Goal: Task Accomplishment & Management: Manage account settings

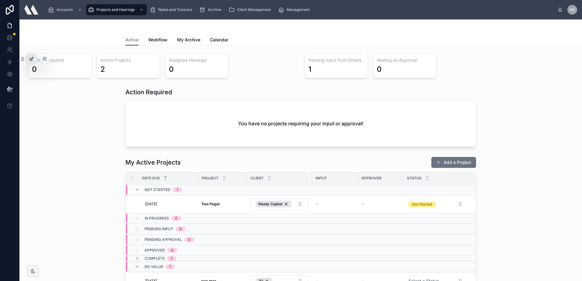
click at [30, 60] on icon at bounding box center [31, 59] width 5 height 5
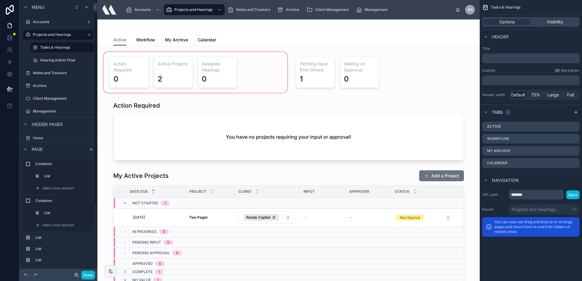
click at [269, 64] on div at bounding box center [195, 72] width 186 height 43
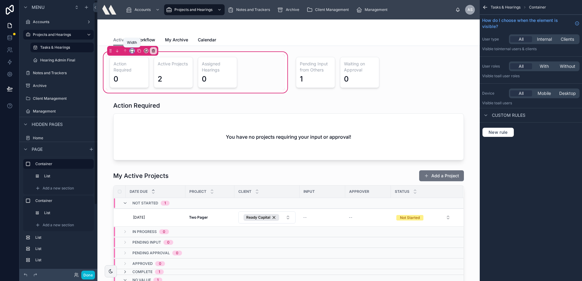
click at [131, 50] on icon at bounding box center [131, 50] width 3 height 2
click at [301, 49] on div at bounding box center [291, 140] width 582 height 281
click at [84, 270] on div "Done" at bounding box center [58, 275] width 78 height 12
click at [88, 272] on button "Done" at bounding box center [88, 275] width 14 height 9
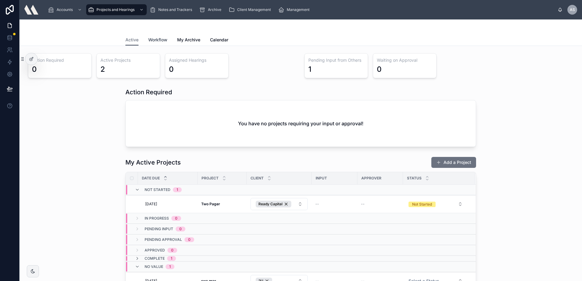
click at [152, 39] on span "Workflow" at bounding box center [157, 40] width 19 height 6
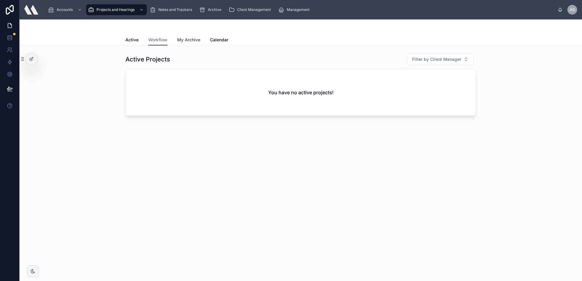
click at [186, 41] on span "My Archive" at bounding box center [188, 40] width 23 height 6
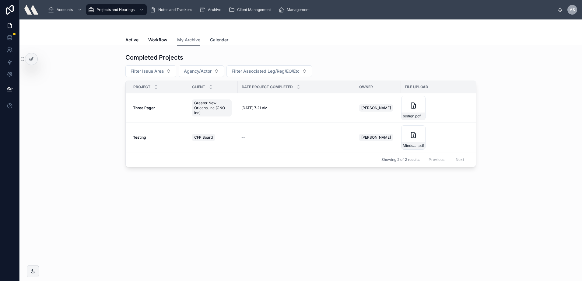
click at [221, 42] on span "Calendar" at bounding box center [219, 40] width 18 height 6
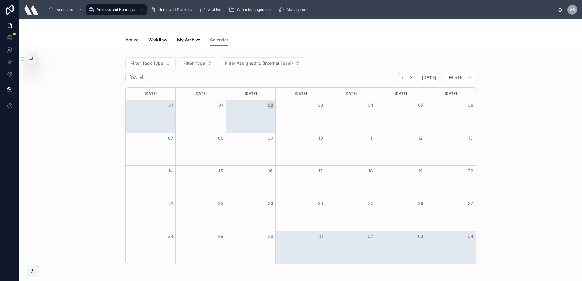
click at [133, 40] on span "Active" at bounding box center [131, 40] width 13 height 6
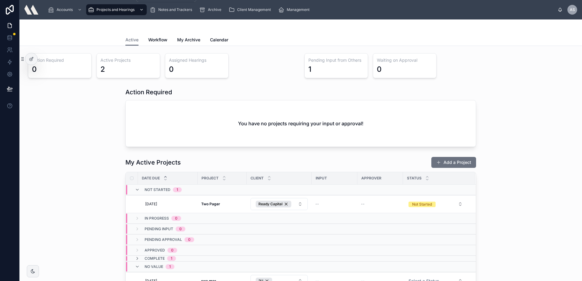
click at [138, 10] on div "scrollable content" at bounding box center [141, 10] width 8 height 10
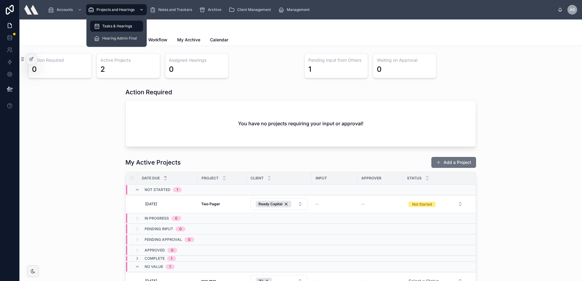
click at [138, 10] on div "scrollable content" at bounding box center [141, 10] width 8 height 10
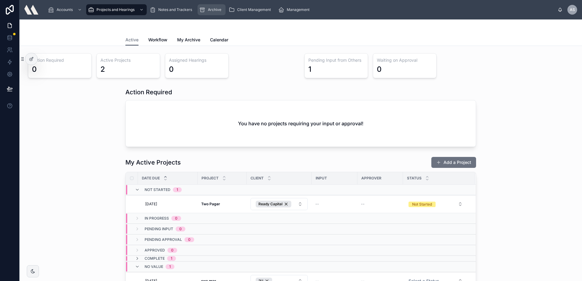
click at [214, 9] on span "Archive" at bounding box center [214, 9] width 13 height 5
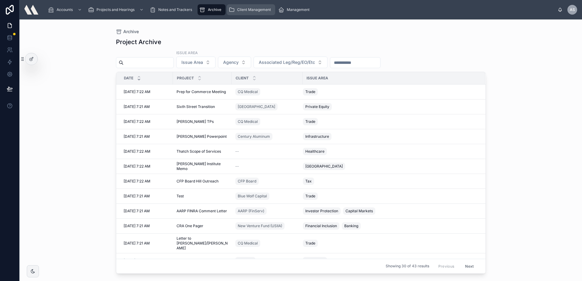
click at [241, 6] on div "Client Management" at bounding box center [250, 10] width 45 height 10
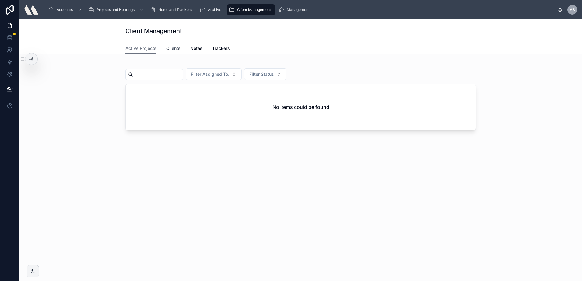
click at [171, 48] on span "Clients" at bounding box center [173, 48] width 14 height 6
click at [146, 49] on span "Active Projects" at bounding box center [140, 48] width 31 height 6
click at [196, 50] on span "Notes" at bounding box center [196, 48] width 12 height 6
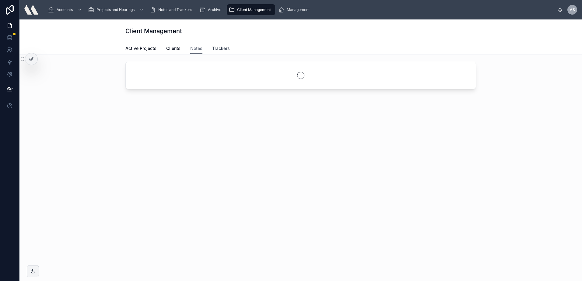
click at [219, 49] on span "Trackers" at bounding box center [221, 48] width 18 height 6
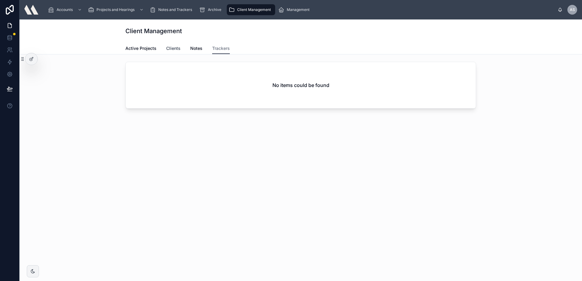
click at [168, 51] on span "Clients" at bounding box center [173, 48] width 14 height 6
click at [128, 48] on span "Active Projects" at bounding box center [140, 48] width 31 height 6
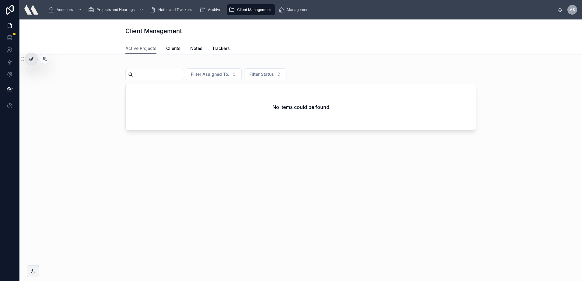
click at [26, 57] on div at bounding box center [31, 59] width 12 height 12
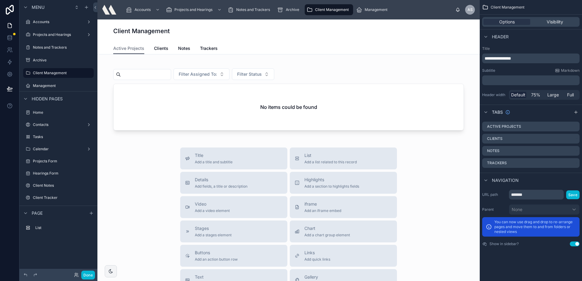
click at [169, 65] on div at bounding box center [288, 96] width 372 height 74
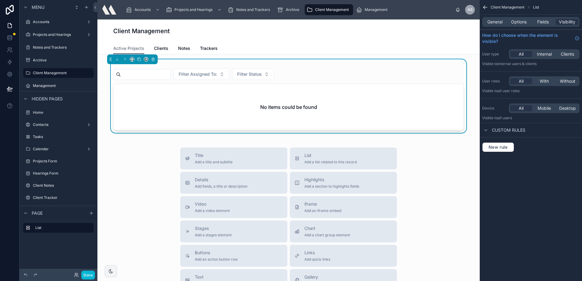
click at [174, 27] on div "Client Management" at bounding box center [288, 31] width 350 height 9
click at [301, 11] on div "Archive" at bounding box center [289, 10] width 24 height 10
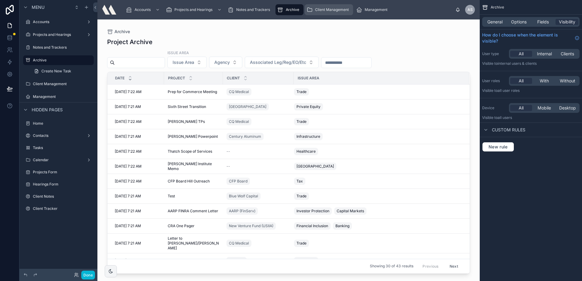
click at [326, 11] on span "Client Management" at bounding box center [332, 9] width 34 height 5
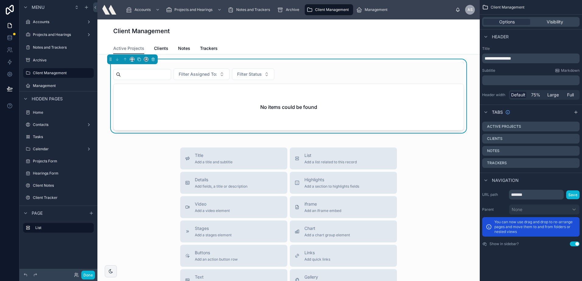
click at [300, 41] on div "Client Management" at bounding box center [288, 30] width 350 height 23
click at [332, 66] on div "Filter Assigned To: Filter Status No items could be found" at bounding box center [288, 96] width 350 height 69
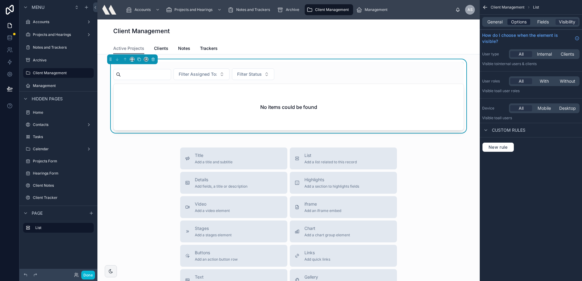
click at [518, 22] on span "Options" at bounding box center [519, 22] width 16 height 6
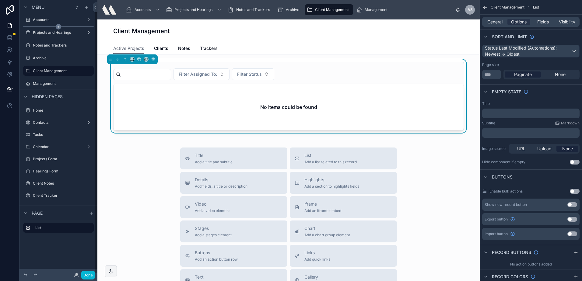
scroll to position [2, 0]
click at [44, 57] on label "Archive" at bounding box center [57, 57] width 49 height 5
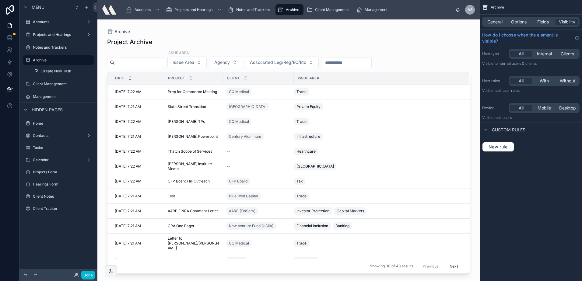
click at [238, 36] on div at bounding box center [288, 146] width 382 height 254
click at [40, 23] on label "Accounts" at bounding box center [57, 21] width 49 height 5
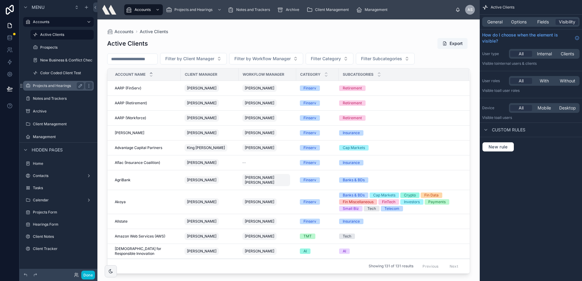
click at [49, 84] on label "Projects and Hearings" at bounding box center [57, 85] width 49 height 5
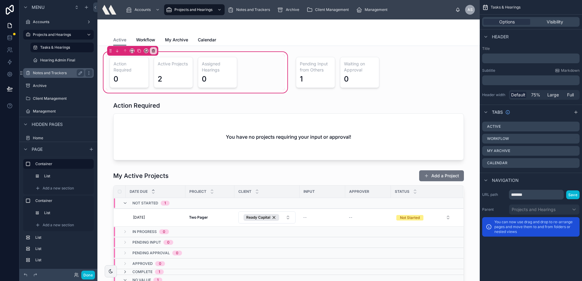
click at [49, 74] on label "Notes and Trackers" at bounding box center [57, 73] width 49 height 5
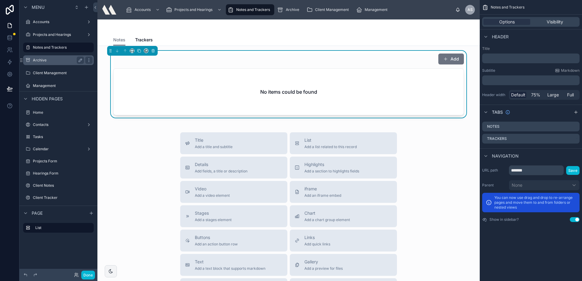
click at [50, 61] on label "Archive" at bounding box center [57, 60] width 49 height 5
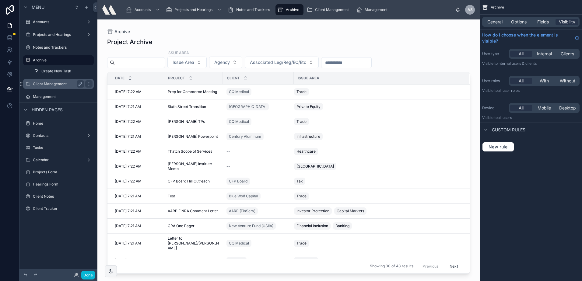
click at [62, 83] on label "Client Management" at bounding box center [57, 84] width 49 height 5
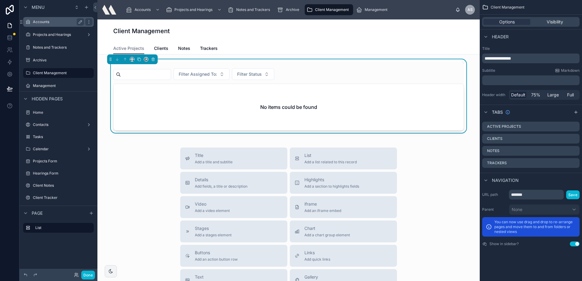
click at [50, 18] on div "Accounts" at bounding box center [58, 22] width 68 height 10
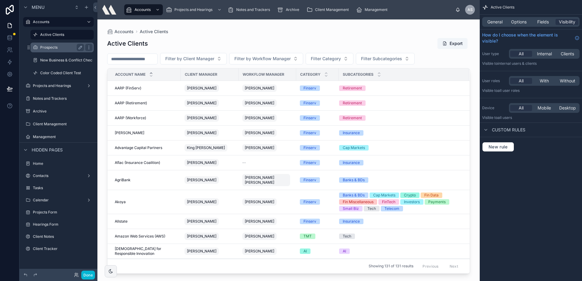
click at [54, 44] on div "Prospects" at bounding box center [62, 47] width 44 height 7
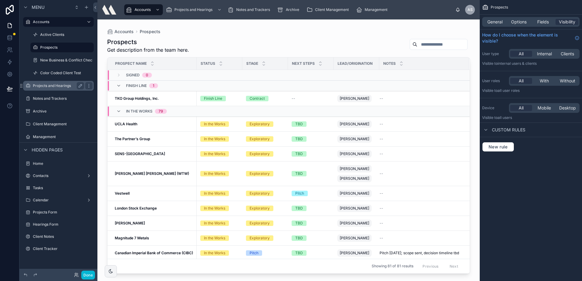
click at [54, 89] on div "Projects and Hearings" at bounding box center [58, 85] width 51 height 7
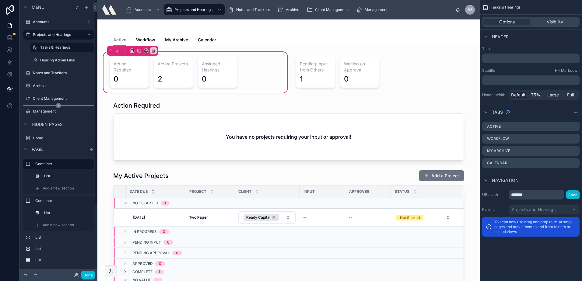
click at [47, 106] on div "scrollable content" at bounding box center [58, 105] width 71 height 1
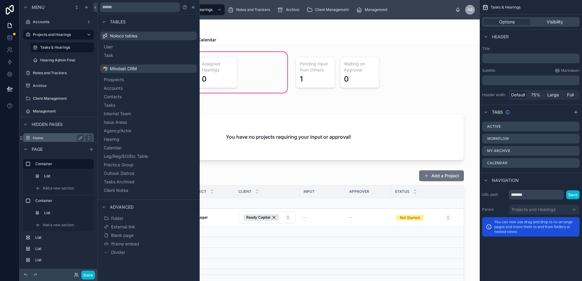
click at [47, 134] on div "Home" at bounding box center [58, 138] width 68 height 10
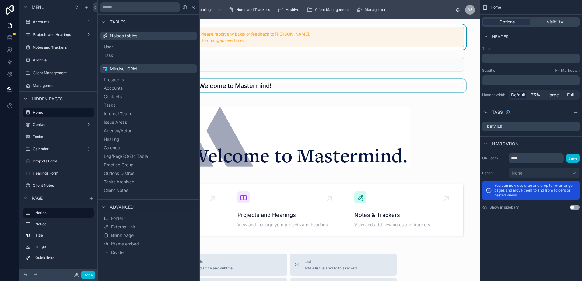
click at [345, 92] on div at bounding box center [288, 85] width 372 height 13
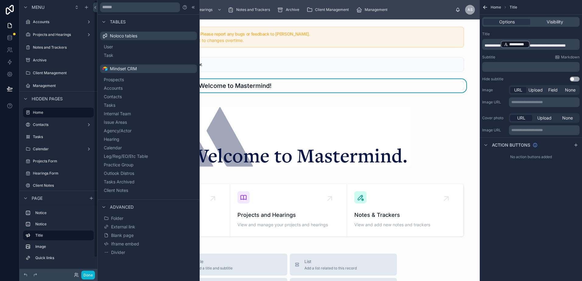
click at [90, 281] on div "Done" at bounding box center [58, 275] width 78 height 12
click at [86, 273] on button "Done" at bounding box center [88, 275] width 14 height 9
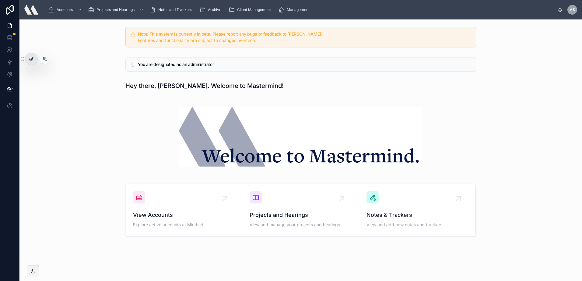
click at [34, 57] on div at bounding box center [31, 59] width 12 height 12
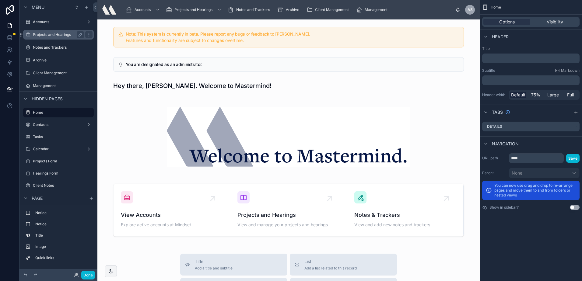
click at [39, 35] on label "Projects and Hearings" at bounding box center [57, 34] width 49 height 5
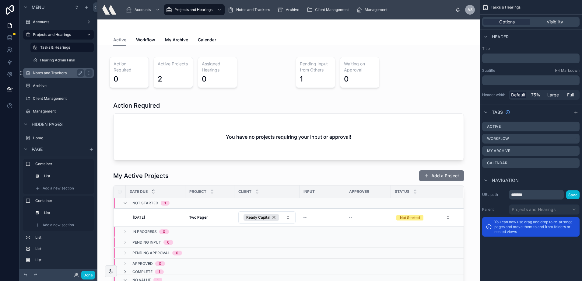
click at [51, 71] on label "Notes and Trackers" at bounding box center [57, 73] width 49 height 5
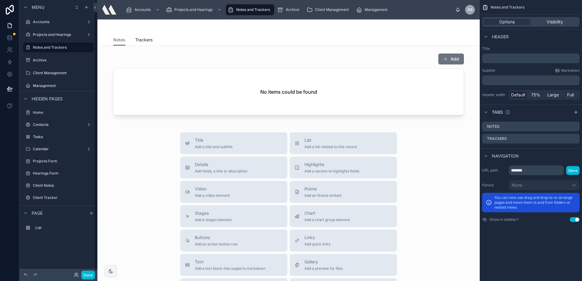
click at [137, 38] on span "Trackers" at bounding box center [144, 40] width 18 height 6
click at [115, 40] on span "Notes" at bounding box center [119, 40] width 12 height 6
click at [136, 40] on span "Trackers" at bounding box center [144, 40] width 18 height 6
click at [115, 36] on link "Notes" at bounding box center [119, 40] width 12 height 12
click at [457, 61] on div at bounding box center [288, 84] width 372 height 67
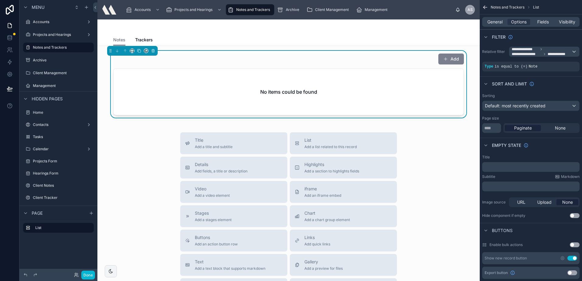
click at [452, 59] on button "Add" at bounding box center [451, 59] width 26 height 11
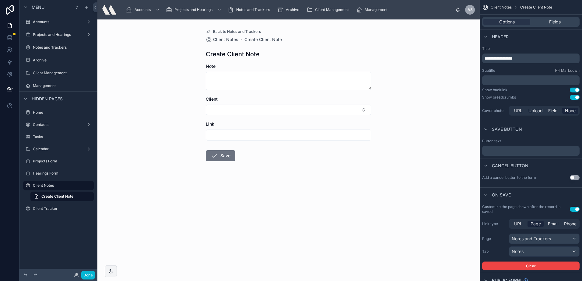
click at [245, 130] on div at bounding box center [288, 135] width 165 height 11
click at [247, 133] on input "text" at bounding box center [288, 135] width 165 height 9
click at [172, 66] on div "Back to Notes and Trackers Client Notes Create Client Note Create Client Note N…" at bounding box center [288, 150] width 382 height 262
click at [212, 31] on link "Back to Notes and Trackers" at bounding box center [233, 31] width 55 height 5
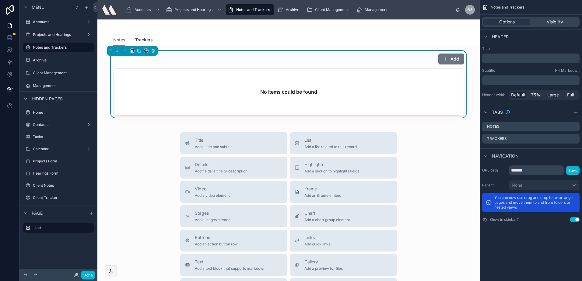
click at [144, 37] on span "Trackers" at bounding box center [144, 40] width 18 height 6
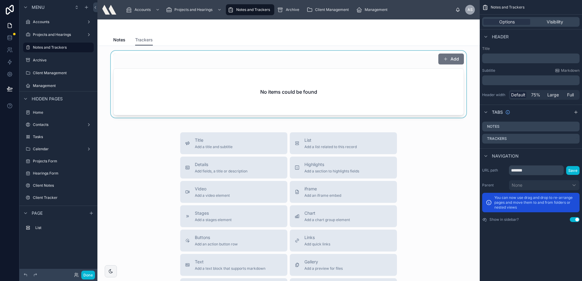
click at [454, 52] on div at bounding box center [288, 84] width 372 height 67
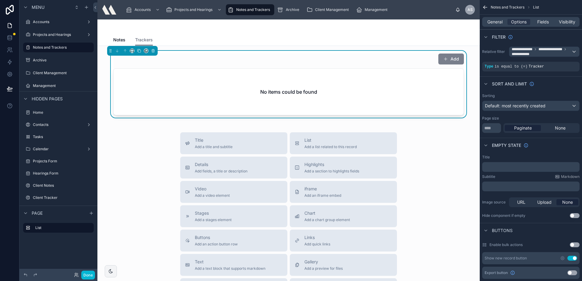
click at [448, 62] on button "Add" at bounding box center [451, 59] width 26 height 11
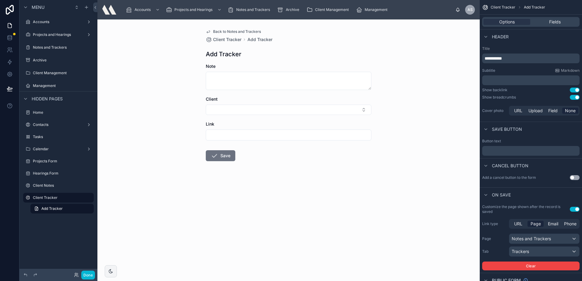
click at [220, 33] on span "Back to Notes and Trackers" at bounding box center [237, 31] width 48 height 5
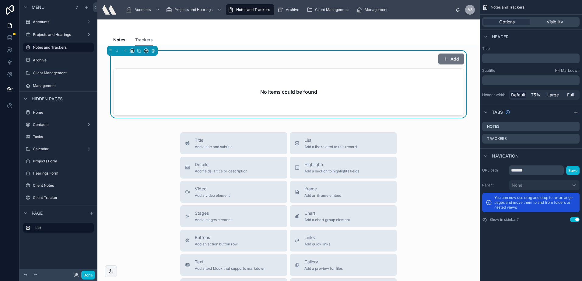
click at [259, 69] on div "No items could be found" at bounding box center [288, 92] width 350 height 46
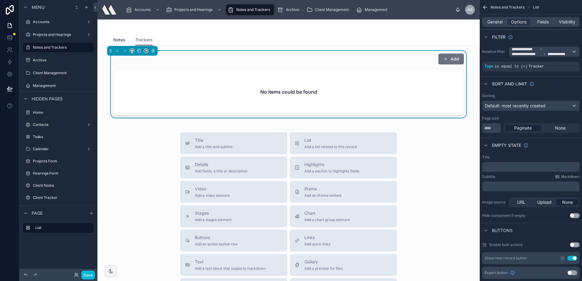
click at [118, 37] on span "Notes" at bounding box center [119, 40] width 12 height 6
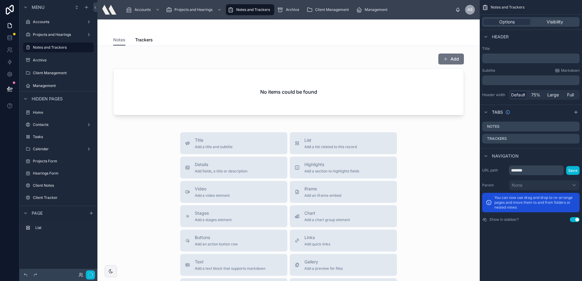
click at [234, 63] on div at bounding box center [288, 84] width 372 height 67
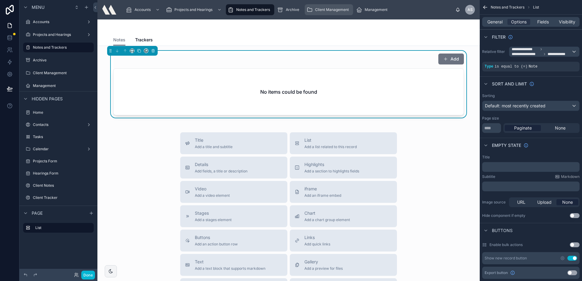
click at [322, 8] on span "Client Management" at bounding box center [332, 9] width 34 height 5
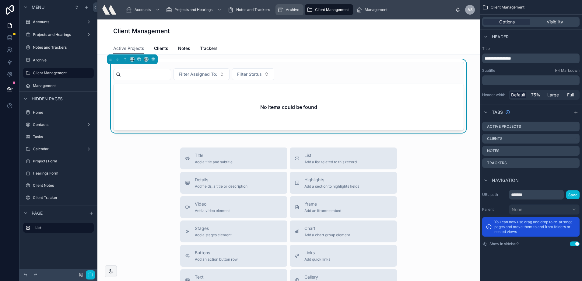
click at [297, 9] on span "Archive" at bounding box center [292, 9] width 13 height 5
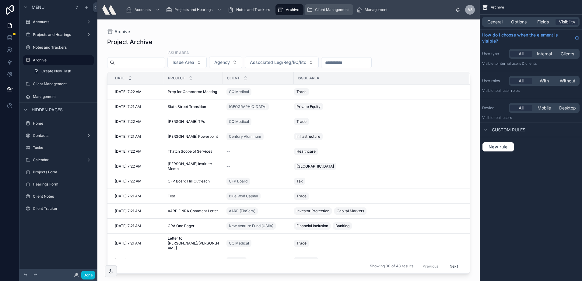
click at [315, 12] on div "Client Management" at bounding box center [328, 10] width 45 height 10
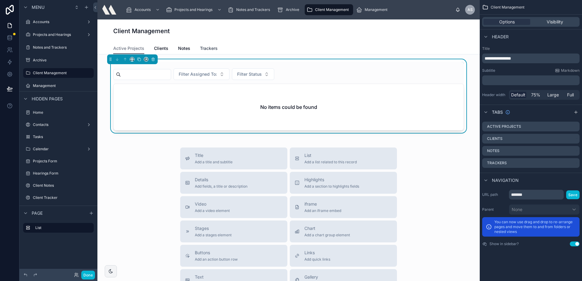
click at [214, 44] on link "Trackers" at bounding box center [209, 49] width 18 height 12
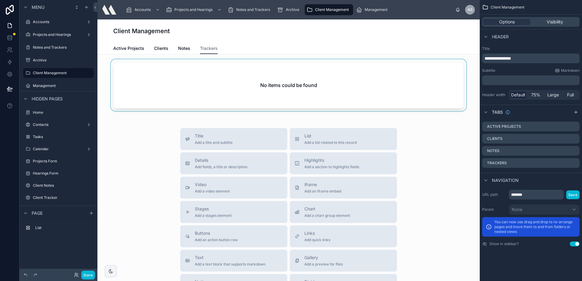
click at [197, 71] on div at bounding box center [288, 86] width 372 height 54
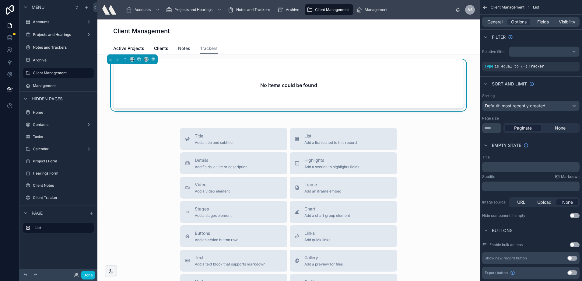
click at [185, 49] on span "Notes" at bounding box center [184, 48] width 12 height 6
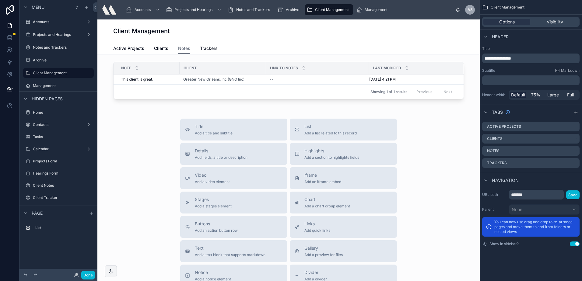
click at [204, 86] on div "Showing 1 of 1 results Previous Next" at bounding box center [288, 91] width 350 height 15
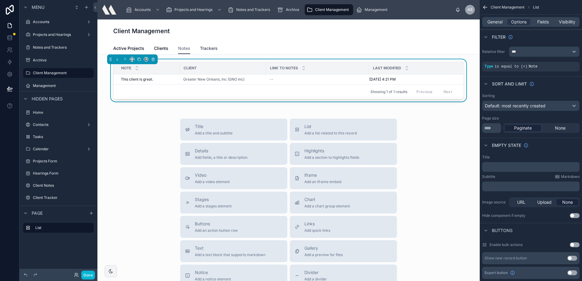
click at [213, 48] on span "Trackers" at bounding box center [209, 48] width 18 height 6
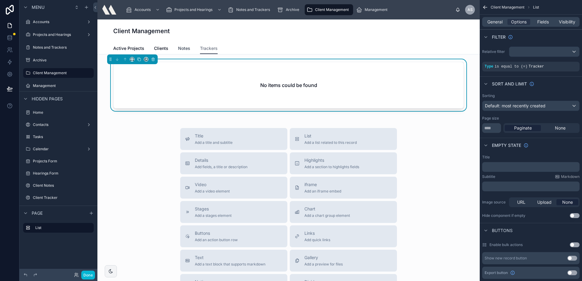
click at [186, 46] on span "Notes" at bounding box center [184, 48] width 12 height 6
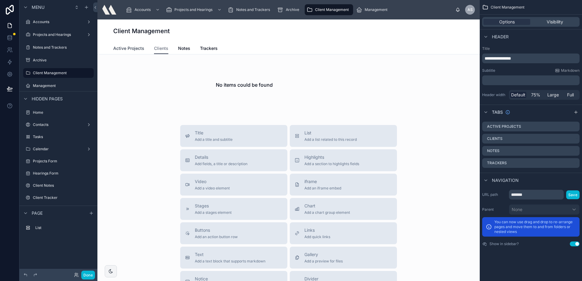
click at [121, 45] on span "Active Projects" at bounding box center [128, 48] width 31 height 6
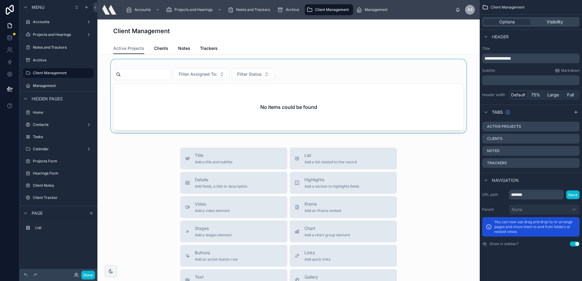
click at [373, 88] on div at bounding box center [288, 96] width 372 height 74
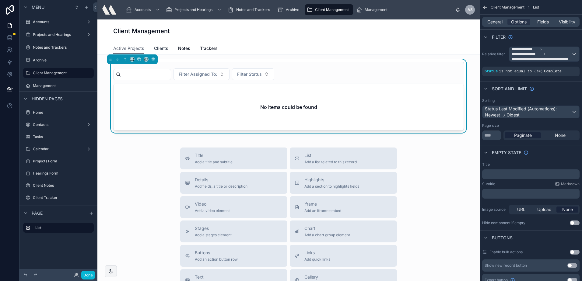
click at [163, 50] on span "Clients" at bounding box center [161, 48] width 14 height 6
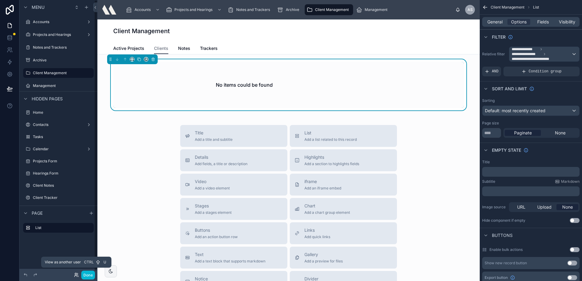
click at [76, 276] on icon at bounding box center [76, 276] width 2 height 1
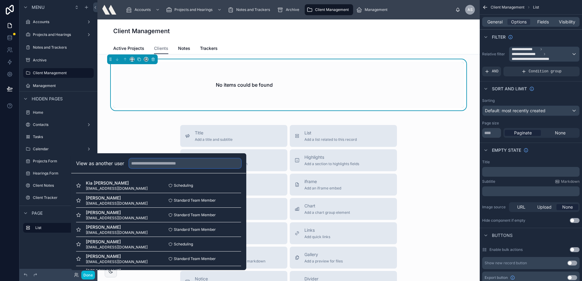
click at [176, 161] on input "text" at bounding box center [185, 163] width 112 height 10
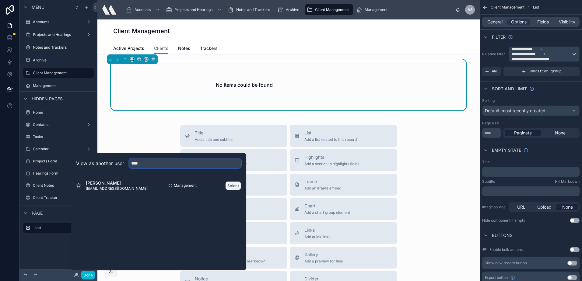
type input "****"
click at [232, 184] on button "Select" at bounding box center [233, 185] width 16 height 9
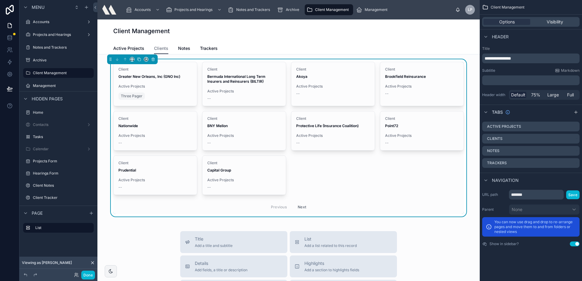
click at [305, 47] on div "Active Projects Clients Notes Trackers" at bounding box center [288, 49] width 350 height 12
click at [336, 43] on div "Active Projects Clients Notes Trackers" at bounding box center [288, 49] width 350 height 12
click at [66, 48] on label "Notes and Trackers" at bounding box center [57, 47] width 49 height 5
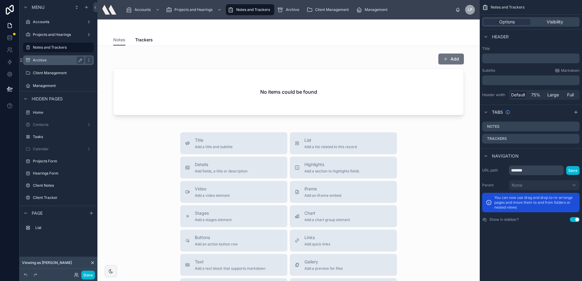
click at [49, 60] on label "Archive" at bounding box center [57, 60] width 49 height 5
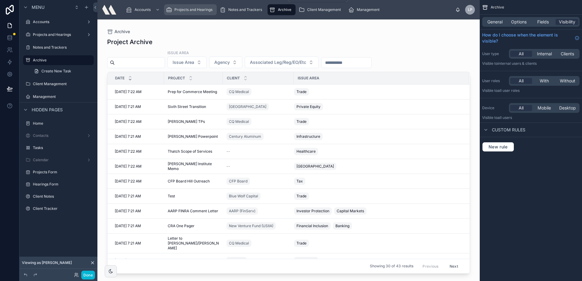
click at [205, 15] on link "Projects and Hearings" at bounding box center [190, 9] width 53 height 11
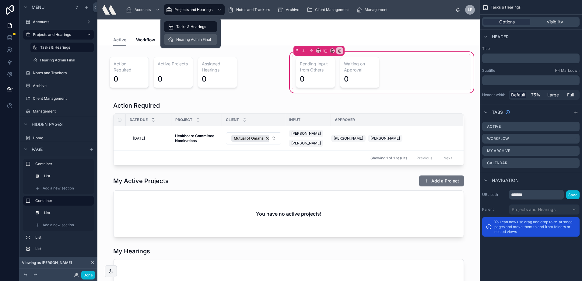
click at [186, 42] on div "Hearing Admin Final" at bounding box center [191, 40] width 46 height 10
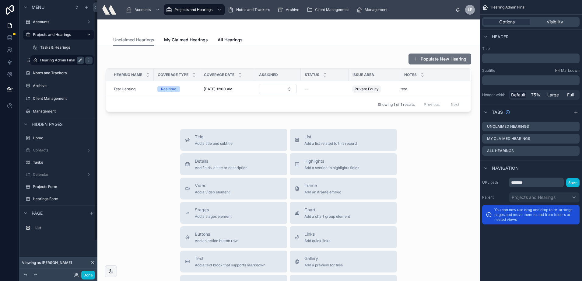
click at [79, 60] on icon "scrollable content" at bounding box center [80, 60] width 5 height 5
click at [61, 60] on input "**********" at bounding box center [57, 60] width 34 height 7
click at [61, 62] on input "**********" at bounding box center [57, 60] width 34 height 7
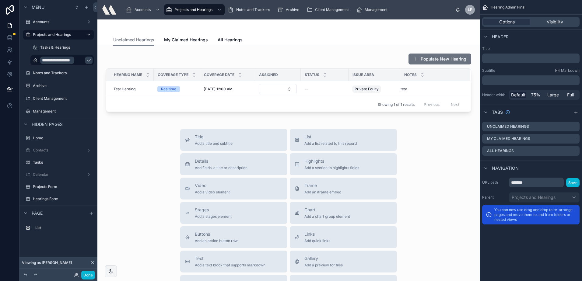
type input "**********"
click at [86, 60] on icon "scrollable content" at bounding box center [88, 60] width 5 height 5
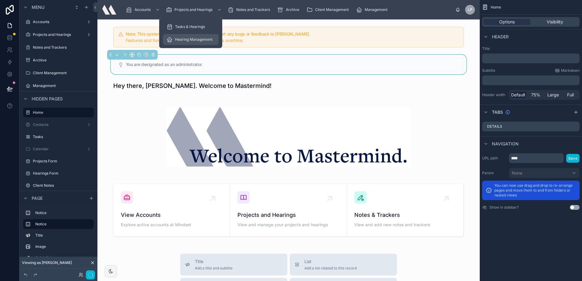
click at [199, 39] on span "Hearing Management" at bounding box center [193, 39] width 37 height 5
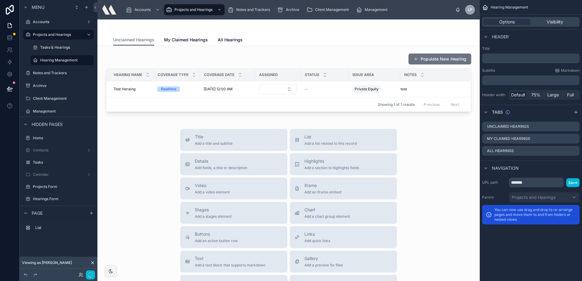
click at [304, 29] on div at bounding box center [288, 26] width 350 height 15
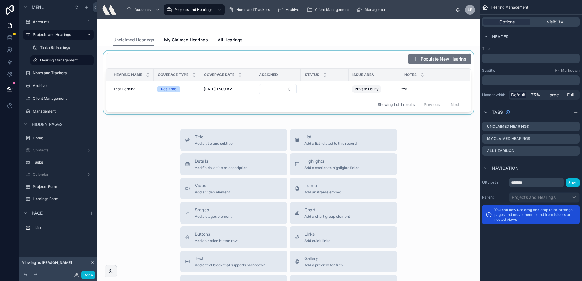
click at [178, 54] on div at bounding box center [288, 83] width 372 height 64
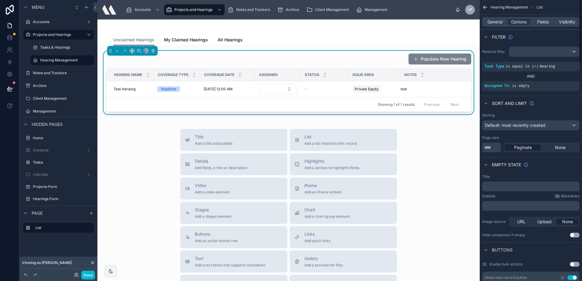
click at [446, 60] on button "Populate New Hearing" at bounding box center [439, 59] width 63 height 11
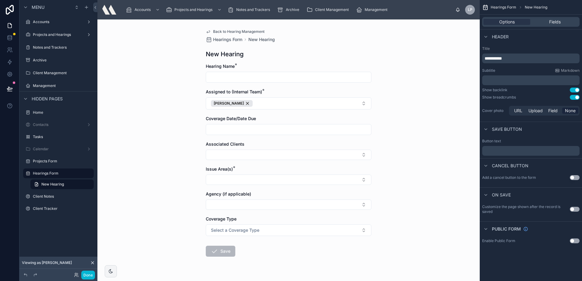
click at [229, 31] on span "Back to Hearing Management" at bounding box center [238, 31] width 51 height 5
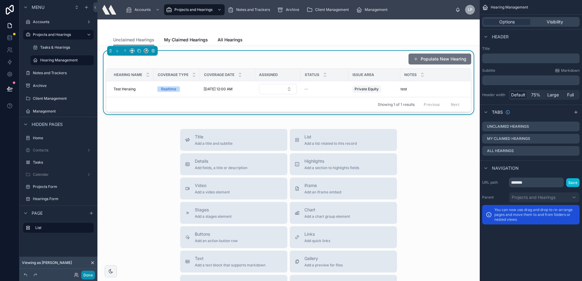
click at [92, 276] on button "Done" at bounding box center [88, 275] width 14 height 9
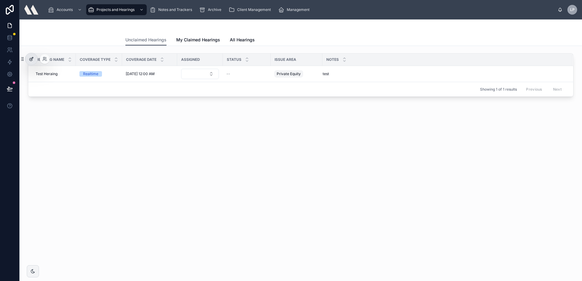
click at [31, 56] on div at bounding box center [31, 59] width 12 height 12
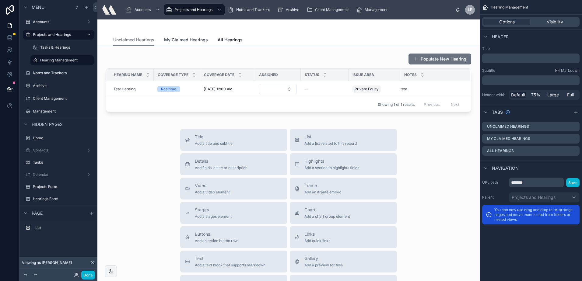
click at [177, 41] on span "My Claimed Hearings" at bounding box center [186, 40] width 44 height 6
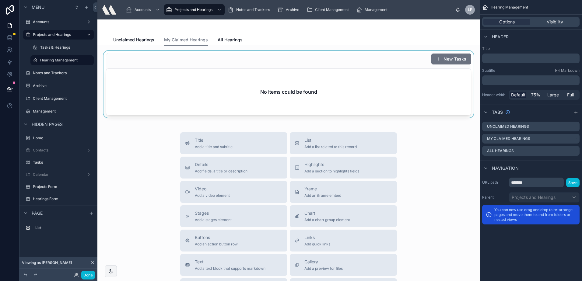
click at [159, 73] on div at bounding box center [288, 84] width 372 height 67
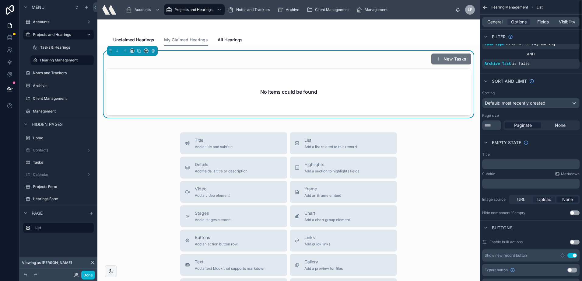
scroll to position [61, 0]
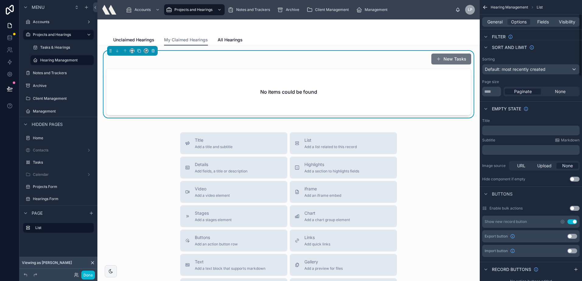
click at [572, 220] on button "Use setting" at bounding box center [572, 221] width 10 height 5
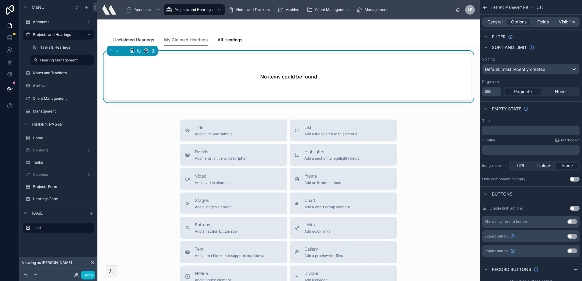
click at [145, 38] on span "Unclaimed Hearings" at bounding box center [133, 40] width 41 height 6
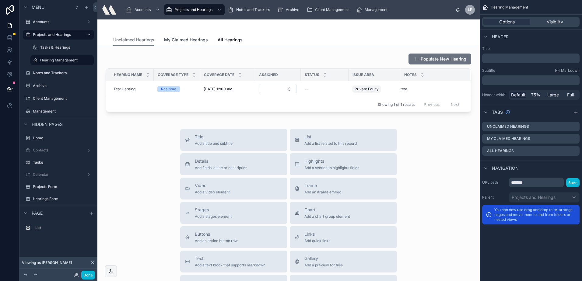
click at [178, 38] on span "My Claimed Hearings" at bounding box center [186, 40] width 44 height 6
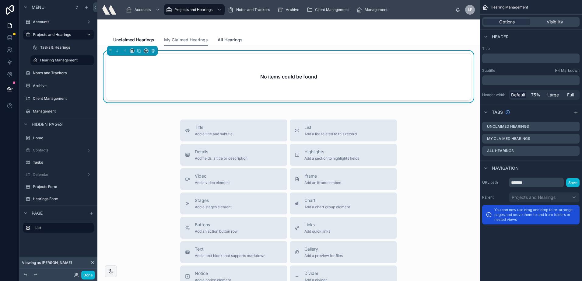
click at [223, 37] on span "All Hearings" at bounding box center [229, 40] width 25 height 6
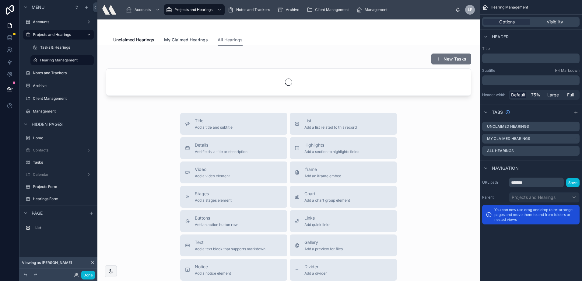
click at [191, 43] on link "My Claimed Hearings" at bounding box center [186, 40] width 44 height 12
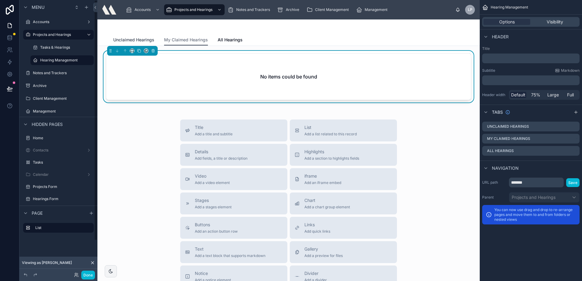
click at [120, 38] on span "Unclaimed Hearings" at bounding box center [133, 40] width 41 height 6
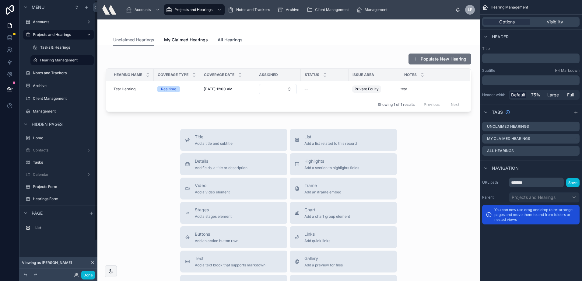
click at [237, 40] on span "All Hearings" at bounding box center [229, 40] width 25 height 6
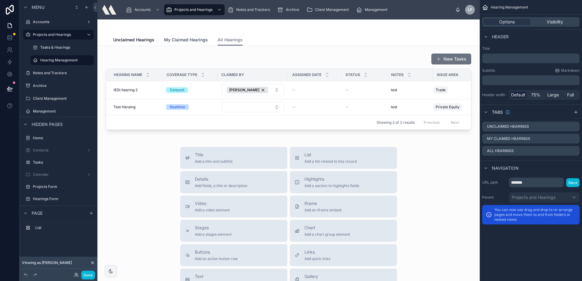
click at [185, 43] on span "My Claimed Hearings" at bounding box center [186, 40] width 44 height 6
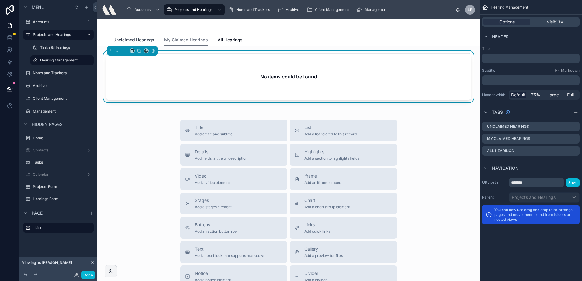
click at [151, 42] on span "Unclaimed Hearings" at bounding box center [133, 40] width 41 height 6
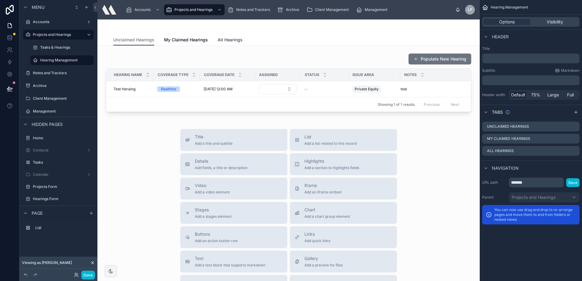
click at [234, 42] on span "All Hearings" at bounding box center [229, 40] width 25 height 6
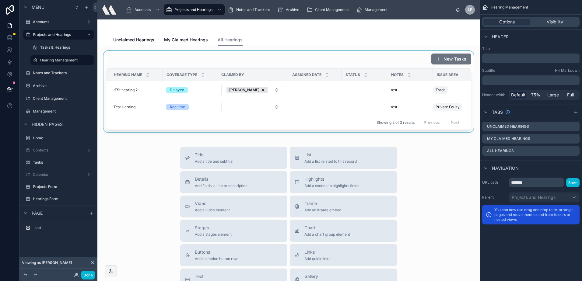
click at [301, 60] on div at bounding box center [288, 92] width 372 height 82
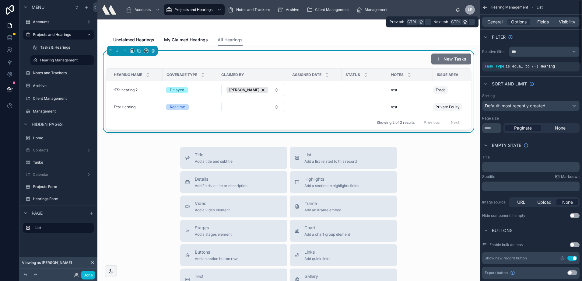
click at [540, 16] on div "General Options Fields Visibility" at bounding box center [530, 22] width 102 height 15
click at [540, 18] on div "General Options Fields Visibility" at bounding box center [530, 22] width 97 height 10
click at [540, 23] on span "Fields" at bounding box center [543, 22] width 12 height 6
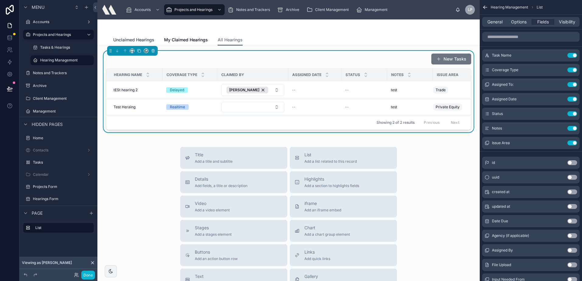
click at [138, 36] on link "Unclaimed Hearings" at bounding box center [133, 40] width 41 height 12
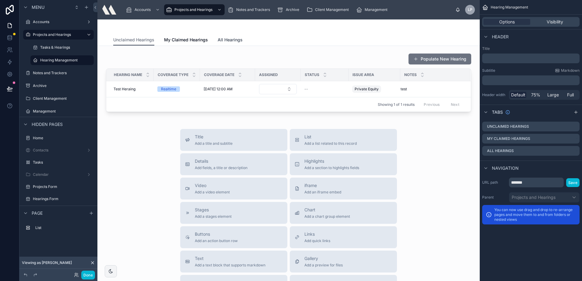
click at [235, 43] on link "All Hearings" at bounding box center [229, 40] width 25 height 12
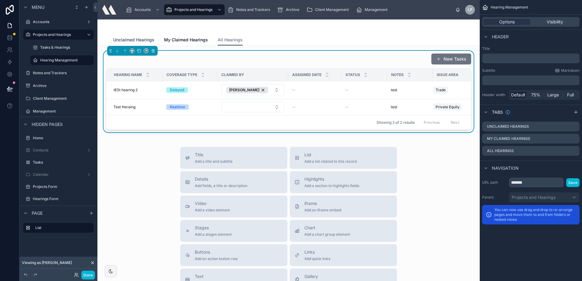
click at [137, 40] on span "Unclaimed Hearings" at bounding box center [133, 40] width 41 height 6
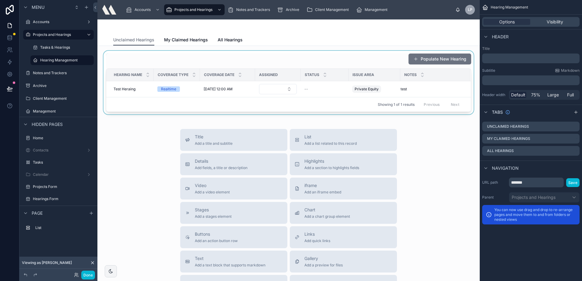
click at [234, 54] on div at bounding box center [288, 83] width 372 height 64
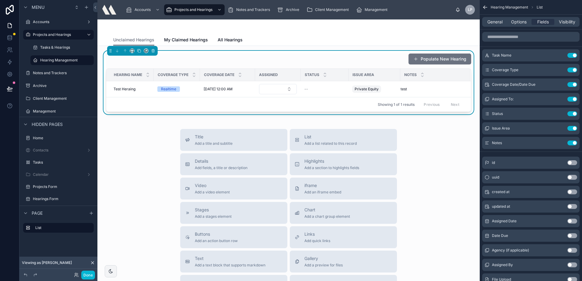
click at [366, 61] on div "Populate New Hearing" at bounding box center [288, 59] width 365 height 12
click at [516, 22] on span "Options" at bounding box center [519, 22] width 16 height 6
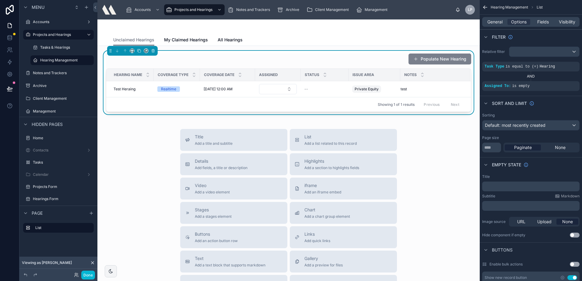
click at [427, 57] on button "Populate New Hearing" at bounding box center [439, 59] width 63 height 11
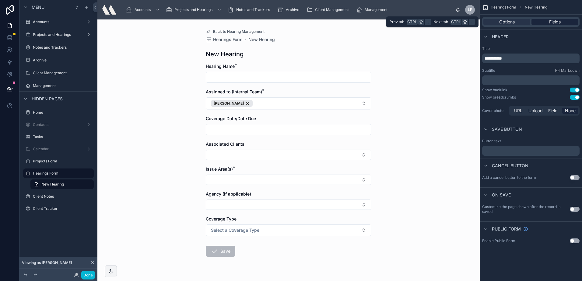
click at [544, 19] on div "Fields" at bounding box center [554, 22] width 47 height 6
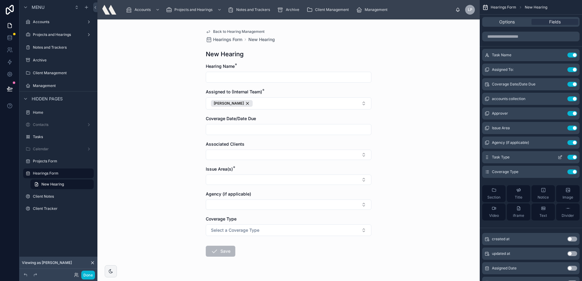
click at [556, 155] on button "scrollable content" at bounding box center [560, 157] width 10 height 5
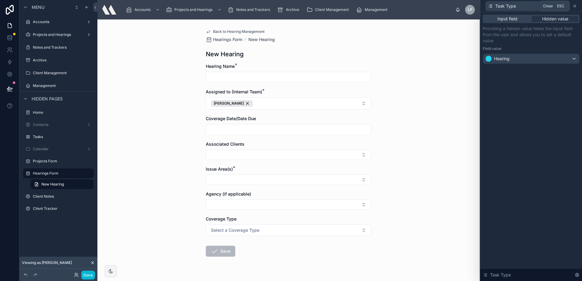
click at [575, 6] on icon at bounding box center [574, 6] width 5 height 5
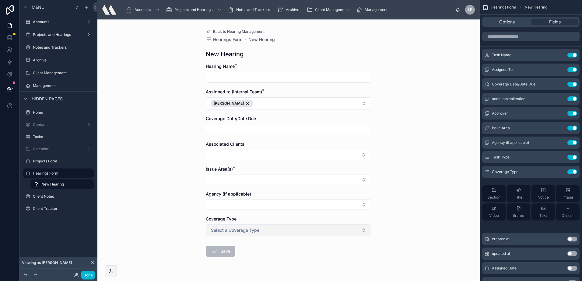
drag, startPoint x: 316, startPoint y: 235, endPoint x: 316, endPoint y: 231, distance: 3.7
click at [316, 235] on button "Select a Coverage Type" at bounding box center [288, 230] width 165 height 12
click at [406, 191] on div "Back to Hearing Management Hearings Form New Hearing New Hearing Hearing Name *…" at bounding box center [288, 150] width 382 height 262
click at [237, 30] on span "Back to Hearing Management" at bounding box center [238, 31] width 51 height 5
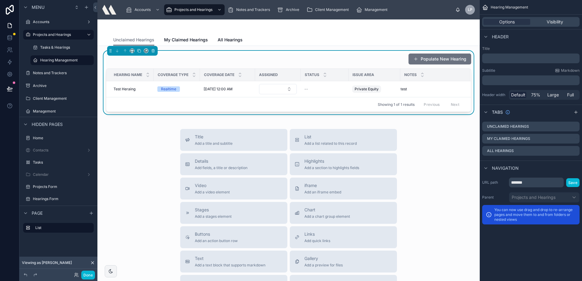
drag, startPoint x: 208, startPoint y: 69, endPoint x: 297, endPoint y: 32, distance: 95.5
click at [297, 32] on div at bounding box center [288, 26] width 350 height 15
click at [268, 91] on button "Select Button" at bounding box center [278, 89] width 38 height 10
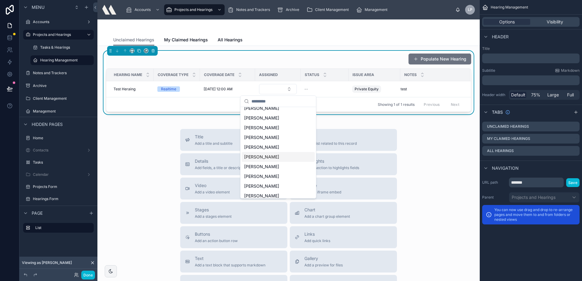
scroll to position [203, 0]
click at [286, 42] on div "Unclaimed Hearings My Claimed Hearings All Hearings" at bounding box center [288, 40] width 350 height 12
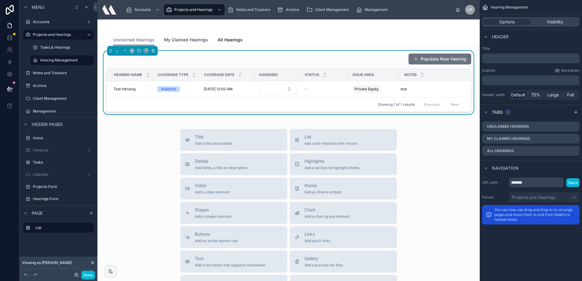
click at [184, 42] on span "My Claimed Hearings" at bounding box center [186, 40] width 44 height 6
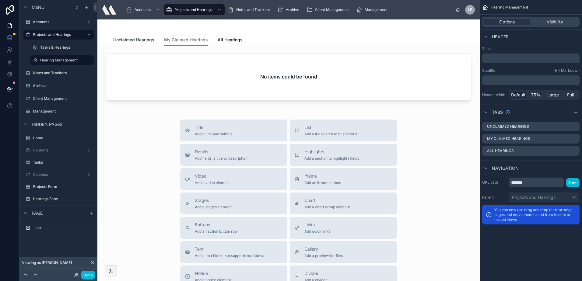
click at [129, 41] on span "Unclaimed Hearings" at bounding box center [133, 40] width 41 height 6
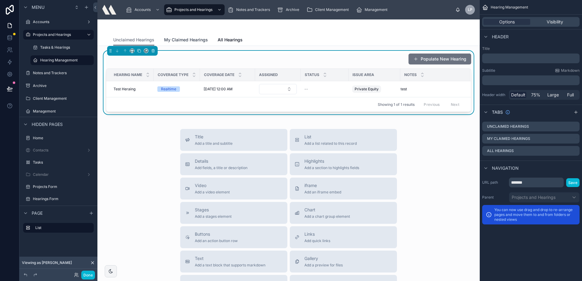
click at [177, 40] on span "My Claimed Hearings" at bounding box center [186, 40] width 44 height 6
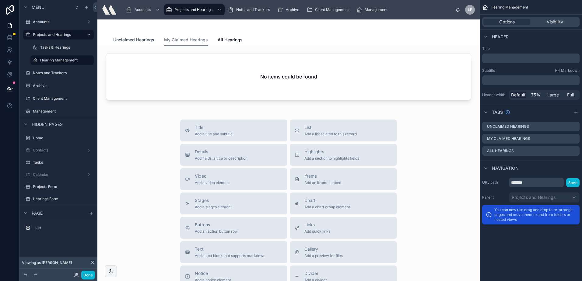
click at [141, 39] on span "Unclaimed Hearings" at bounding box center [133, 40] width 41 height 6
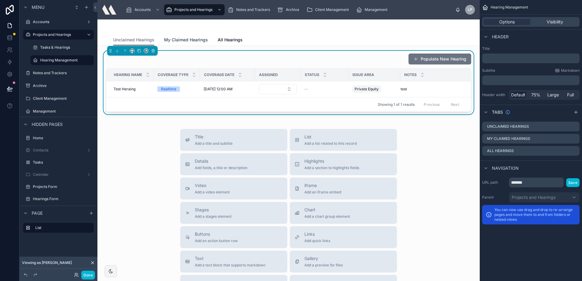
click at [197, 41] on span "My Claimed Hearings" at bounding box center [186, 40] width 44 height 6
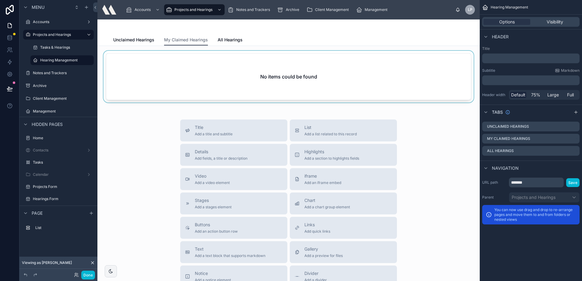
click at [289, 71] on div at bounding box center [288, 78] width 372 height 54
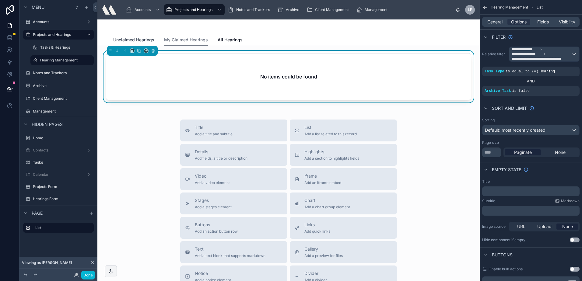
click at [129, 36] on link "Unclaimed Hearings" at bounding box center [133, 40] width 41 height 12
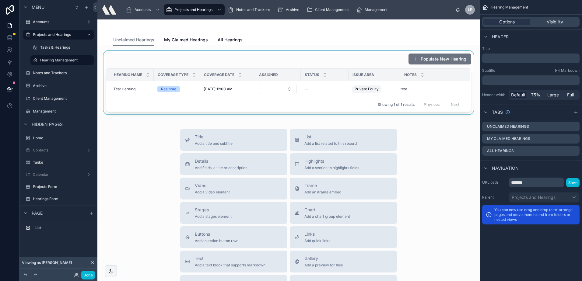
click at [269, 86] on div at bounding box center [288, 83] width 372 height 64
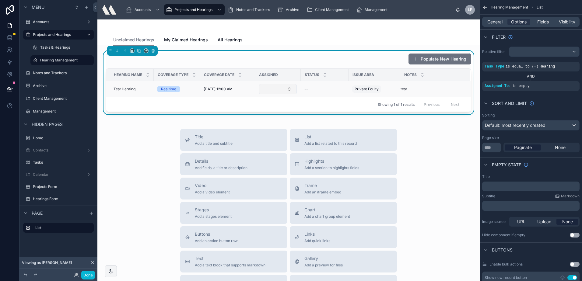
click at [268, 89] on button "Select Button" at bounding box center [278, 89] width 38 height 10
type input "****"
click at [269, 113] on div "[PERSON_NAME]" at bounding box center [277, 113] width 73 height 10
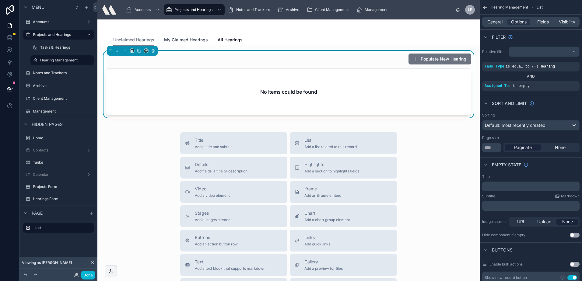
click at [171, 39] on span "My Claimed Hearings" at bounding box center [186, 40] width 44 height 6
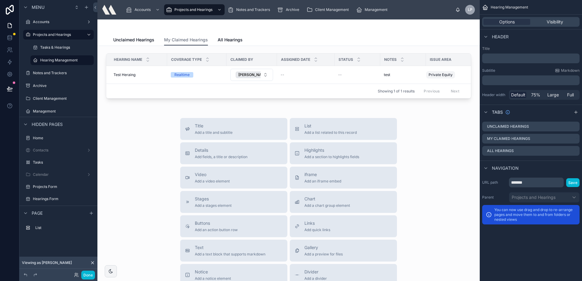
click at [280, 50] on div "Hearing Name Coverage Type Claimed By Assigned Date Status Notes Issue Area Tes…" at bounding box center [288, 214] width 382 height 337
click at [171, 54] on div "Coverage Type" at bounding box center [196, 60] width 59 height 12
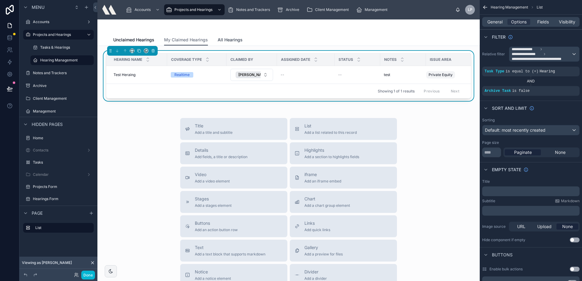
click at [234, 35] on link "All Hearings" at bounding box center [229, 40] width 25 height 12
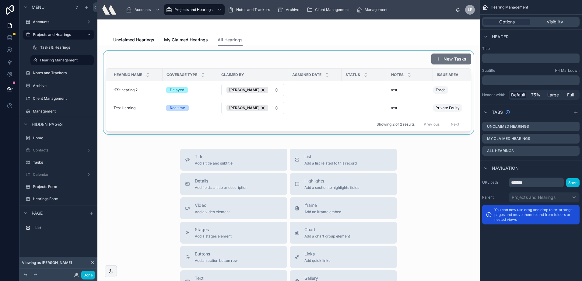
click at [380, 134] on div at bounding box center [288, 92] width 372 height 83
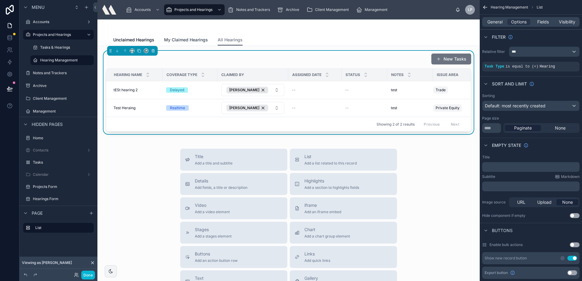
click at [173, 40] on span "My Claimed Hearings" at bounding box center [186, 40] width 44 height 6
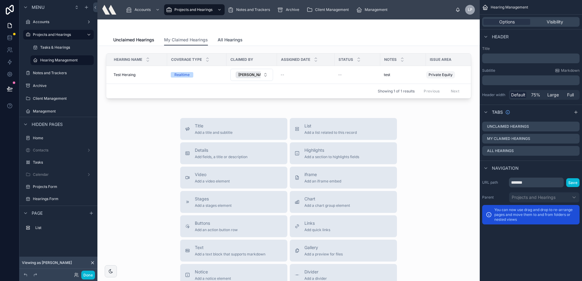
click at [231, 43] on link "All Hearings" at bounding box center [229, 40] width 25 height 12
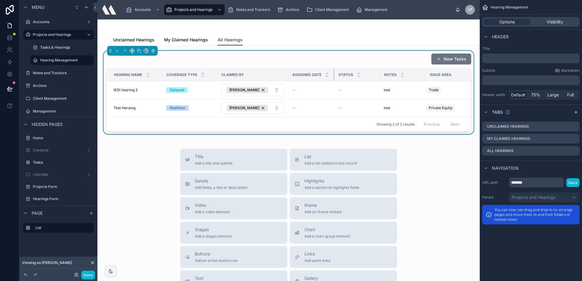
drag, startPoint x: 341, startPoint y: 74, endPoint x: 334, endPoint y: 73, distance: 7.0
click at [334, 73] on div at bounding box center [334, 75] width 2 height 12
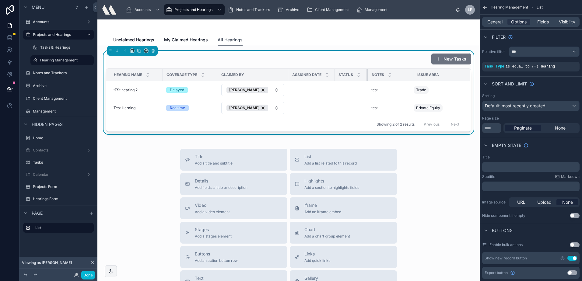
drag, startPoint x: 379, startPoint y: 73, endPoint x: 366, endPoint y: 71, distance: 12.6
click at [366, 71] on div at bounding box center [367, 75] width 2 height 12
click at [327, 35] on div "Unclaimed Hearings My Claimed Hearings All Hearings" at bounding box center [288, 40] width 350 height 12
click at [126, 89] on span "tESt hearing 2" at bounding box center [125, 90] width 24 height 5
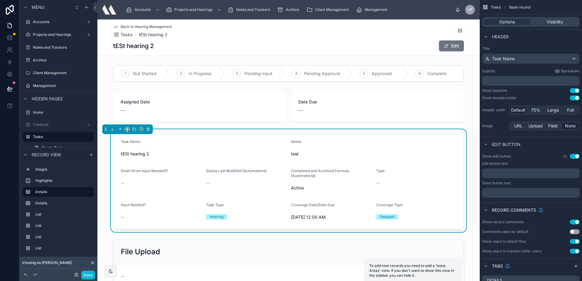
click at [137, 25] on span "Back to Hearing Management" at bounding box center [145, 26] width 51 height 5
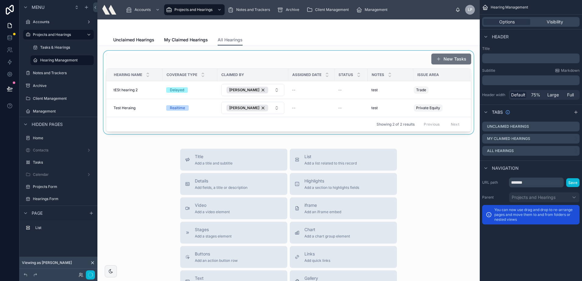
click at [153, 61] on div at bounding box center [288, 92] width 372 height 83
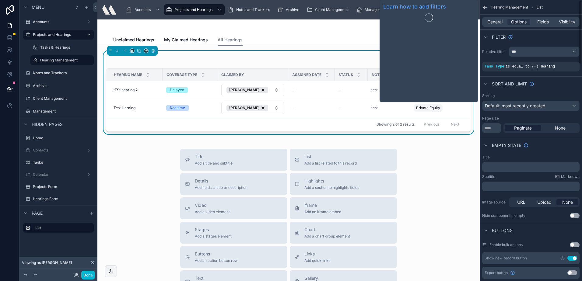
click at [495, 17] on div "General Options Fields Visibility" at bounding box center [530, 22] width 102 height 15
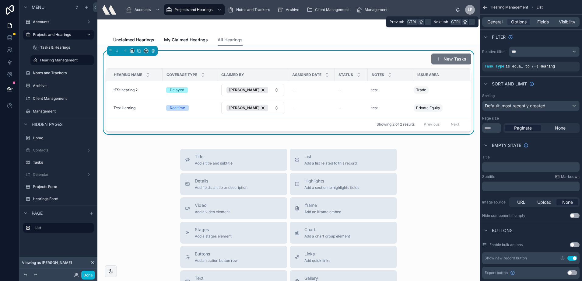
click at [495, 18] on div "General Options Fields Visibility" at bounding box center [530, 22] width 97 height 10
click at [493, 21] on span "General" at bounding box center [494, 22] width 15 height 6
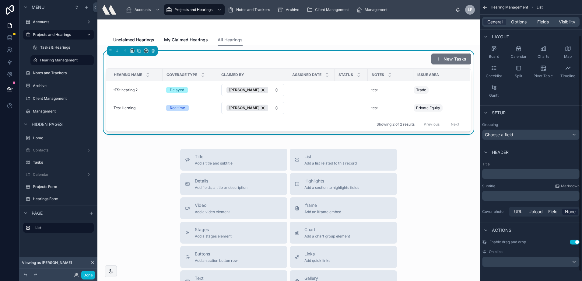
scroll to position [53, 0]
click at [516, 257] on div "scrollable content" at bounding box center [530, 261] width 97 height 10
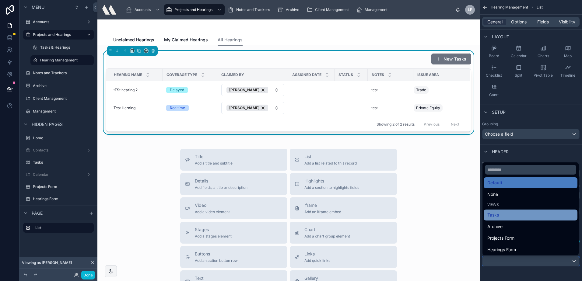
scroll to position [6, 0]
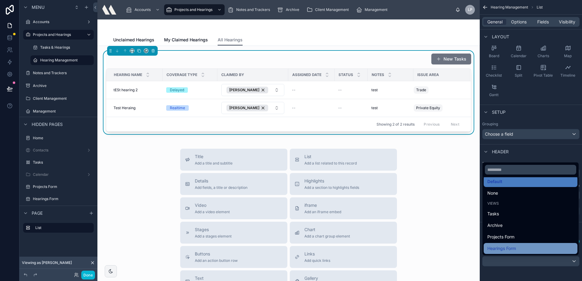
click at [516, 248] on span "Hearings Form" at bounding box center [501, 248] width 29 height 7
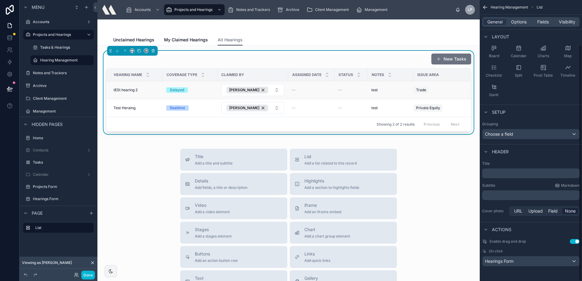
click at [139, 90] on div "tESt hearing 2 tESt hearing 2" at bounding box center [135, 90] width 45 height 5
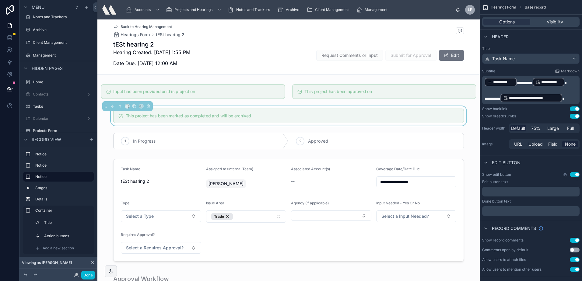
click at [131, 26] on span "Back to Hearing Management" at bounding box center [145, 26] width 51 height 5
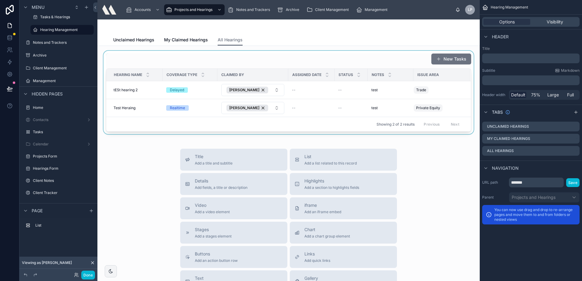
click at [225, 68] on div at bounding box center [288, 92] width 372 height 83
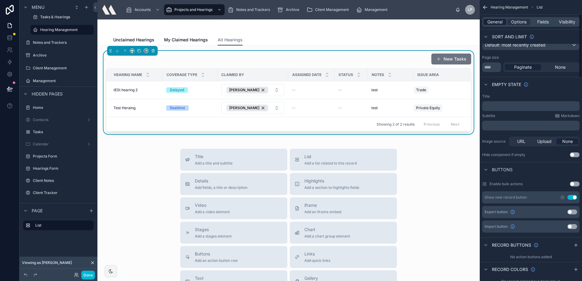
click at [488, 24] on span "General" at bounding box center [494, 22] width 15 height 6
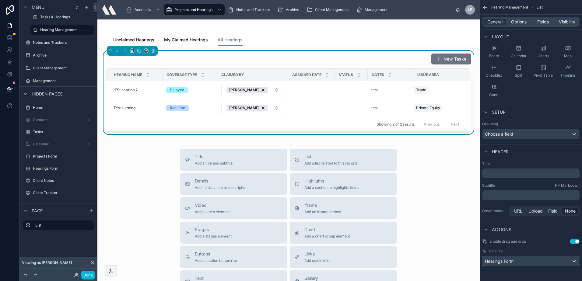
click at [524, 262] on div "Hearings Form" at bounding box center [530, 261] width 97 height 10
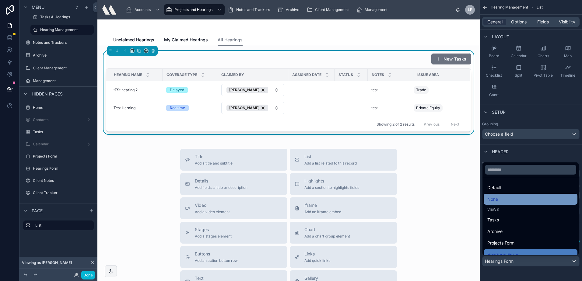
click at [507, 200] on div "None" at bounding box center [530, 199] width 86 height 7
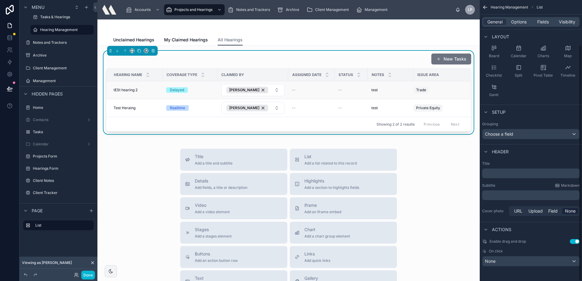
click at [155, 87] on td "tESt hearing 2 tESt hearing 2" at bounding box center [134, 90] width 56 height 18
click at [138, 89] on div "tESt hearing 2 tESt hearing 2" at bounding box center [135, 90] width 45 height 5
click at [135, 90] on span "tESt hearing 2" at bounding box center [125, 90] width 24 height 5
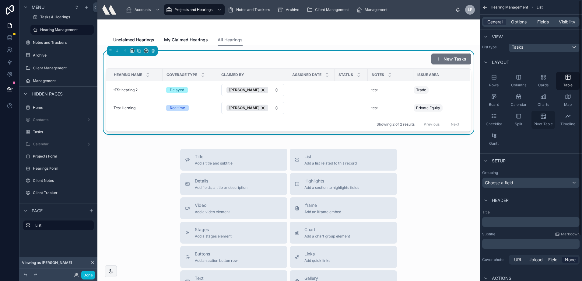
scroll to position [0, 0]
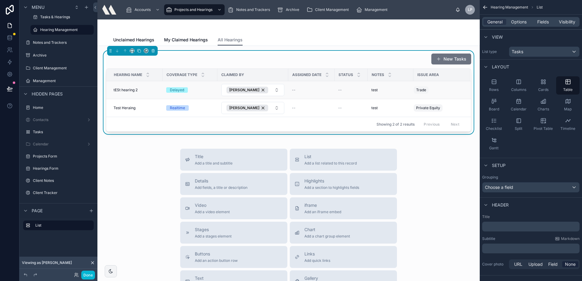
click at [136, 90] on span "tESt hearing 2" at bounding box center [125, 90] width 24 height 5
click at [177, 38] on span "My Claimed Hearings" at bounding box center [186, 40] width 44 height 6
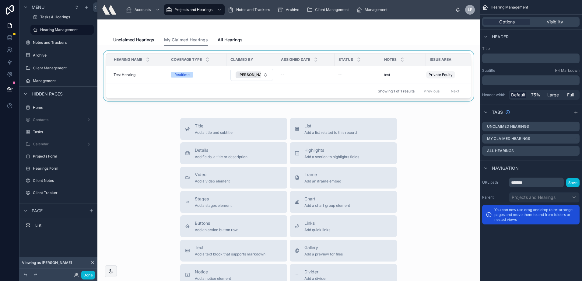
click at [154, 75] on div at bounding box center [288, 77] width 372 height 53
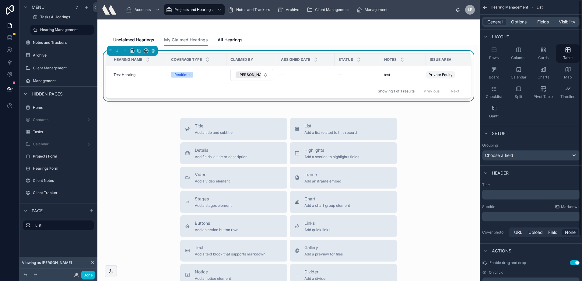
scroll to position [53, 0]
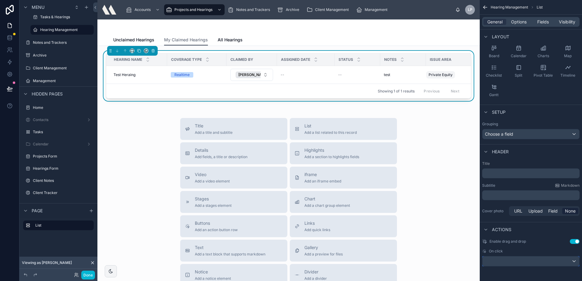
click at [520, 257] on div "scrollable content" at bounding box center [530, 261] width 97 height 10
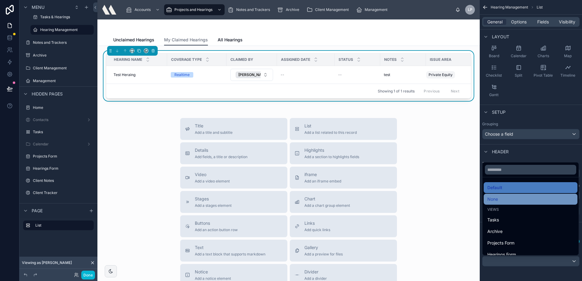
click at [501, 195] on div "None" at bounding box center [530, 199] width 94 height 11
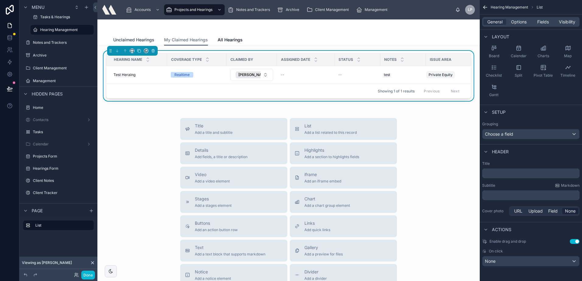
click at [139, 38] on span "Unclaimed Hearings" at bounding box center [133, 40] width 41 height 6
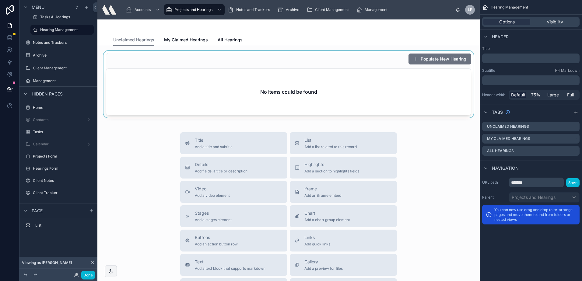
click at [266, 69] on div at bounding box center [288, 84] width 372 height 67
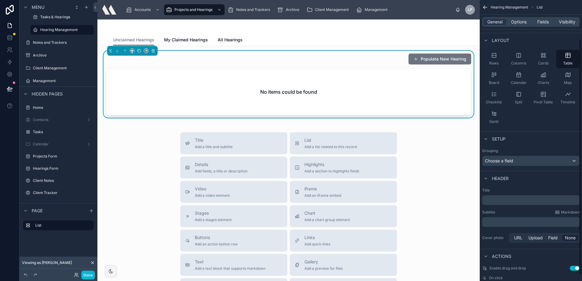
scroll to position [53, 0]
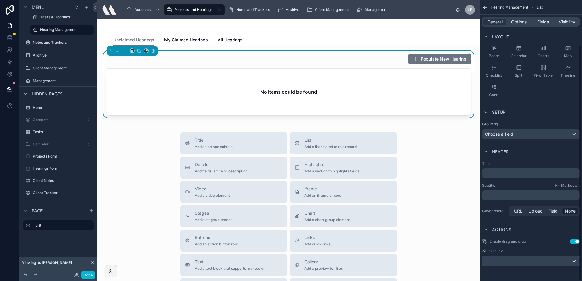
click at [509, 261] on div "scrollable content" at bounding box center [530, 261] width 97 height 10
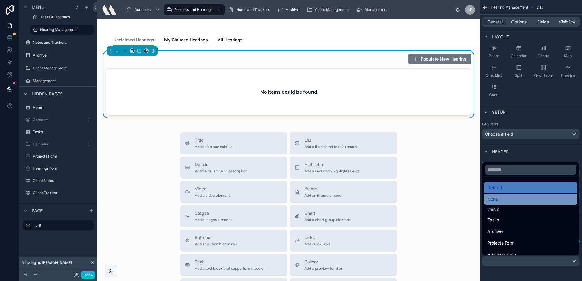
click at [496, 198] on span "None" at bounding box center [492, 199] width 11 height 7
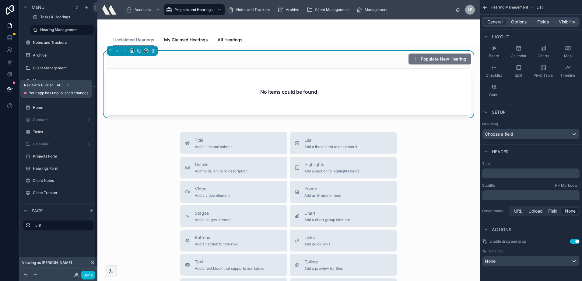
click at [10, 84] on button at bounding box center [9, 88] width 13 height 17
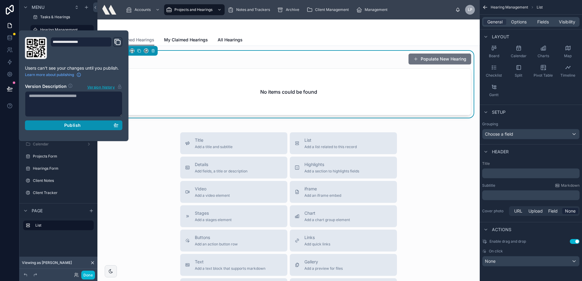
click at [61, 120] on button "Publish" at bounding box center [73, 125] width 97 height 10
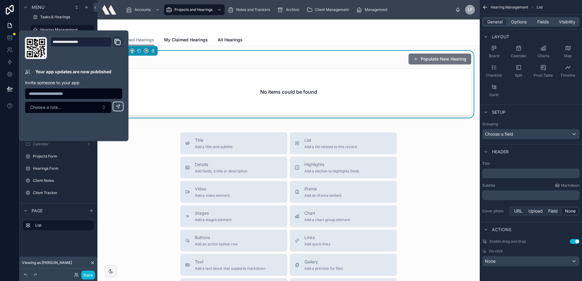
click at [307, 26] on div at bounding box center [288, 26] width 350 height 15
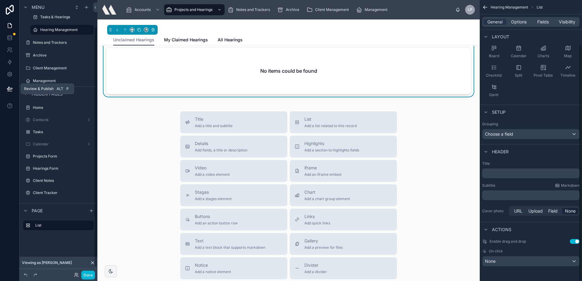
scroll to position [30, 0]
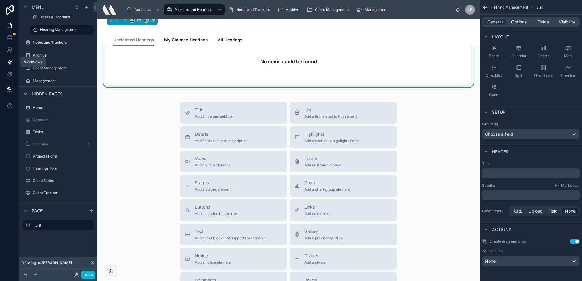
click at [8, 60] on icon at bounding box center [10, 62] width 6 height 6
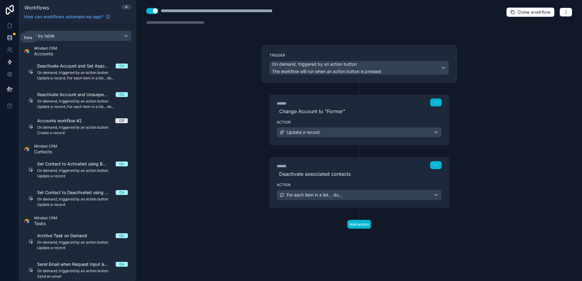
click at [9, 32] on link at bounding box center [9, 38] width 19 height 12
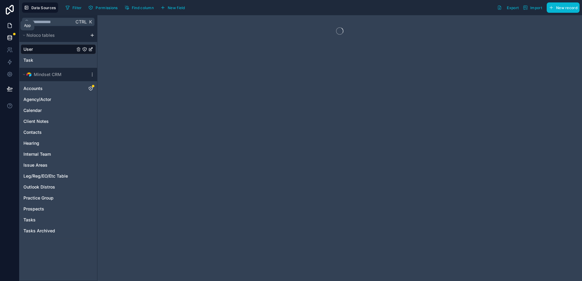
click at [9, 28] on icon at bounding box center [10, 25] width 4 height 5
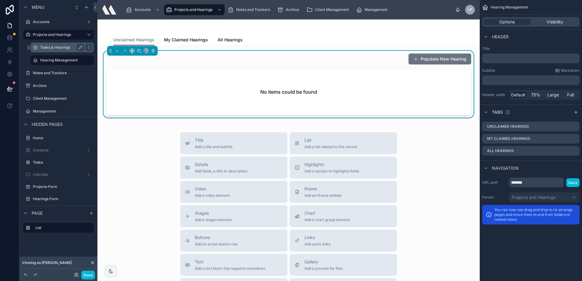
click at [52, 43] on div "Tasks & Hearings" at bounding box center [62, 48] width 61 height 10
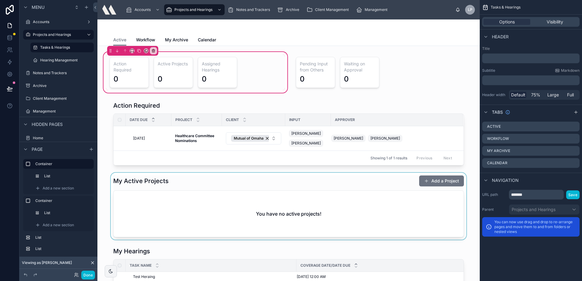
click at [372, 177] on div at bounding box center [288, 206] width 372 height 67
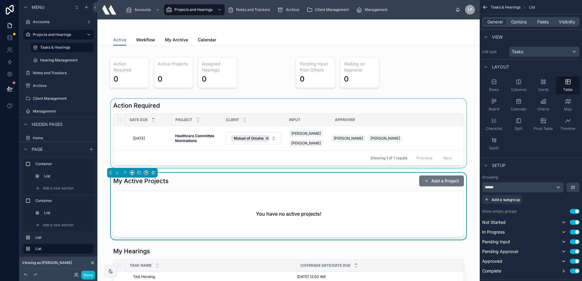
click at [184, 135] on div at bounding box center [288, 133] width 372 height 69
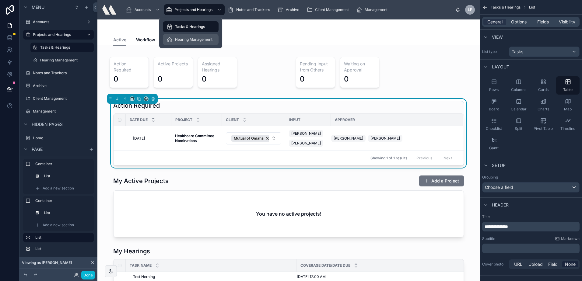
click at [175, 39] on span "Hearing Management" at bounding box center [193, 39] width 37 height 5
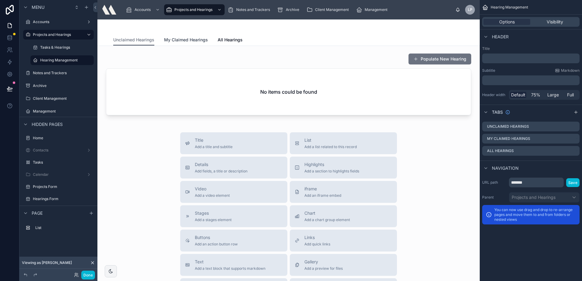
click at [164, 36] on link "My Claimed Hearings" at bounding box center [186, 40] width 44 height 12
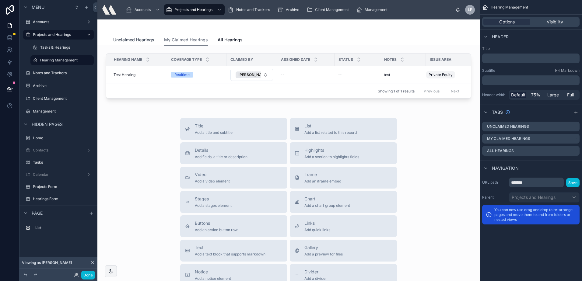
click at [140, 40] on span "Unclaimed Hearings" at bounding box center [133, 40] width 41 height 6
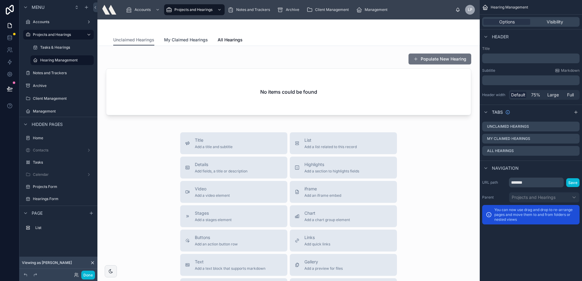
click at [200, 40] on span "My Claimed Hearings" at bounding box center [186, 40] width 44 height 6
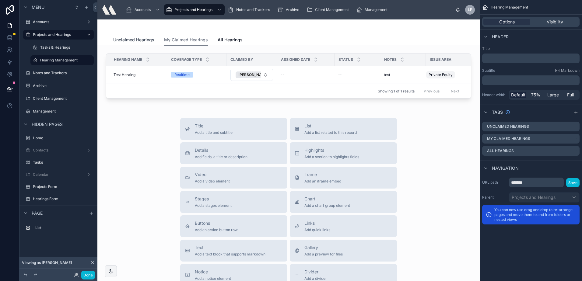
click at [128, 39] on span "Unclaimed Hearings" at bounding box center [133, 40] width 41 height 6
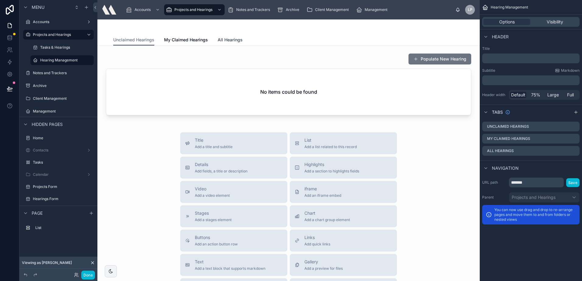
click at [234, 43] on span "All Hearings" at bounding box center [229, 40] width 25 height 6
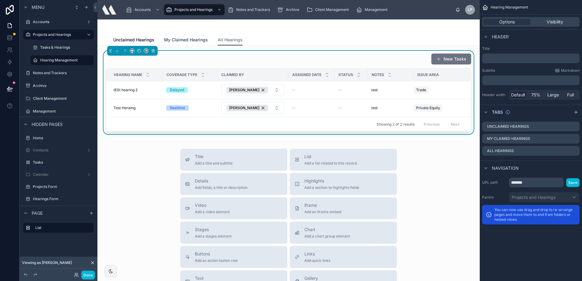
click at [198, 40] on span "My Claimed Hearings" at bounding box center [186, 40] width 44 height 6
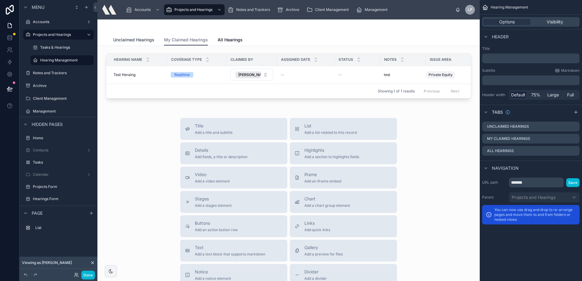
click at [137, 41] on span "Unclaimed Hearings" at bounding box center [133, 40] width 41 height 6
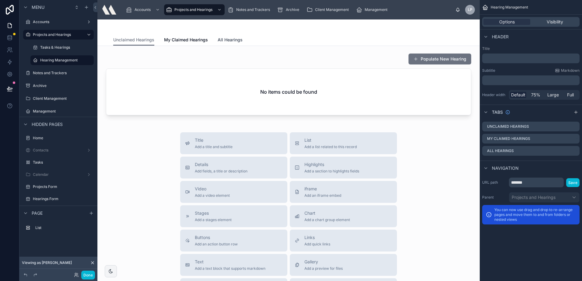
click at [224, 39] on span "All Hearings" at bounding box center [229, 40] width 25 height 6
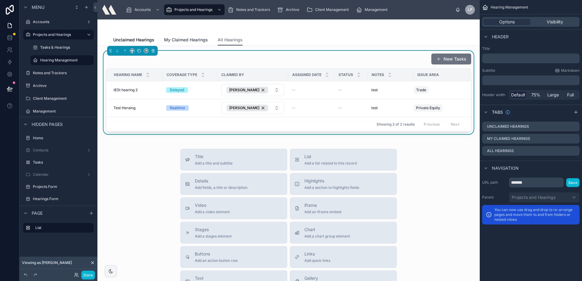
click at [181, 44] on link "My Claimed Hearings" at bounding box center [186, 40] width 44 height 12
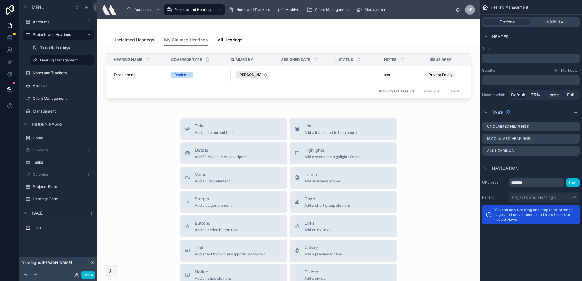
click at [136, 43] on link "Unclaimed Hearings" at bounding box center [133, 40] width 41 height 12
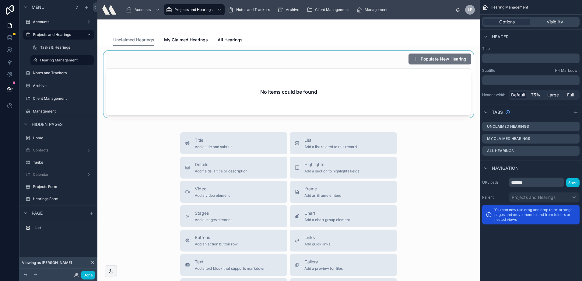
click at [266, 53] on div at bounding box center [288, 84] width 372 height 67
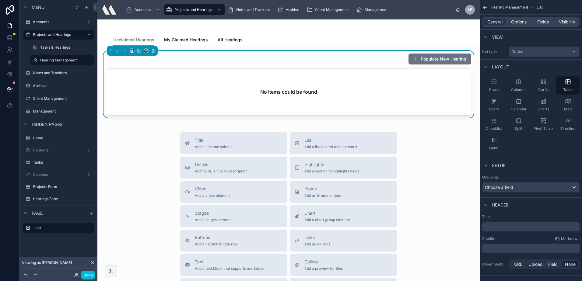
click at [427, 61] on button "Populate New Hearing" at bounding box center [439, 59] width 63 height 11
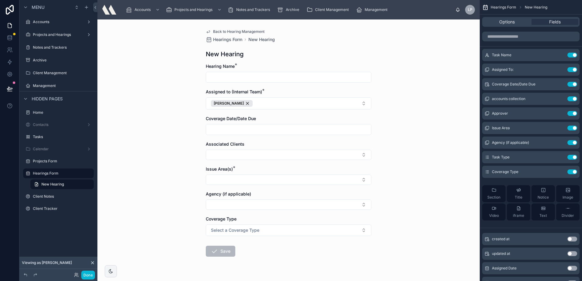
click at [290, 73] on input "text" at bounding box center [288, 77] width 165 height 9
click at [290, 74] on input "text" at bounding box center [288, 77] width 165 height 9
type input "**********"
click at [231, 105] on div "[PERSON_NAME]" at bounding box center [232, 103] width 42 height 7
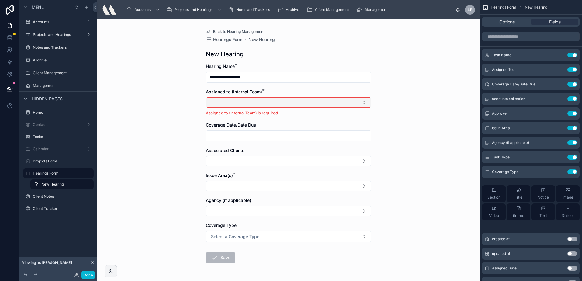
click at [234, 105] on button "Select Button" at bounding box center [288, 102] width 165 height 10
drag, startPoint x: 234, startPoint y: 103, endPoint x: 172, endPoint y: 103, distance: 62.3
click at [172, 103] on div "**********" at bounding box center [288, 150] width 382 height 262
click at [206, 102] on button "Select Button" at bounding box center [288, 102] width 165 height 10
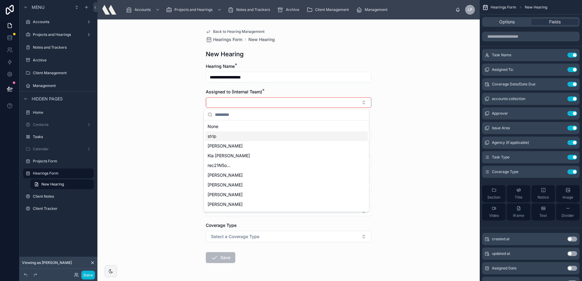
click at [155, 105] on div "**********" at bounding box center [288, 150] width 382 height 262
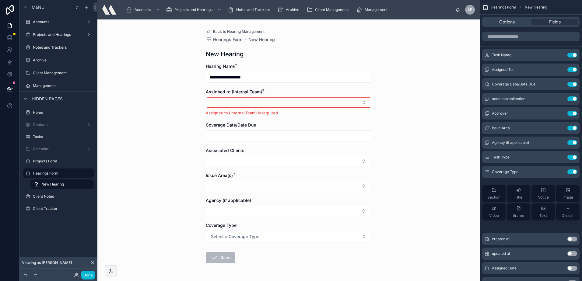
click at [242, 76] on input "**********" at bounding box center [288, 77] width 165 height 9
click at [227, 104] on button "Select Button" at bounding box center [288, 102] width 165 height 10
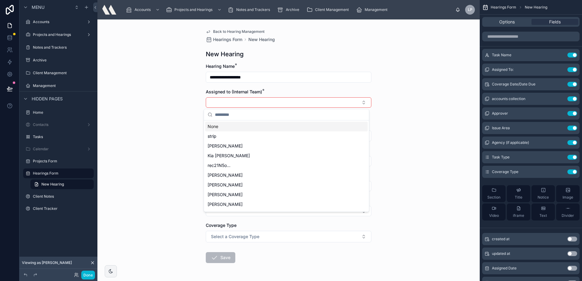
click at [178, 107] on div "**********" at bounding box center [288, 150] width 382 height 262
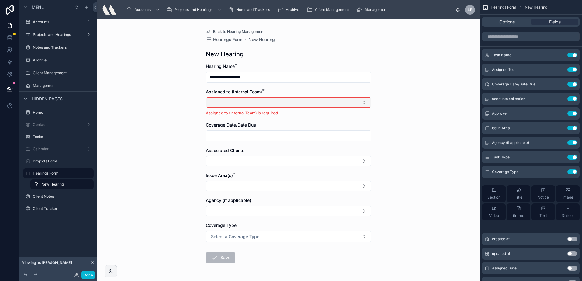
click at [234, 106] on button "Select Button" at bounding box center [288, 102] width 165 height 10
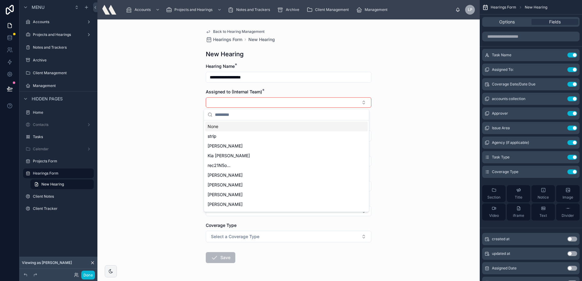
click at [174, 101] on div "**********" at bounding box center [288, 150] width 382 height 262
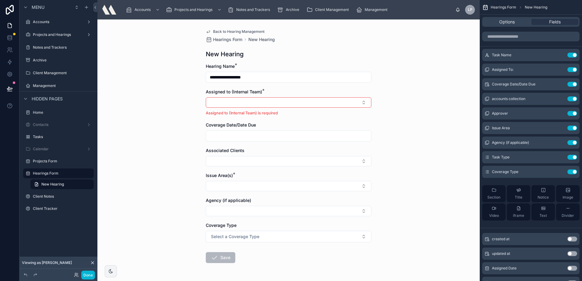
click at [246, 94] on label "Assigned to (Internal Team) *" at bounding box center [234, 92] width 56 height 6
click at [89, 264] on div "Viewing as [PERSON_NAME]" at bounding box center [58, 263] width 78 height 12
click at [90, 263] on icon at bounding box center [92, 262] width 5 height 5
click at [217, 31] on span "Back to Hearing Management" at bounding box center [238, 31] width 51 height 5
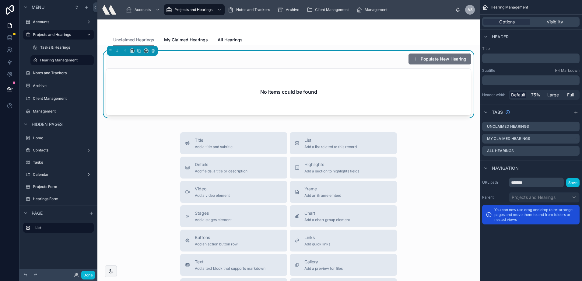
click at [281, 59] on div "Populate New Hearing" at bounding box center [288, 59] width 365 height 12
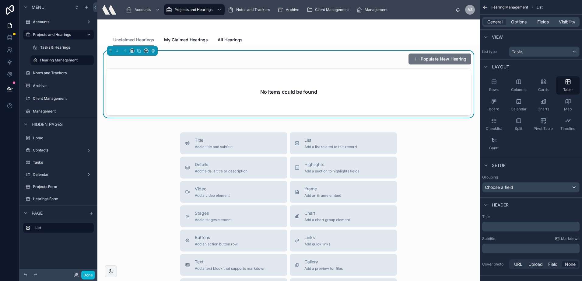
click at [392, 62] on div "Populate New Hearing" at bounding box center [288, 59] width 365 height 12
click at [368, 57] on div "Populate New Hearing" at bounding box center [288, 59] width 365 height 12
click at [416, 56] on button "Populate New Hearing" at bounding box center [439, 59] width 63 height 11
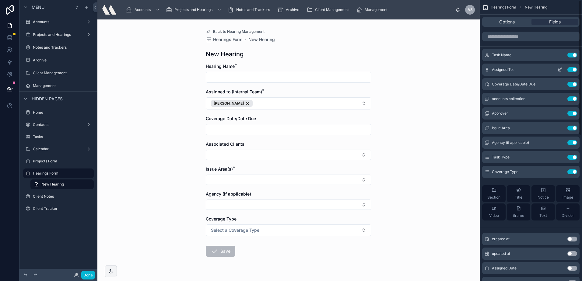
click at [560, 71] on icon "scrollable content" at bounding box center [559, 69] width 5 height 5
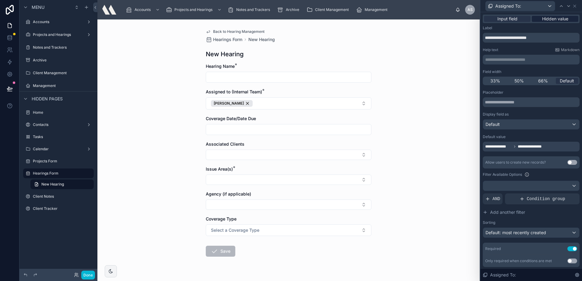
click at [542, 18] on span "Hidden value" at bounding box center [555, 19] width 26 height 6
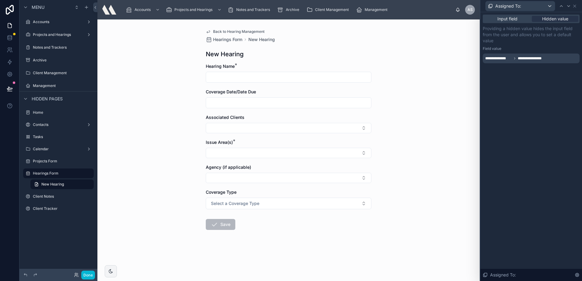
click at [523, 57] on span "**********" at bounding box center [532, 58] width 30 height 5
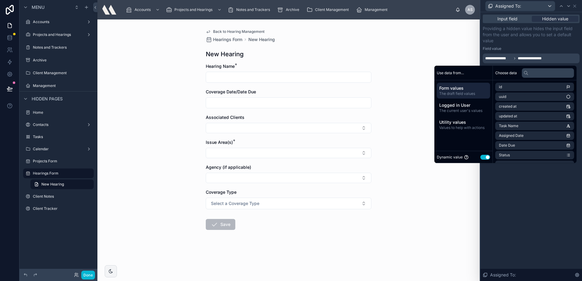
drag, startPoint x: 529, startPoint y: 42, endPoint x: 517, endPoint y: 24, distance: 21.6
click at [529, 40] on div "**********" at bounding box center [530, 45] width 97 height 38
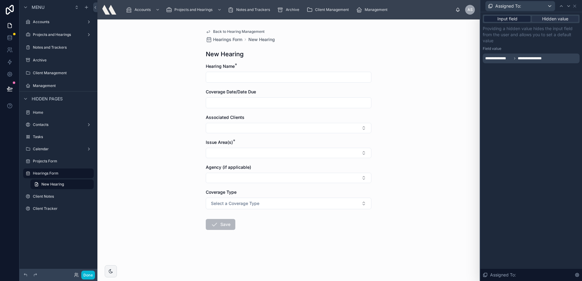
click at [511, 18] on span "Input field" at bounding box center [507, 19] width 20 height 6
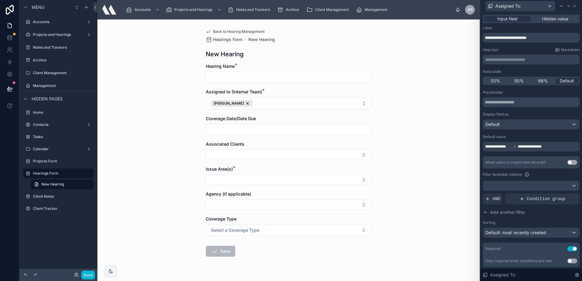
click at [553, 146] on div "**********" at bounding box center [530, 147] width 97 height 10
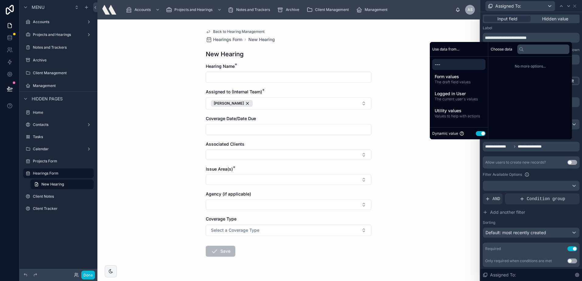
click at [452, 65] on span "---" at bounding box center [458, 64] width 48 height 6
click at [457, 59] on div "--- Form values The draft field values Logged in User The current user's values…" at bounding box center [458, 90] width 58 height 67
click at [453, 78] on span "Form values" at bounding box center [458, 77] width 48 height 6
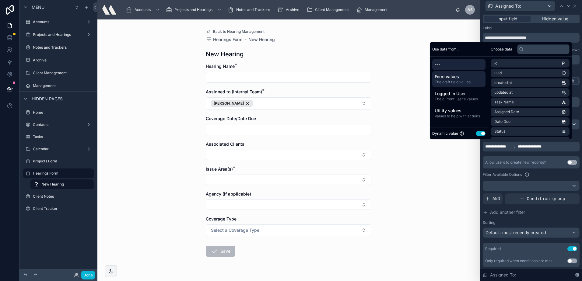
click at [453, 67] on span "---" at bounding box center [458, 64] width 48 height 6
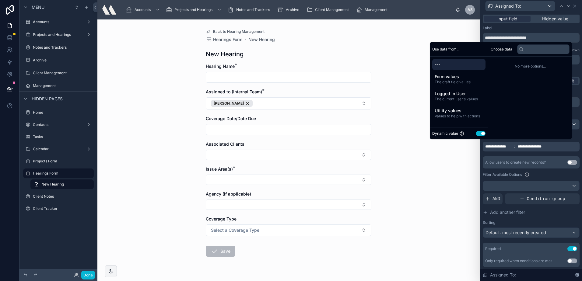
click at [498, 65] on span "No more options..." at bounding box center [529, 66] width 79 height 5
click at [467, 77] on span "Form values" at bounding box center [458, 77] width 48 height 6
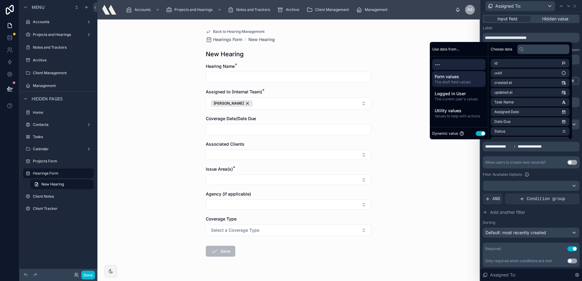
click at [463, 68] on div "---" at bounding box center [458, 64] width 53 height 11
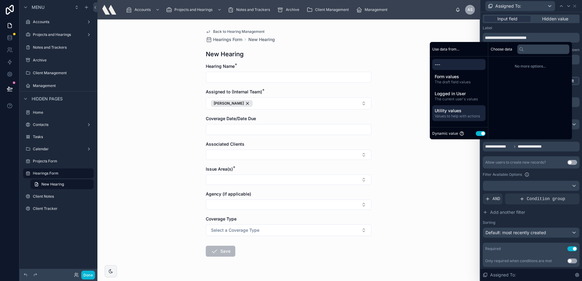
click at [460, 114] on span "Values to help with actions" at bounding box center [458, 116] width 48 height 5
click at [458, 66] on div "---" at bounding box center [458, 64] width 53 height 11
click at [459, 60] on div "---" at bounding box center [458, 64] width 53 height 11
click at [475, 134] on button "Use setting" at bounding box center [480, 133] width 10 height 5
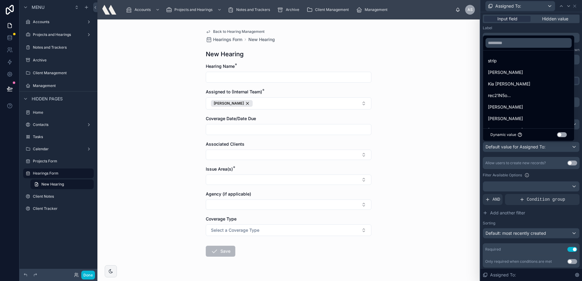
click at [512, 156] on div at bounding box center [531, 140] width 102 height 281
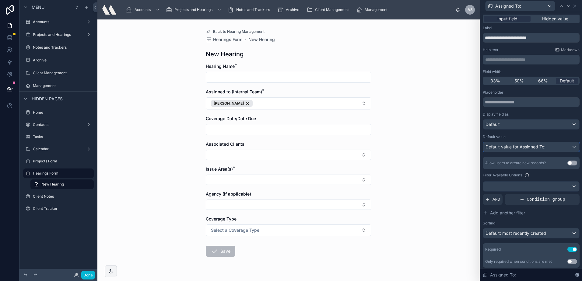
click at [522, 150] on div "Default value for Assigned To:" at bounding box center [531, 147] width 96 height 10
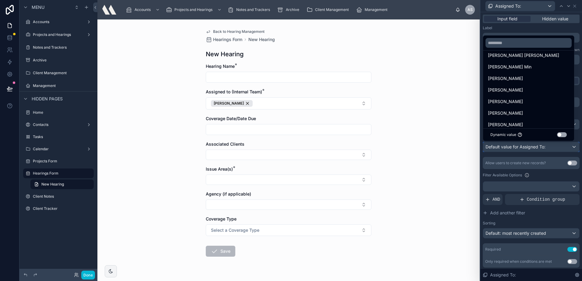
scroll to position [143, 0]
click at [522, 174] on div at bounding box center [531, 140] width 102 height 281
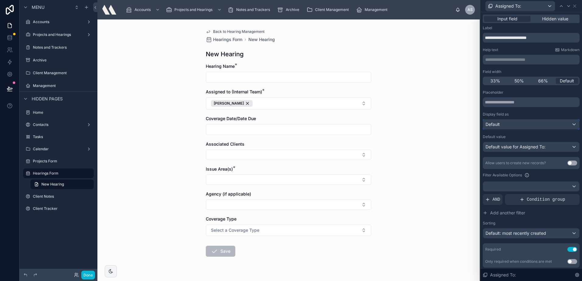
click at [523, 121] on div "Default" at bounding box center [531, 125] width 96 height 10
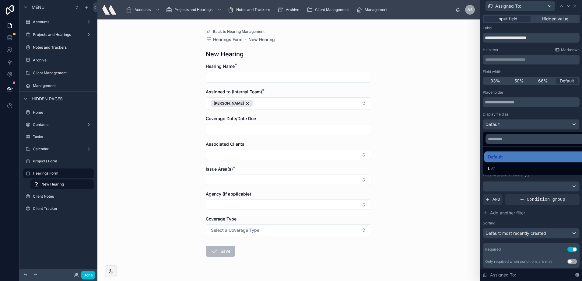
click at [523, 121] on div at bounding box center [531, 140] width 102 height 281
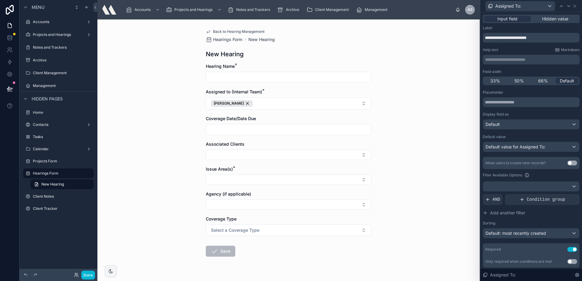
click at [516, 140] on div "Default value Default value for Assigned To:" at bounding box center [530, 143] width 97 height 18
click at [514, 124] on div "Default" at bounding box center [531, 125] width 96 height 10
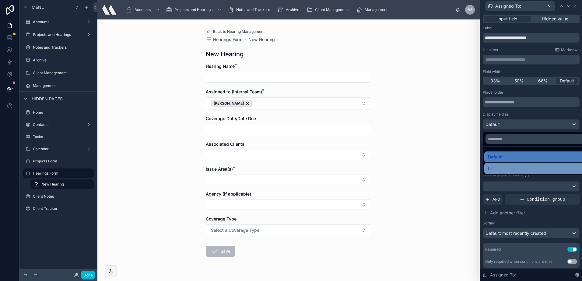
click at [502, 167] on div "List" at bounding box center [536, 168] width 96 height 7
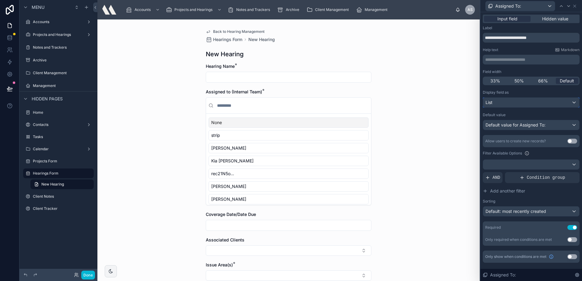
click at [501, 102] on div "List" at bounding box center [531, 103] width 96 height 10
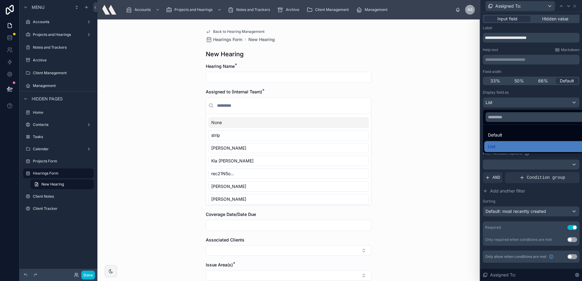
click at [493, 141] on ul "Default List" at bounding box center [538, 139] width 110 height 29
click at [494, 136] on span "Default" at bounding box center [495, 134] width 14 height 7
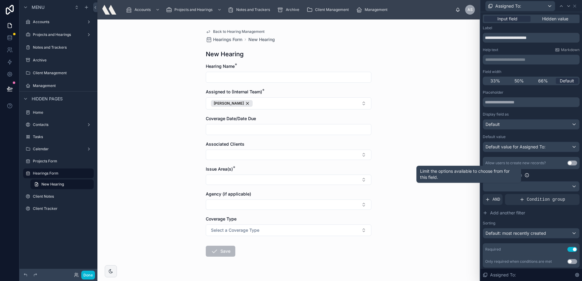
scroll to position [18, 0]
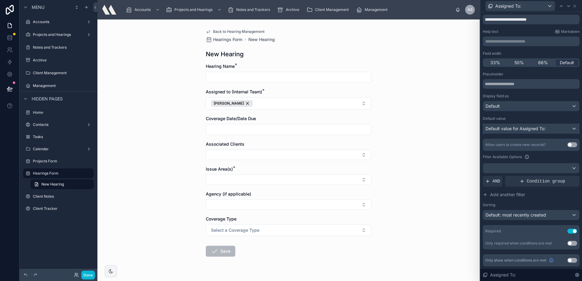
click at [523, 127] on span "Default value for Assigned To:" at bounding box center [515, 128] width 60 height 5
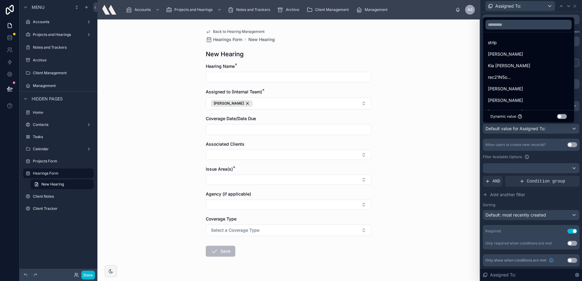
click at [550, 140] on div at bounding box center [531, 140] width 102 height 281
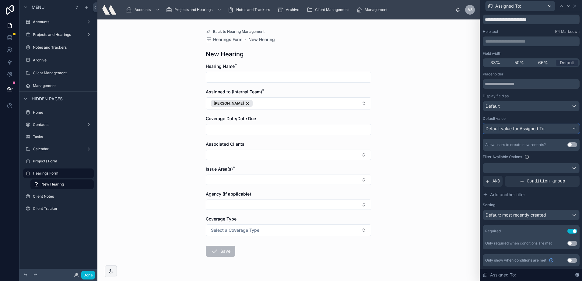
click at [557, 128] on div "Default value for Assigned To:" at bounding box center [531, 129] width 96 height 10
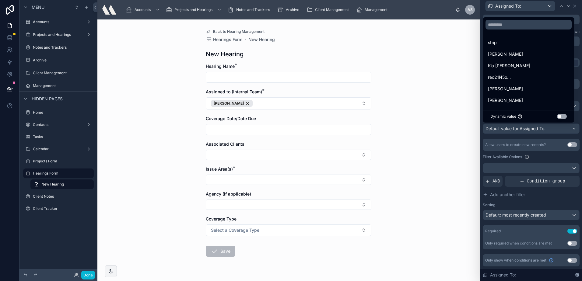
click at [560, 115] on button "Use setting" at bounding box center [562, 116] width 10 height 5
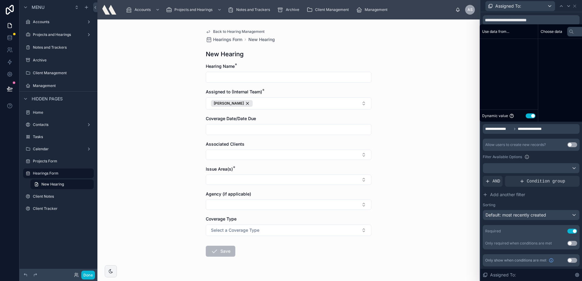
scroll to position [18, 0]
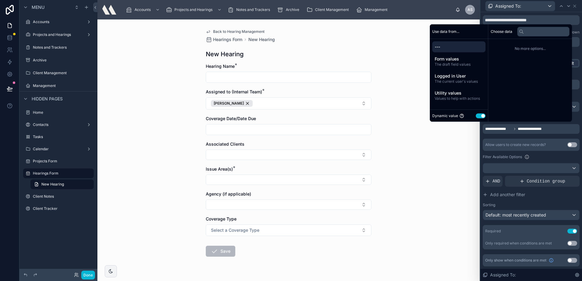
click at [443, 47] on span "---" at bounding box center [458, 47] width 48 height 6
click at [447, 64] on span "The draft field values" at bounding box center [458, 64] width 48 height 5
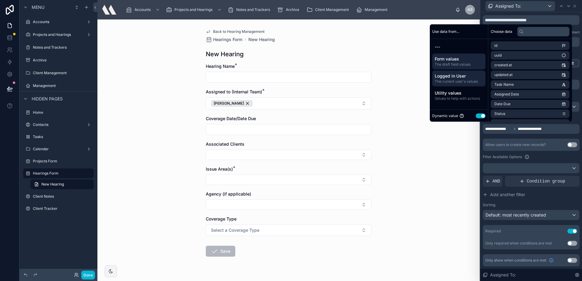
click at [449, 77] on span "Logged in User" at bounding box center [458, 76] width 48 height 6
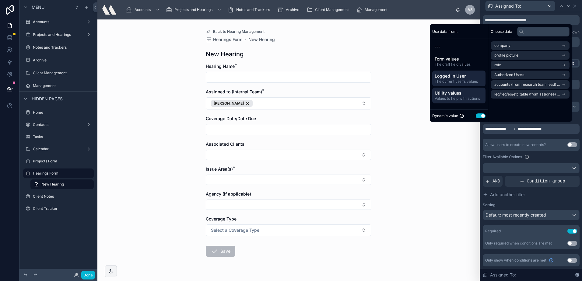
click at [451, 93] on span "Utility values" at bounding box center [458, 93] width 48 height 6
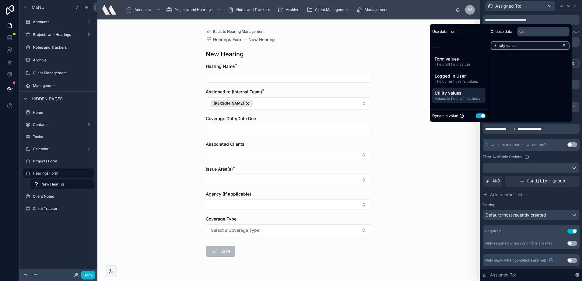
click at [526, 45] on li "Empty value" at bounding box center [529, 45] width 79 height 9
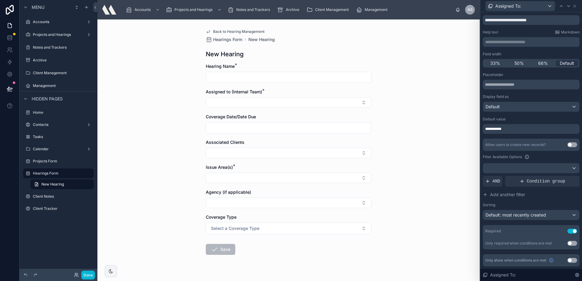
click at [500, 141] on div "Allow users to create new records? Use setting" at bounding box center [530, 145] width 97 height 12
click at [254, 30] on span "Back to Hearing Management" at bounding box center [238, 31] width 51 height 5
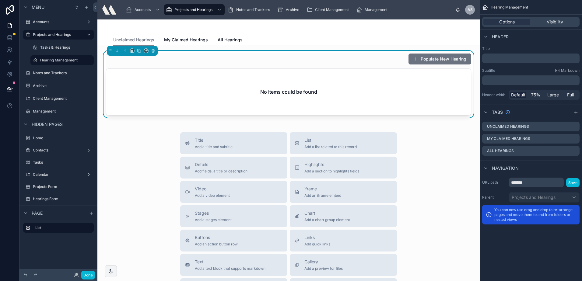
click at [421, 57] on button "Populate New Hearing" at bounding box center [439, 59] width 63 height 11
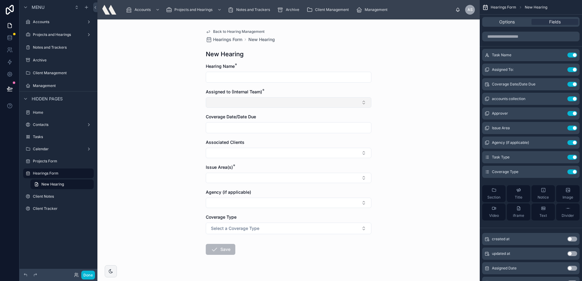
click at [233, 106] on button "Select Button" at bounding box center [288, 102] width 165 height 10
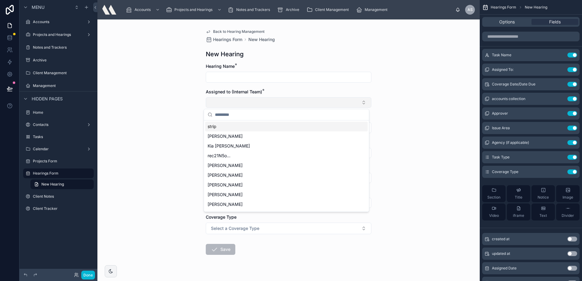
click at [233, 106] on button "Select Button" at bounding box center [288, 102] width 165 height 10
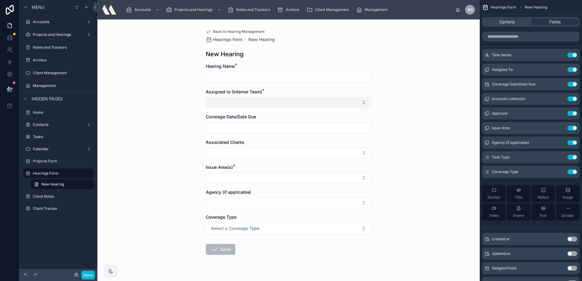
click at [233, 106] on button "Select Button" at bounding box center [288, 102] width 165 height 10
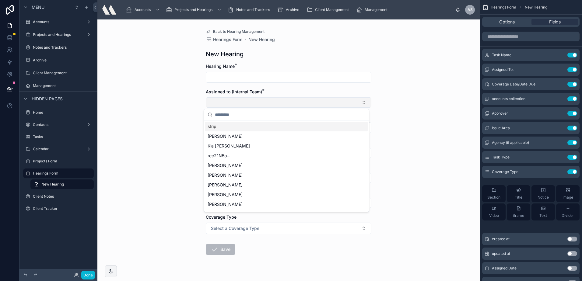
click at [233, 106] on button "Select Button" at bounding box center [288, 102] width 165 height 10
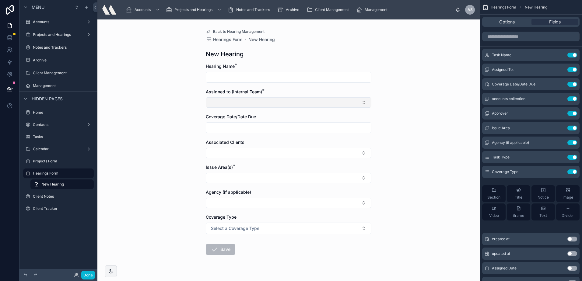
click at [233, 106] on button "Select Button" at bounding box center [288, 102] width 165 height 10
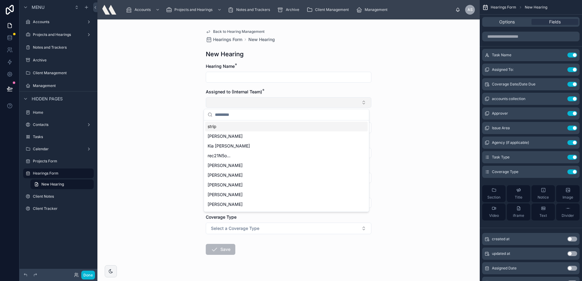
click at [233, 106] on button "Select Button" at bounding box center [288, 102] width 165 height 10
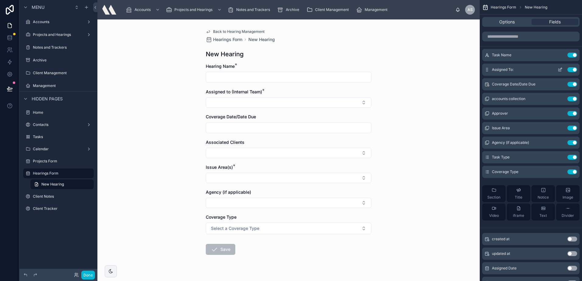
click at [558, 70] on icon "scrollable content" at bounding box center [559, 70] width 3 height 3
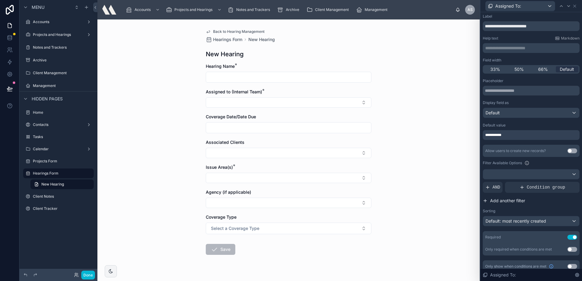
scroll to position [18, 0]
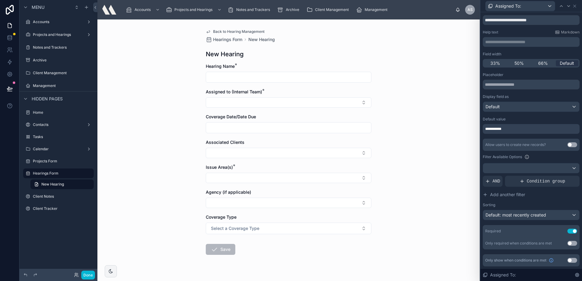
click at [569, 231] on button "Use setting" at bounding box center [572, 231] width 10 height 5
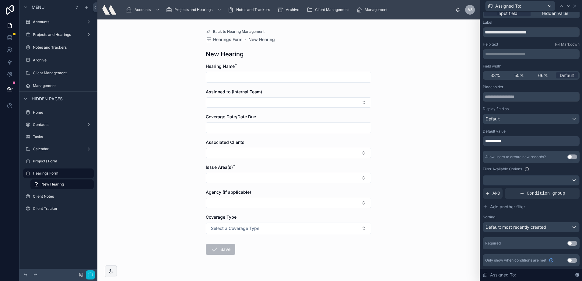
scroll to position [5, 0]
click at [144, 63] on div "Back to Hearing Management Hearings Form New Hearing New Hearing Hearing Name *…" at bounding box center [288, 150] width 382 height 262
click at [224, 91] on span "Assigned to (Internal Team)" at bounding box center [234, 91] width 56 height 5
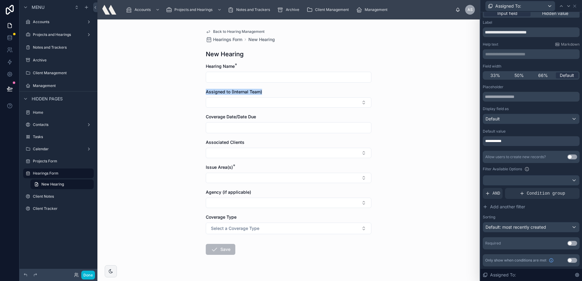
drag, startPoint x: 224, startPoint y: 91, endPoint x: 192, endPoint y: 90, distance: 31.6
click at [192, 90] on div "Back to Hearing Management Hearings Form New Hearing New Hearing Hearing Name *…" at bounding box center [288, 150] width 382 height 262
click at [216, 91] on span "Assigned to (Internal Team)" at bounding box center [234, 91] width 56 height 5
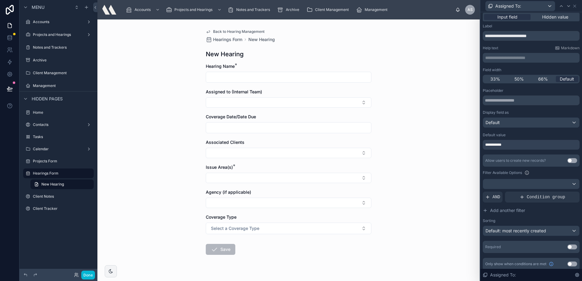
scroll to position [0, 0]
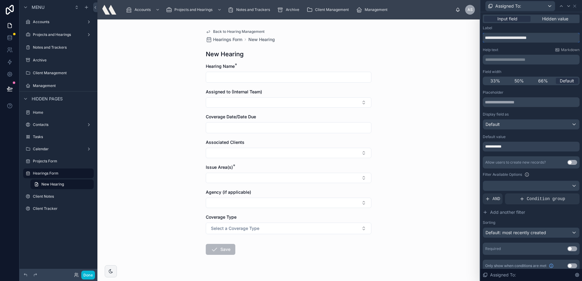
drag, startPoint x: 554, startPoint y: 36, endPoint x: 480, endPoint y: 40, distance: 74.0
click at [484, 40] on input "**********" at bounding box center [530, 38] width 97 height 10
type input "**********"
click at [515, 30] on div "Label" at bounding box center [530, 28] width 97 height 5
click at [515, 38] on input "**********" at bounding box center [530, 38] width 97 height 10
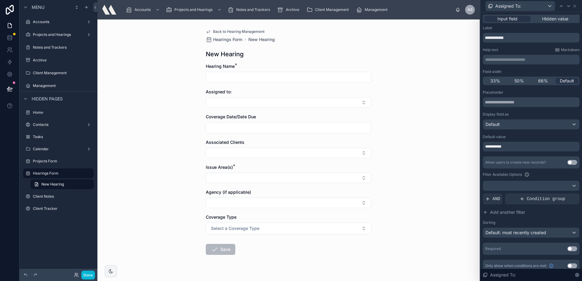
click at [513, 60] on p "**********" at bounding box center [531, 60] width 93 height 6
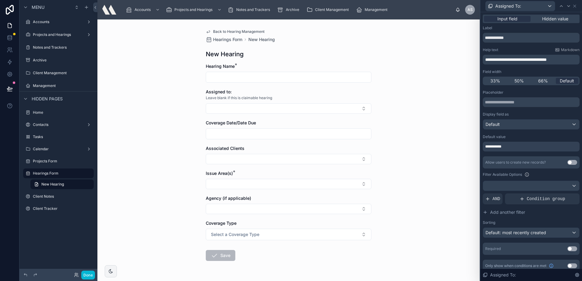
click at [524, 45] on div "**********" at bounding box center [530, 149] width 97 height 246
click at [230, 30] on span "Back to Hearing Management" at bounding box center [238, 31] width 51 height 5
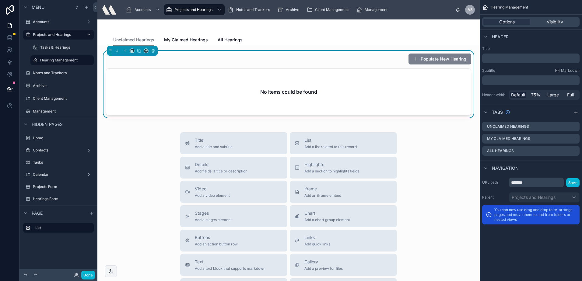
click at [420, 56] on button "Populate New Hearing" at bounding box center [439, 59] width 63 height 11
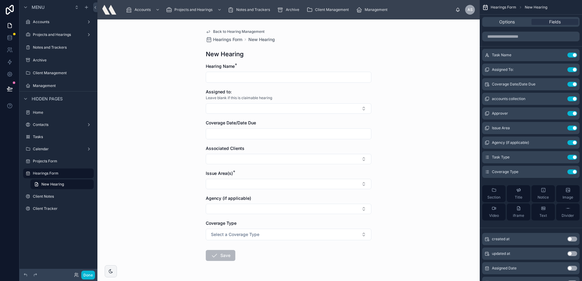
click at [218, 29] on span "Back to Hearing Management" at bounding box center [238, 31] width 51 height 5
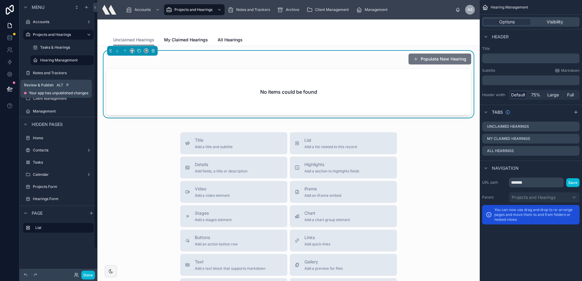
click at [7, 89] on icon at bounding box center [10, 89] width 6 height 6
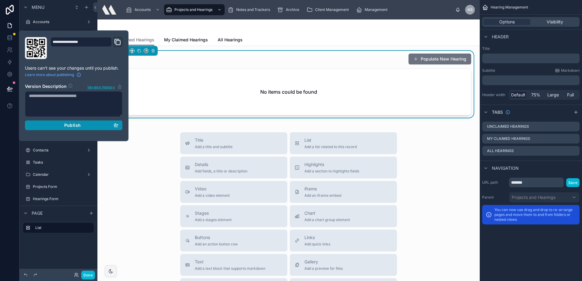
click at [79, 122] on button "Publish" at bounding box center [73, 125] width 97 height 10
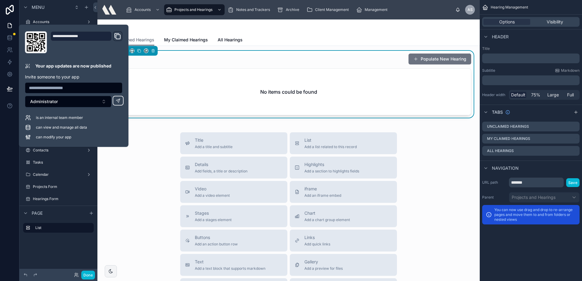
click at [368, 61] on div "Populate New Hearing" at bounding box center [288, 59] width 365 height 12
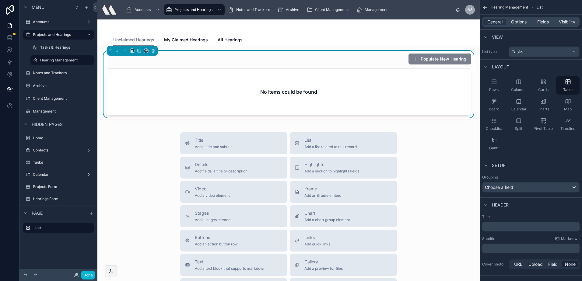
click at [429, 61] on button "Populate New Hearing" at bounding box center [439, 59] width 63 height 11
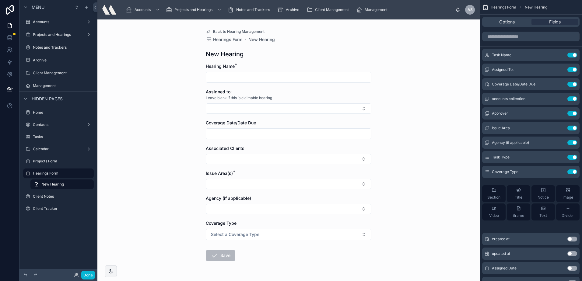
click at [265, 75] on input "text" at bounding box center [288, 77] width 165 height 9
type input "*******"
type input "**********"
click at [245, 131] on input "text" at bounding box center [288, 134] width 165 height 9
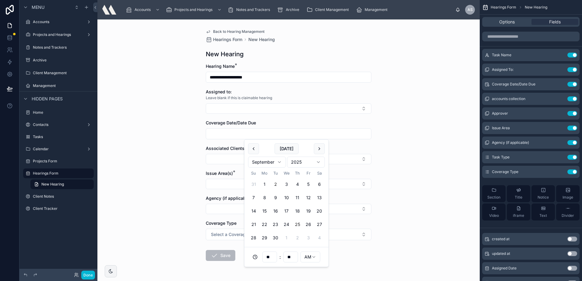
click at [297, 228] on button "25" at bounding box center [297, 224] width 11 height 11
type input "**********"
click at [220, 161] on button "Select Button" at bounding box center [288, 159] width 165 height 10
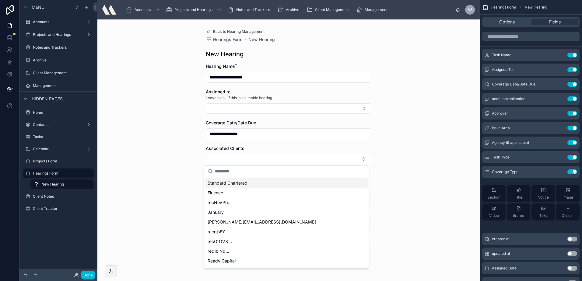
click at [234, 186] on span "Standard Chartered" at bounding box center [227, 183] width 40 height 6
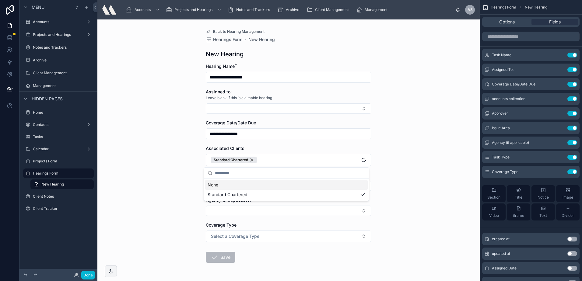
click at [128, 177] on div "**********" at bounding box center [288, 150] width 382 height 262
click at [270, 157] on button "Standard Chartered" at bounding box center [288, 160] width 165 height 12
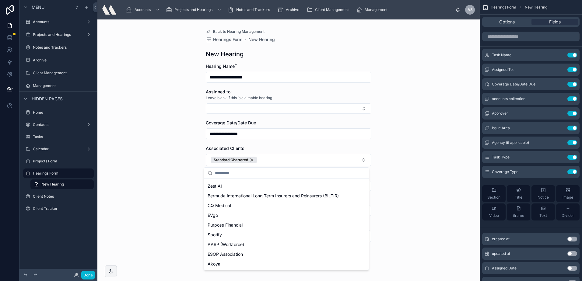
scroll to position [422, 0]
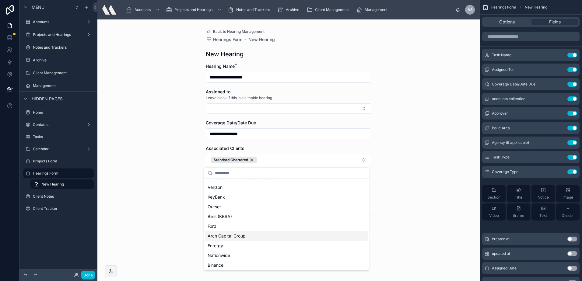
click at [154, 197] on div "**********" at bounding box center [288, 150] width 382 height 262
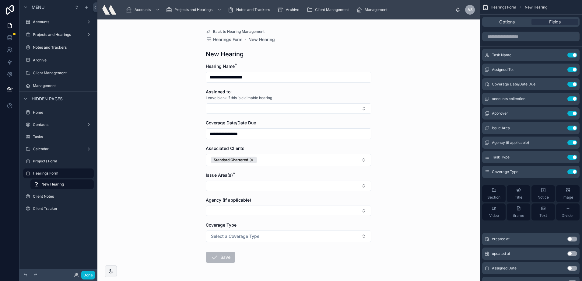
click at [236, 178] on div "Issue Area(s) *" at bounding box center [288, 175] width 165 height 6
click at [234, 185] on button "Select Button" at bounding box center [288, 186] width 165 height 10
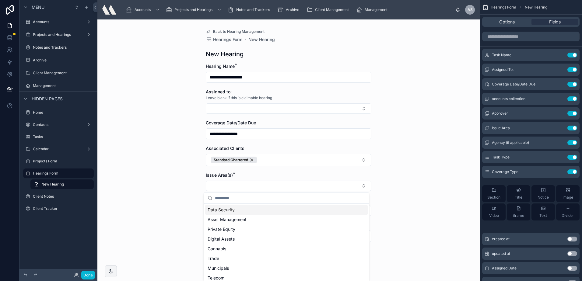
click at [228, 213] on span "Data Security" at bounding box center [220, 210] width 27 height 6
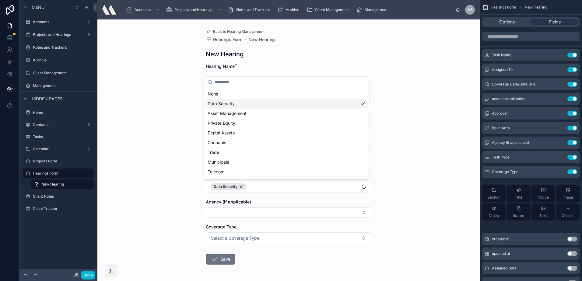
click at [160, 195] on div "**********" at bounding box center [288, 150] width 382 height 262
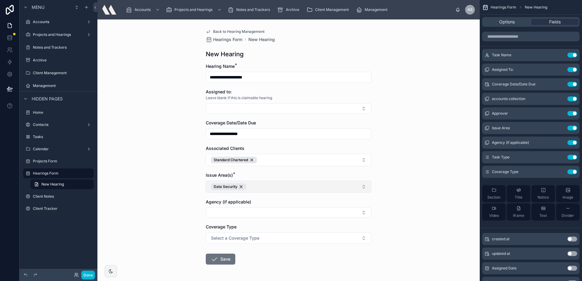
click at [271, 186] on button "Data Security" at bounding box center [288, 187] width 165 height 12
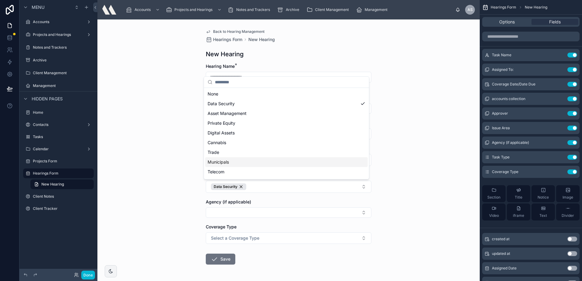
click at [265, 164] on div "Municipals" at bounding box center [286, 162] width 162 height 10
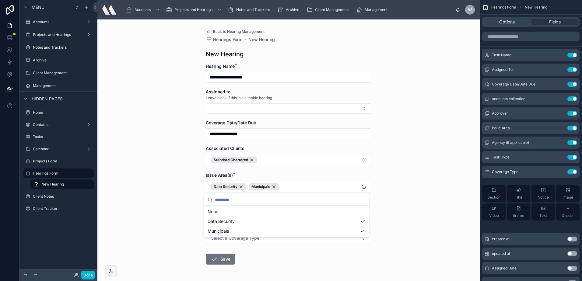
click at [157, 186] on div "**********" at bounding box center [288, 150] width 382 height 262
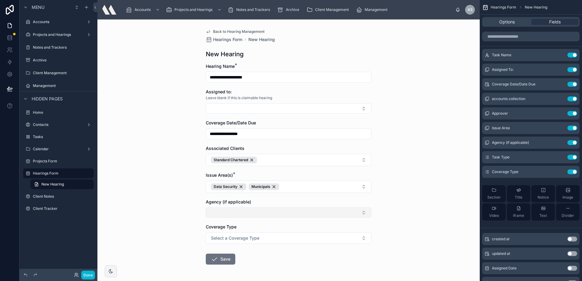
click at [236, 212] on button "Select Button" at bounding box center [288, 212] width 165 height 10
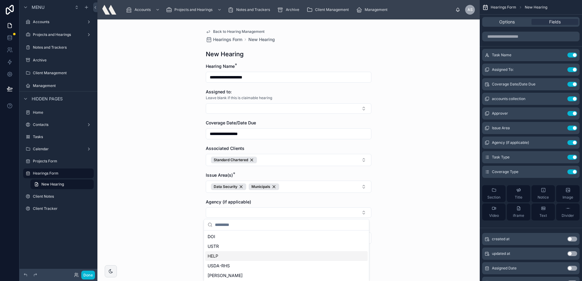
click at [232, 256] on div "HELP" at bounding box center [286, 256] width 162 height 10
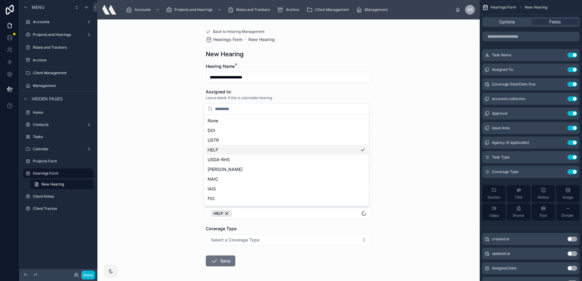
click at [150, 209] on div "**********" at bounding box center [288, 150] width 382 height 262
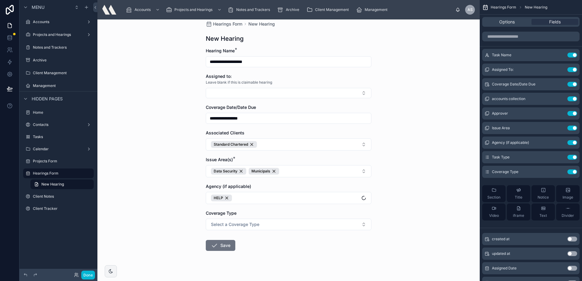
scroll to position [24, 0]
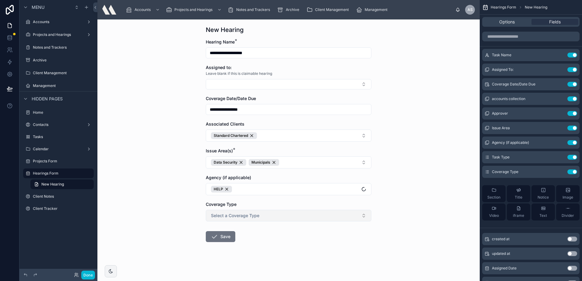
click at [224, 215] on span "Select a Coverage Type" at bounding box center [235, 216] width 48 height 6
click at [211, 242] on span "Realtime" at bounding box center [218, 239] width 23 height 5
click at [212, 237] on icon at bounding box center [213, 236] width 7 height 7
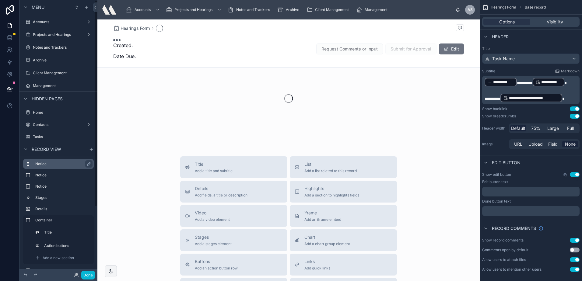
scroll to position [26, 0]
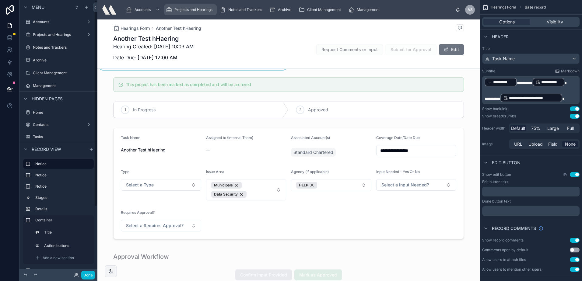
click at [202, 12] on span "Projects and Hearings" at bounding box center [193, 9] width 38 height 5
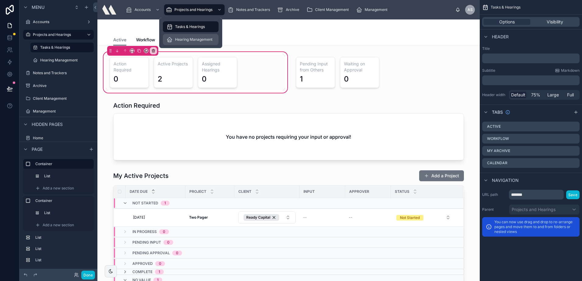
click at [186, 42] on div "Hearing Management" at bounding box center [190, 40] width 48 height 10
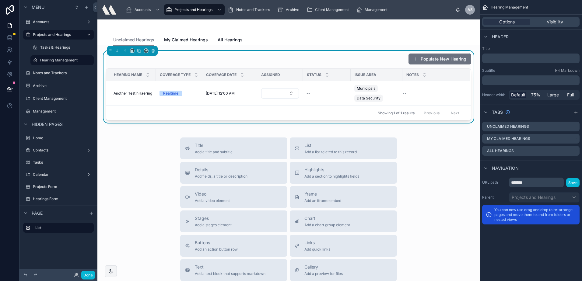
click at [378, 61] on div "Populate New Hearing" at bounding box center [288, 59] width 365 height 12
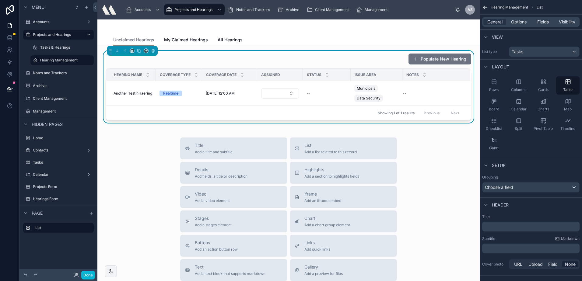
click at [429, 57] on button "Populate New Hearing" at bounding box center [439, 59] width 63 height 11
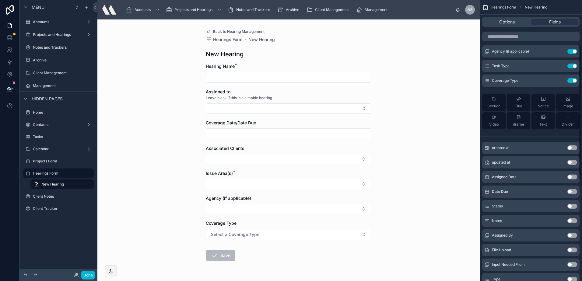
scroll to position [243, 0]
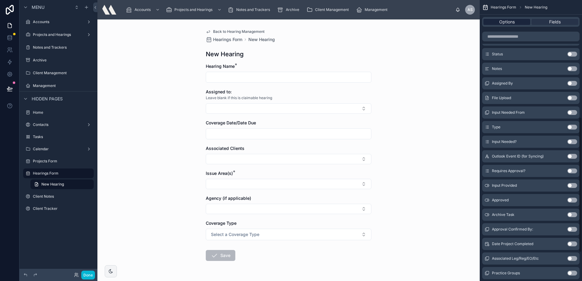
click at [507, 24] on span "Options" at bounding box center [507, 22] width 16 height 6
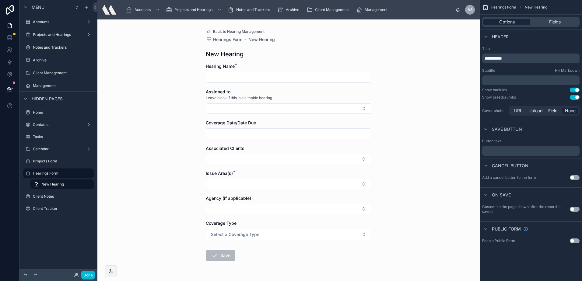
scroll to position [0, 0]
click at [574, 207] on button "Use setting" at bounding box center [574, 209] width 10 height 5
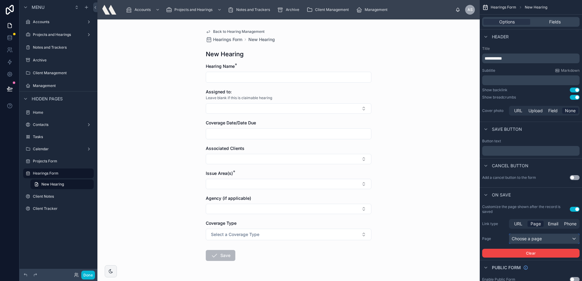
click at [527, 241] on div "Choose a page" at bounding box center [544, 239] width 70 height 10
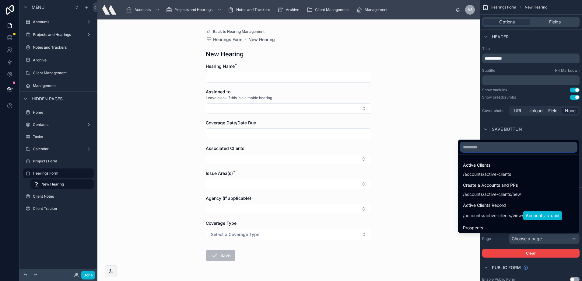
click at [503, 144] on input "text" at bounding box center [518, 147] width 116 height 10
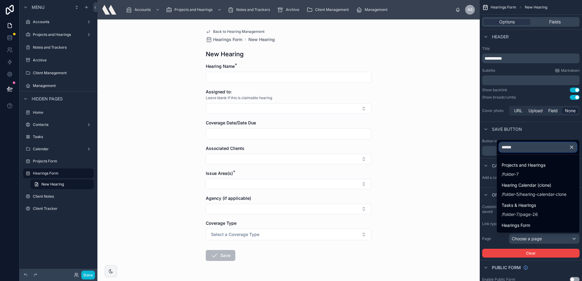
type input "*******"
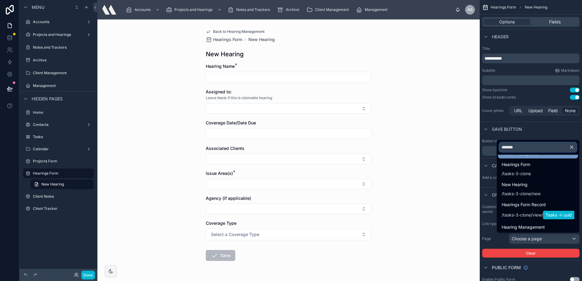
scroll to position [71, 0]
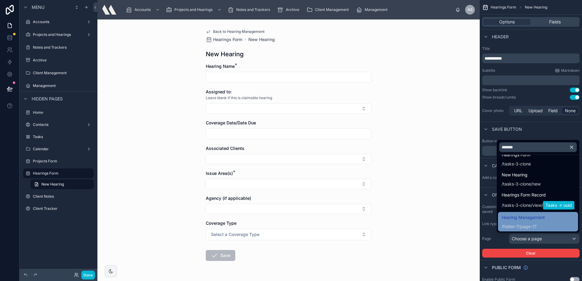
click at [526, 223] on span "/folder-7/page-17" at bounding box center [522, 225] width 43 height 7
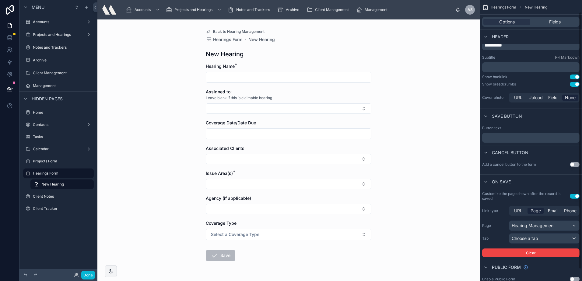
scroll to position [26, 0]
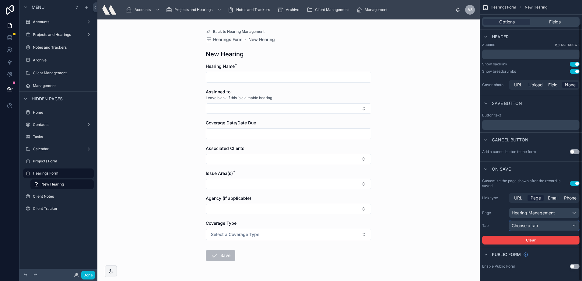
click at [527, 228] on span "Choose a tab" at bounding box center [524, 225] width 26 height 5
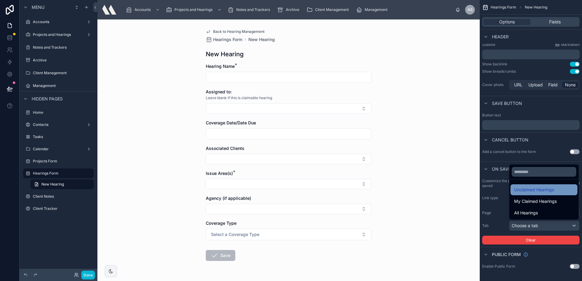
click at [524, 187] on span "Unclaimed Hearings" at bounding box center [534, 189] width 40 height 7
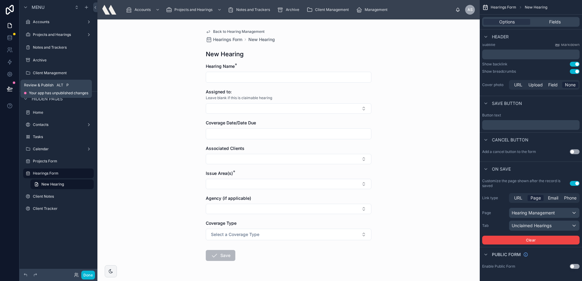
click at [17, 91] on div at bounding box center [9, 88] width 19 height 17
click at [10, 87] on icon at bounding box center [10, 89] width 6 height 6
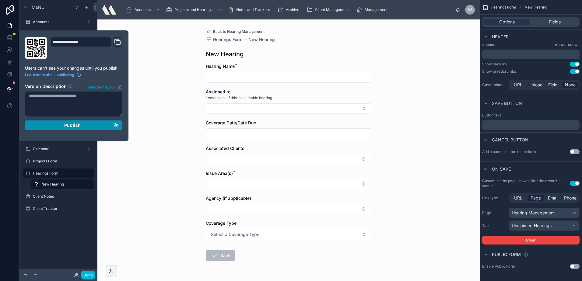
click at [47, 123] on div "Publish" at bounding box center [73, 125] width 89 height 5
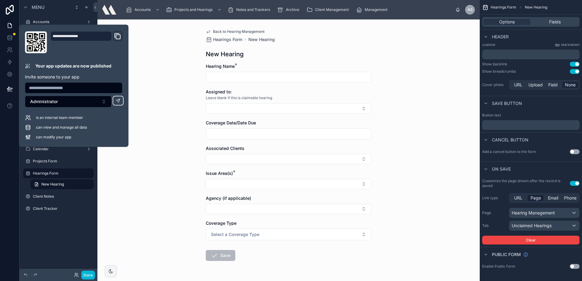
click at [248, 32] on span "Back to Hearing Management" at bounding box center [238, 31] width 51 height 5
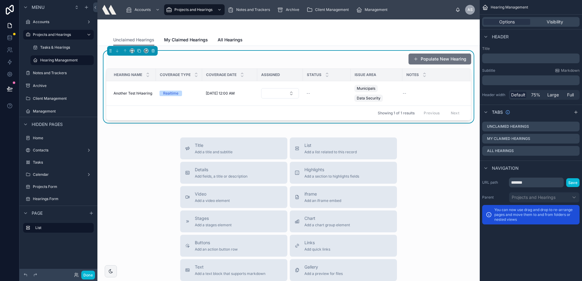
click at [364, 44] on div "Unclaimed Hearings My Claimed Hearings All Hearings" at bounding box center [288, 40] width 350 height 12
click at [343, 31] on div at bounding box center [288, 26] width 350 height 15
click at [388, 94] on div "Municipals Data Security" at bounding box center [376, 93] width 44 height 19
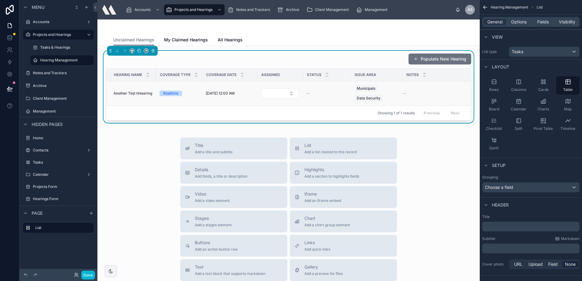
click at [155, 93] on td "Another Test hHaering Another Test hHaering" at bounding box center [131, 93] width 50 height 25
click at [144, 93] on span "Another Test hHaering" at bounding box center [132, 93] width 39 height 5
click at [436, 58] on button "Populate New Hearing" at bounding box center [439, 59] width 63 height 11
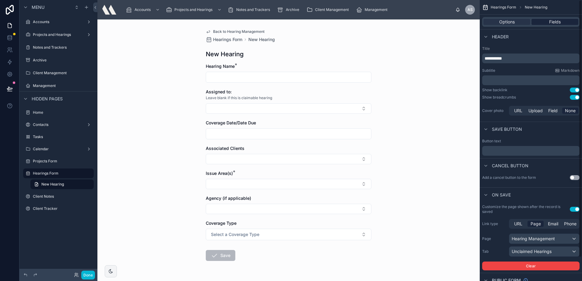
click at [537, 23] on div "Fields" at bounding box center [554, 22] width 47 height 6
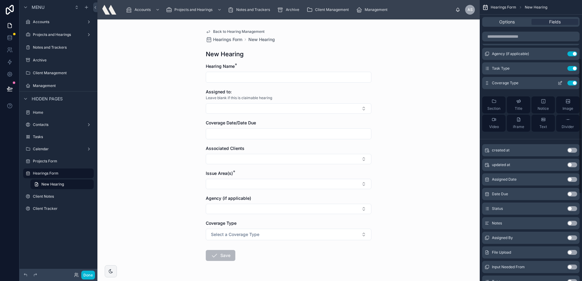
scroll to position [122, 0]
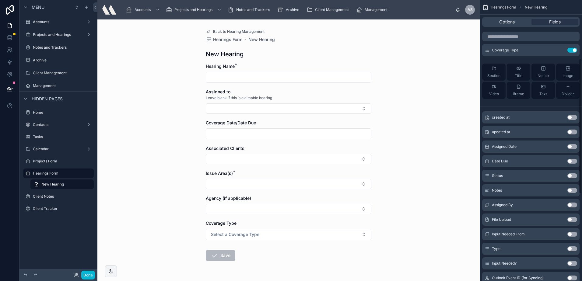
click at [568, 191] on button "Use setting" at bounding box center [572, 190] width 10 height 5
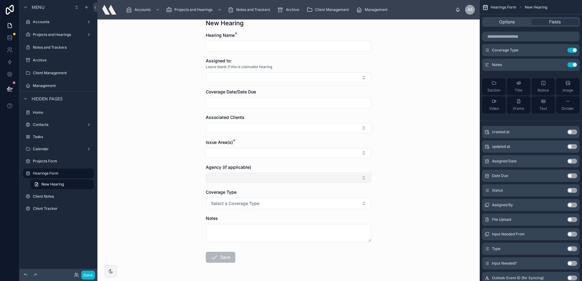
scroll to position [0, 0]
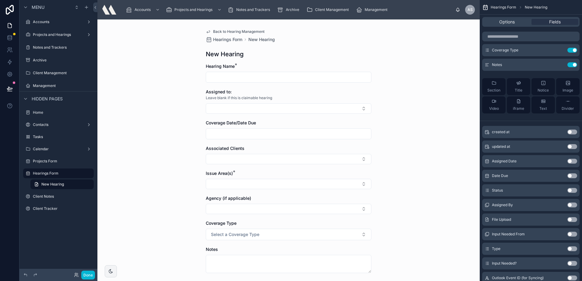
click at [232, 29] on span "Back to Hearing Management" at bounding box center [238, 31] width 51 height 5
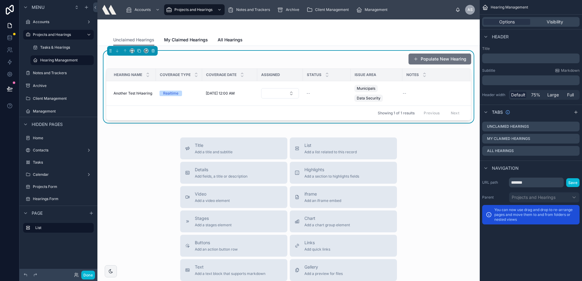
click at [352, 54] on div "Populate New Hearing" at bounding box center [288, 59] width 365 height 12
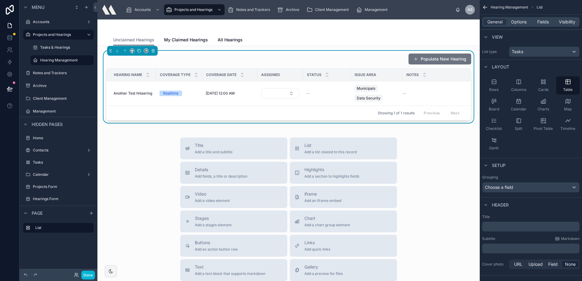
click at [339, 41] on div "Unclaimed Hearings My Claimed Hearings All Hearings" at bounding box center [288, 40] width 350 height 12
click at [130, 92] on span "Another Test hHaering" at bounding box center [132, 93] width 39 height 5
click at [434, 61] on button "Populate New Hearing" at bounding box center [439, 59] width 63 height 11
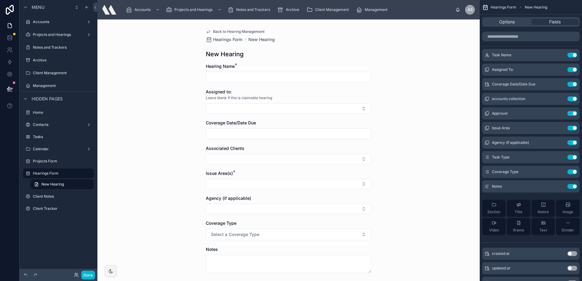
click at [244, 134] on input "text" at bounding box center [288, 134] width 165 height 9
click at [238, 32] on span "Back to Hearing Management" at bounding box center [238, 31] width 51 height 5
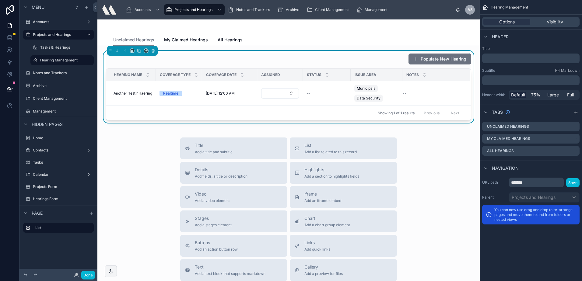
click at [296, 38] on div "Unclaimed Hearings My Claimed Hearings All Hearings" at bounding box center [288, 40] width 350 height 12
click at [127, 96] on td "Another Test hHaering Another Test hHaering" at bounding box center [131, 93] width 50 height 25
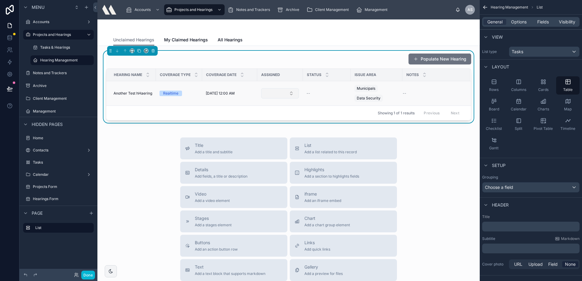
click at [279, 93] on button "Select Button" at bounding box center [280, 93] width 38 height 10
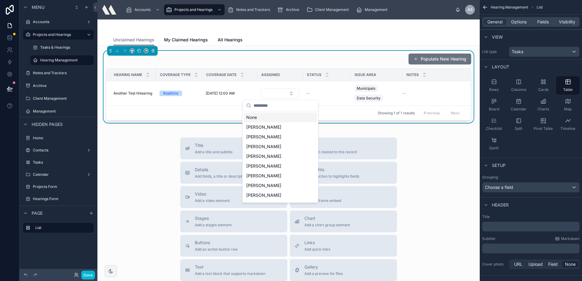
click at [277, 39] on div "Unclaimed Hearings My Claimed Hearings All Hearings" at bounding box center [288, 40] width 350 height 12
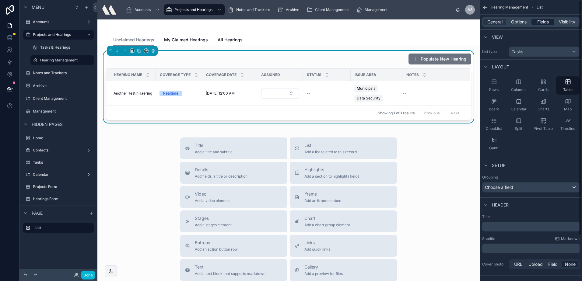
click at [544, 23] on span "Fields" at bounding box center [543, 22] width 12 height 6
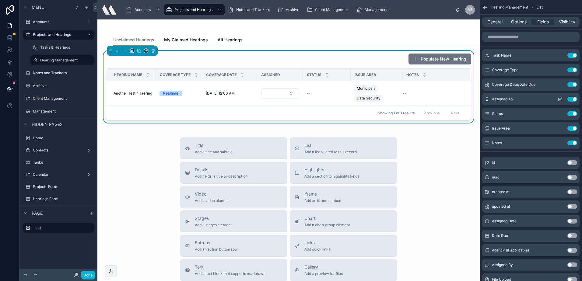
click at [562, 97] on button "scrollable content" at bounding box center [560, 99] width 10 height 5
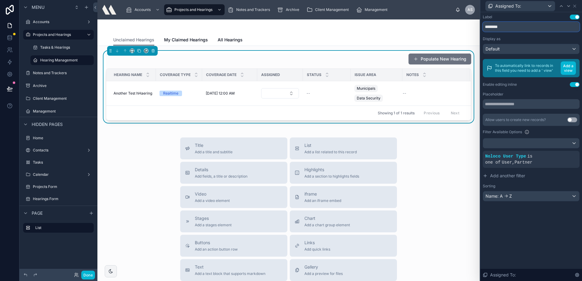
click at [499, 24] on input "********" at bounding box center [530, 27] width 97 height 10
click at [534, 150] on div "Allow users to create new records? Use setting Filter Available Options Noloco …" at bounding box center [530, 158] width 97 height 88
click at [534, 147] on div "Allow users to create new records? Use setting Filter Available Options Noloco …" at bounding box center [530, 158] width 97 height 88
click at [534, 144] on div at bounding box center [531, 143] width 96 height 10
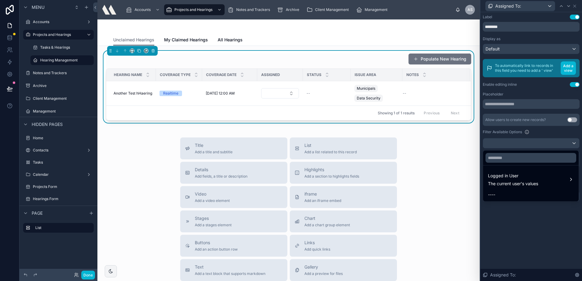
click at [534, 144] on div at bounding box center [531, 140] width 102 height 281
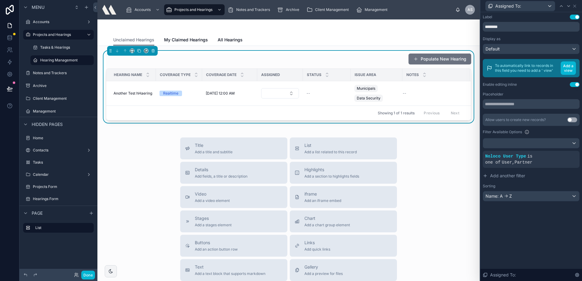
click at [535, 231] on div "Label Use setting ******** Display as Default To automatically link to records …" at bounding box center [531, 146] width 102 height 269
click at [178, 36] on link "My Claimed Hearings" at bounding box center [186, 40] width 44 height 12
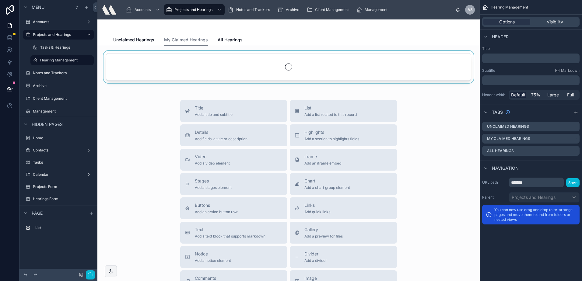
click at [211, 61] on div at bounding box center [288, 68] width 372 height 35
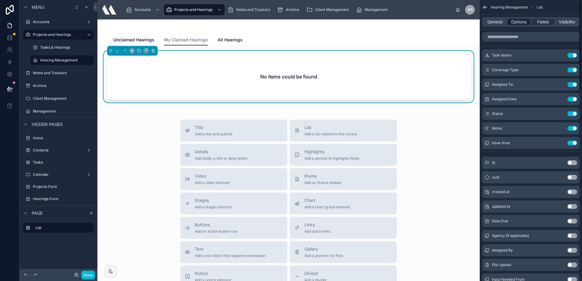
click at [518, 20] on span "Options" at bounding box center [519, 22] width 16 height 6
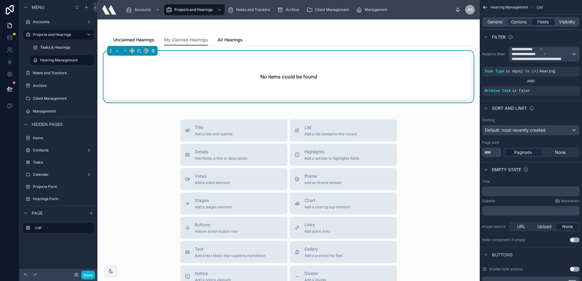
click at [547, 19] on span "Fields" at bounding box center [543, 22] width 12 height 6
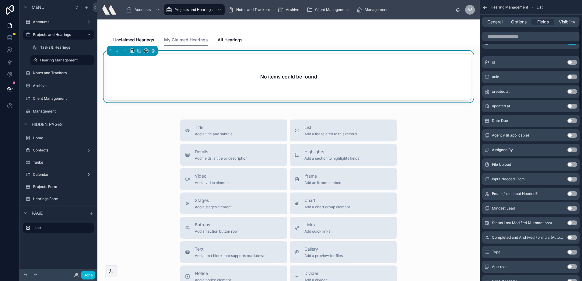
scroll to position [61, 0]
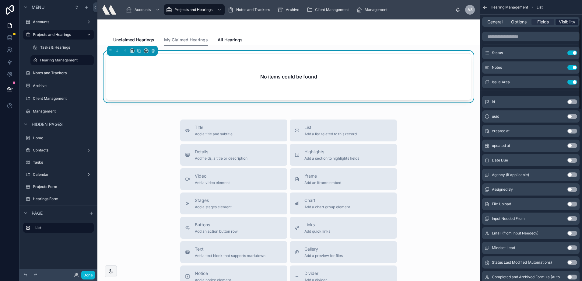
click at [558, 22] on span "Visibility" at bounding box center [566, 22] width 16 height 6
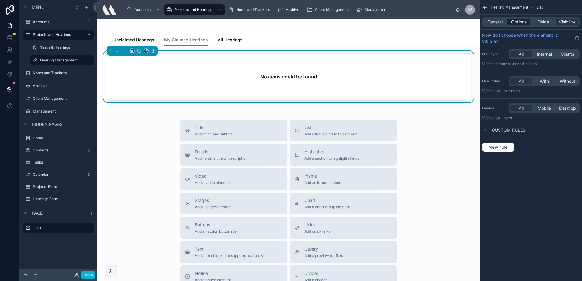
click at [510, 22] on div "Options" at bounding box center [518, 22] width 23 height 6
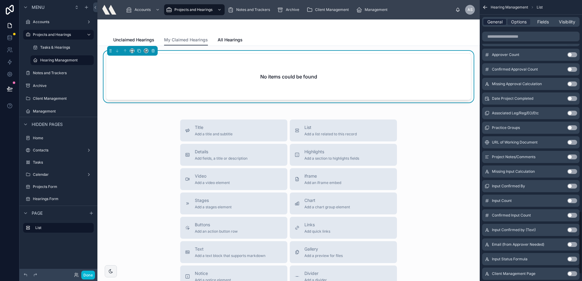
click at [490, 22] on span "General" at bounding box center [494, 22] width 15 height 6
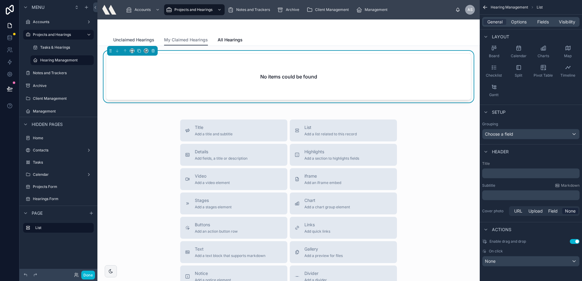
click at [141, 35] on link "Unclaimed Hearings" at bounding box center [133, 40] width 41 height 12
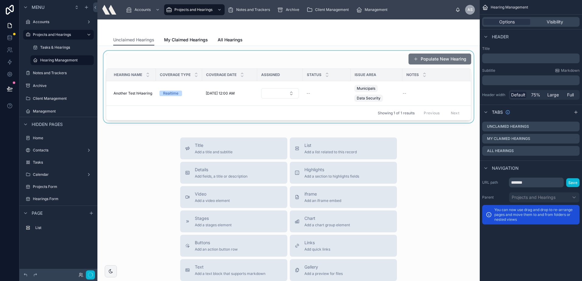
click at [206, 54] on div at bounding box center [288, 87] width 372 height 72
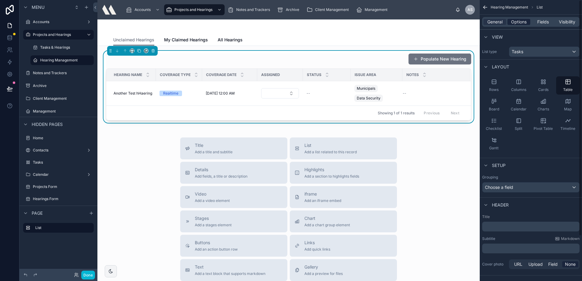
click at [512, 21] on span "Options" at bounding box center [519, 22] width 16 height 6
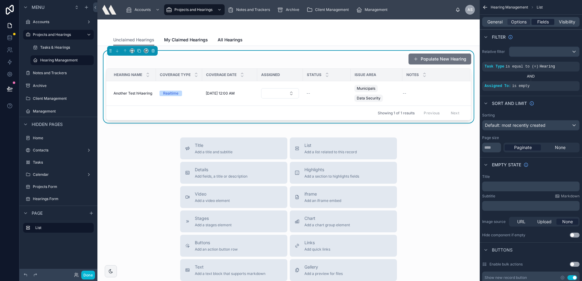
click at [540, 20] on span "Fields" at bounding box center [543, 22] width 12 height 6
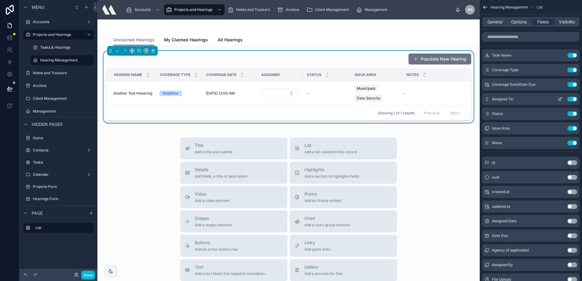
click at [561, 98] on icon "scrollable content" at bounding box center [561, 98] width 1 height 1
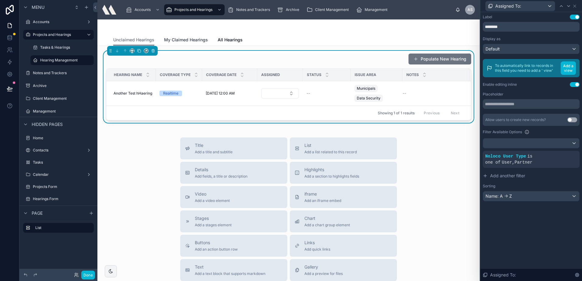
click at [186, 35] on link "My Claimed Hearings" at bounding box center [186, 40] width 44 height 12
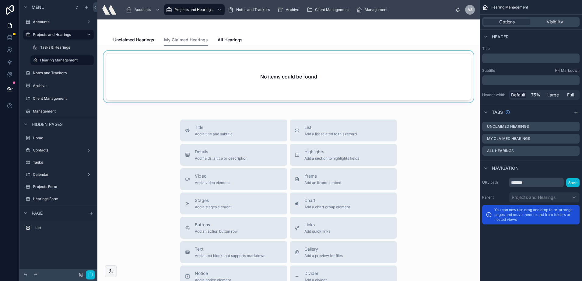
click at [213, 54] on div at bounding box center [288, 78] width 372 height 54
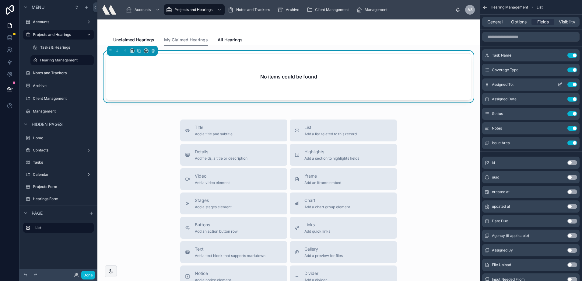
click at [560, 83] on icon "scrollable content" at bounding box center [559, 84] width 5 height 5
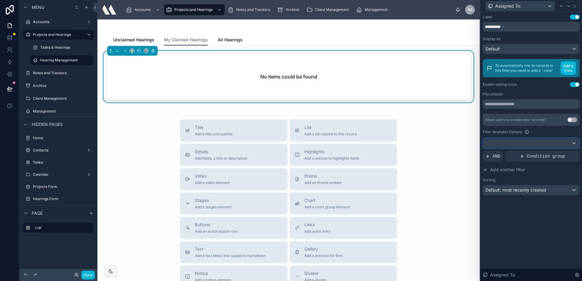
click at [514, 145] on div at bounding box center [531, 143] width 96 height 10
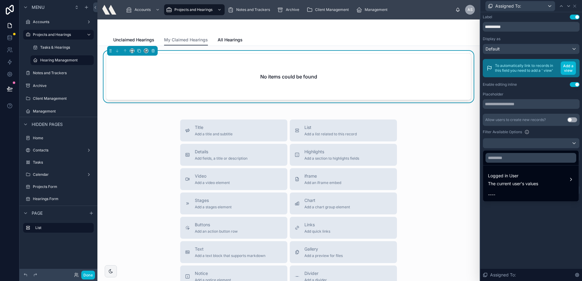
click at [509, 141] on div at bounding box center [531, 140] width 102 height 281
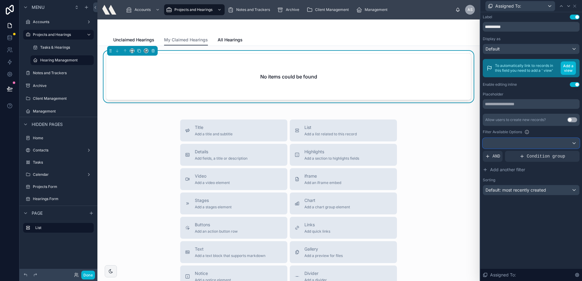
click at [498, 144] on div at bounding box center [531, 143] width 96 height 10
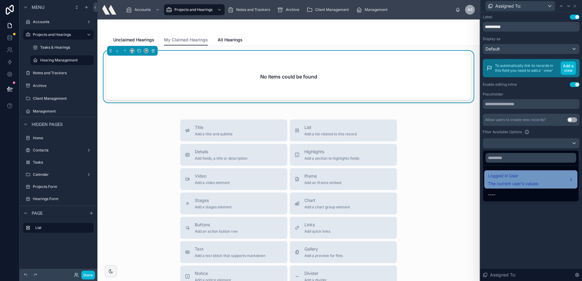
click at [504, 179] on span "Logged in User" at bounding box center [513, 175] width 50 height 7
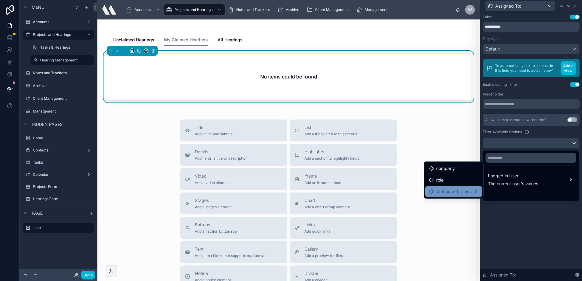
click at [472, 190] on div "Authorized Users" at bounding box center [454, 191] width 50 height 7
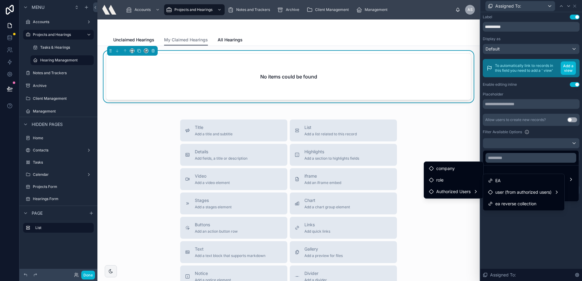
click at [500, 134] on div at bounding box center [531, 140] width 102 height 281
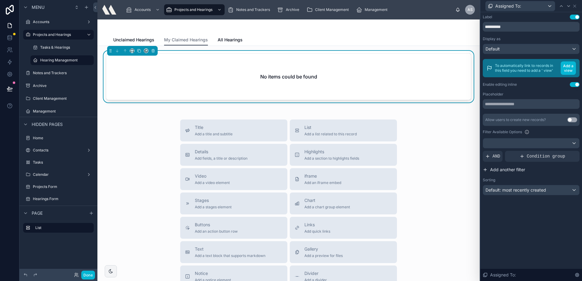
click at [500, 169] on span "Add another filter" at bounding box center [507, 170] width 35 height 6
click at [503, 154] on span "Add a filter" at bounding box center [500, 156] width 31 height 6
click at [565, 154] on div at bounding box center [564, 151] width 9 height 9
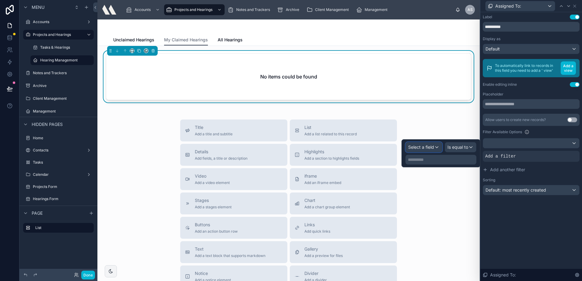
click at [419, 146] on span "Select a field" at bounding box center [421, 146] width 26 height 5
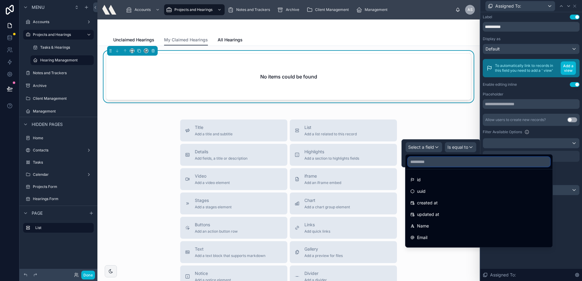
click at [443, 162] on input "text" at bounding box center [479, 162] width 142 height 10
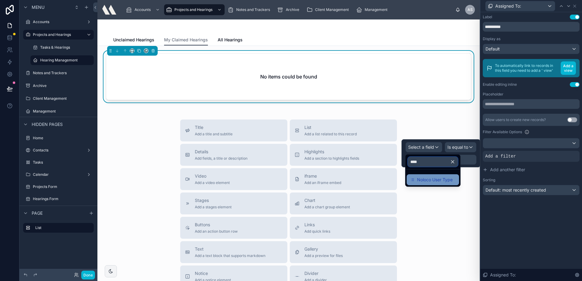
type input "****"
click at [449, 178] on span "Noloco User Type" at bounding box center [435, 179] width 36 height 7
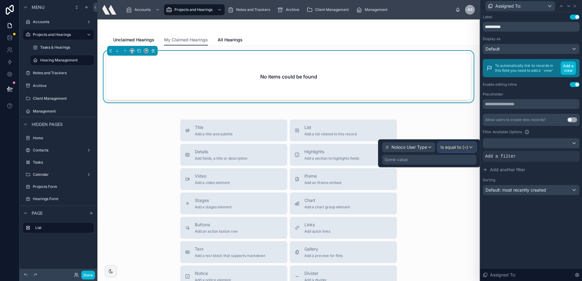
click at [445, 146] on span "Is equal to (=)" at bounding box center [454, 147] width 28 height 6
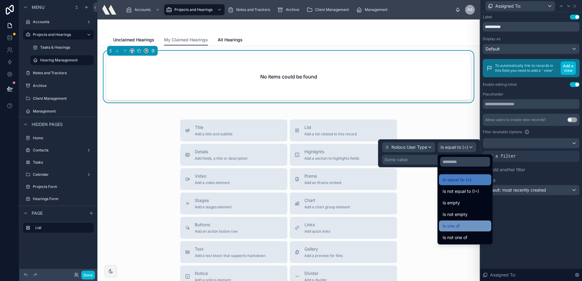
click at [458, 226] on span "Is one of" at bounding box center [450, 225] width 17 height 7
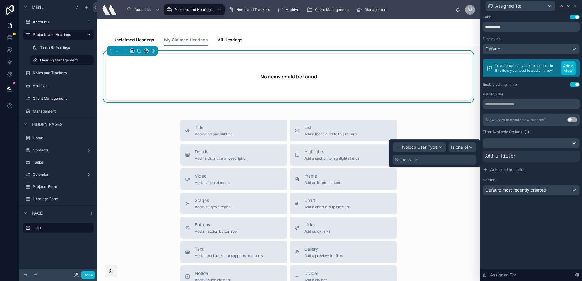
click at [424, 156] on div "Some value" at bounding box center [434, 160] width 84 height 10
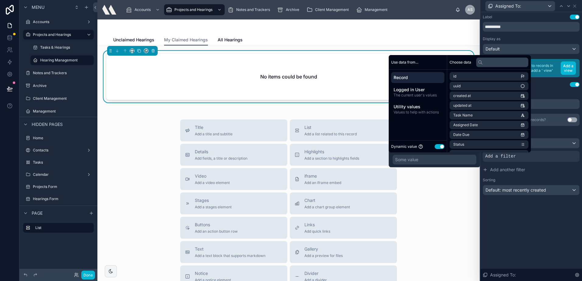
drag, startPoint x: 434, startPoint y: 157, endPoint x: 432, endPoint y: 154, distance: 3.9
click at [434, 157] on div "Some value" at bounding box center [434, 160] width 84 height 10
click at [437, 148] on button "Use setting" at bounding box center [439, 146] width 10 height 5
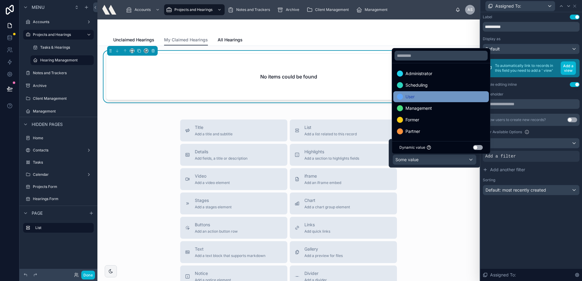
click at [414, 96] on span "User" at bounding box center [409, 96] width 9 height 7
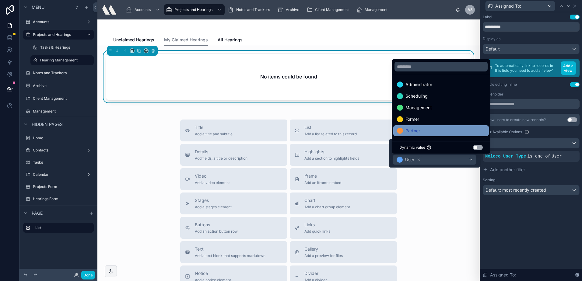
click at [421, 133] on div "Partner" at bounding box center [441, 130] width 88 height 7
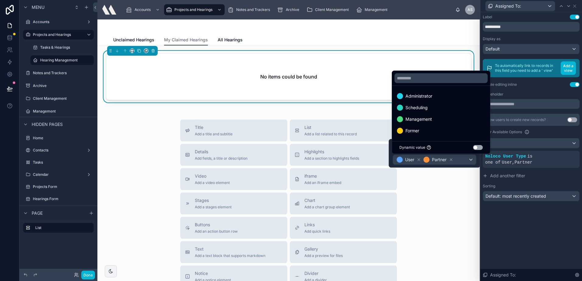
click at [531, 229] on div "**********" at bounding box center [531, 146] width 102 height 269
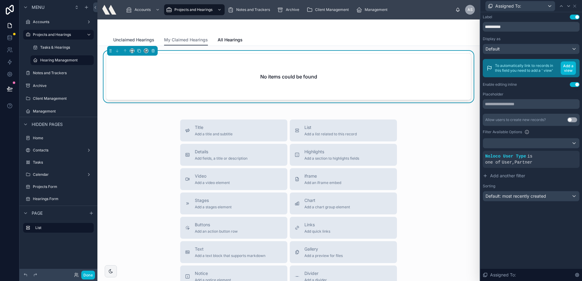
click at [138, 42] on span "Unclaimed Hearings" at bounding box center [133, 40] width 41 height 6
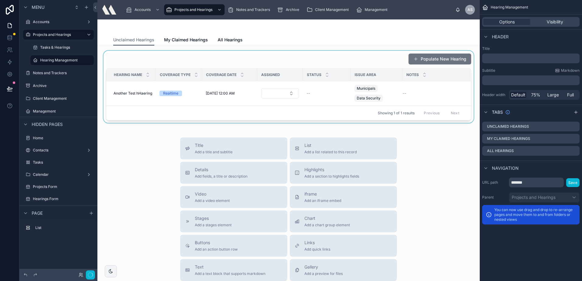
click at [238, 66] on div at bounding box center [288, 87] width 372 height 72
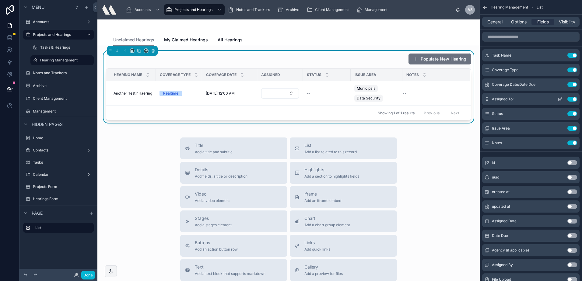
click at [558, 99] on icon "scrollable content" at bounding box center [559, 99] width 3 height 3
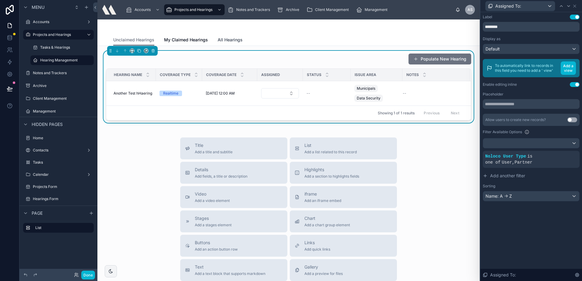
click at [221, 40] on span "All Hearings" at bounding box center [229, 40] width 25 height 6
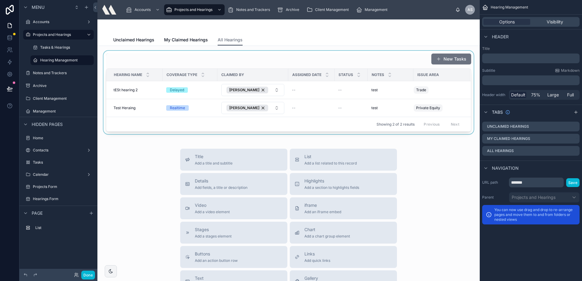
click at [228, 55] on div at bounding box center [288, 92] width 372 height 83
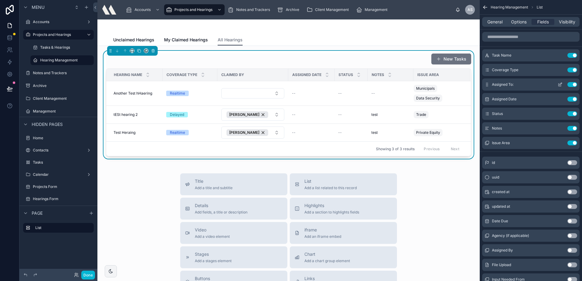
click at [561, 84] on icon "scrollable content" at bounding box center [561, 83] width 1 height 1
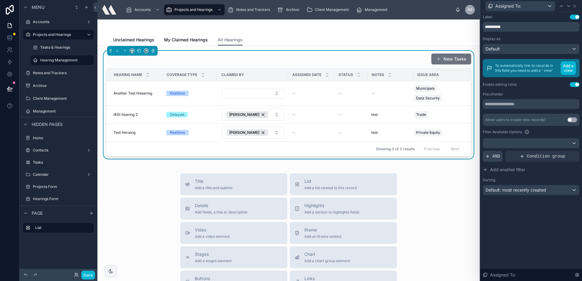
click at [497, 155] on span "AND" at bounding box center [496, 156] width 8 height 6
click at [501, 161] on div "Add a filter" at bounding box center [530, 156] width 97 height 11
click at [566, 151] on div at bounding box center [564, 151] width 9 height 9
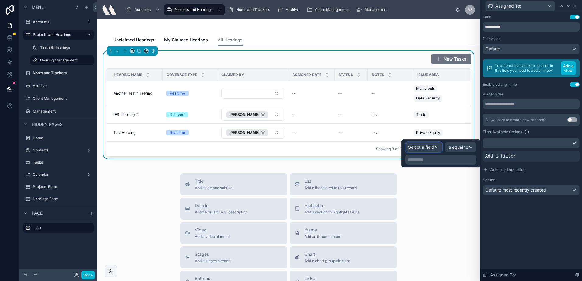
click at [415, 147] on span "Select a field" at bounding box center [421, 146] width 26 height 5
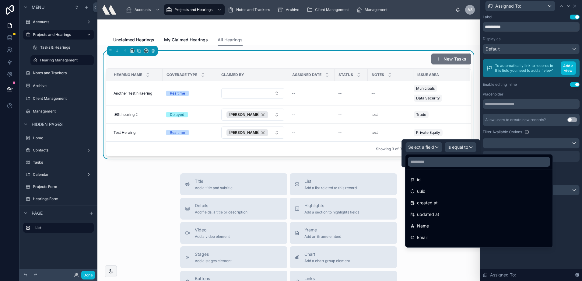
click at [433, 152] on div at bounding box center [440, 153] width 79 height 28
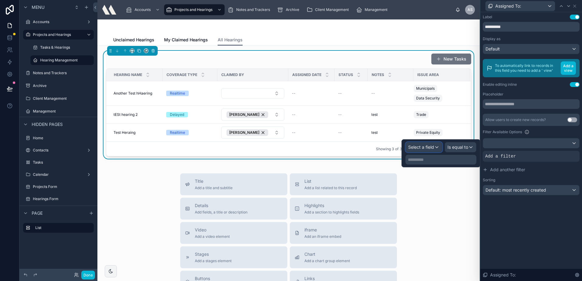
click at [433, 146] on span "Select a field" at bounding box center [421, 146] width 26 height 5
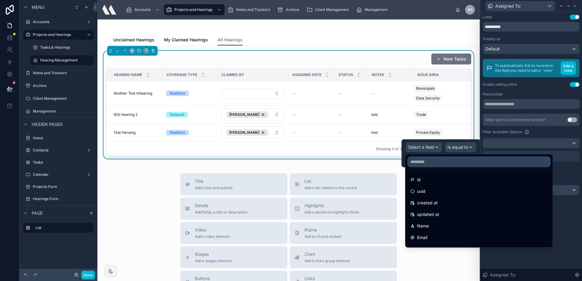
click at [432, 161] on input "text" at bounding box center [479, 162] width 142 height 10
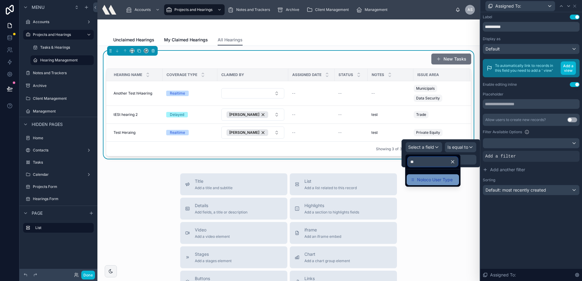
type input "**"
click at [438, 182] on span "Noloco User Type" at bounding box center [435, 179] width 36 height 7
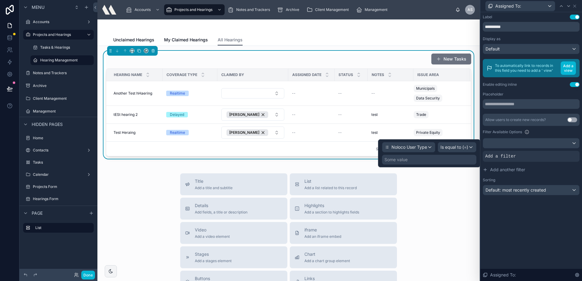
click at [424, 162] on div "Some value" at bounding box center [429, 160] width 94 height 10
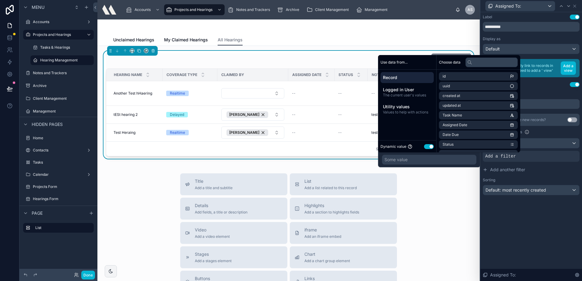
click at [428, 148] on button "Use setting" at bounding box center [429, 146] width 10 height 5
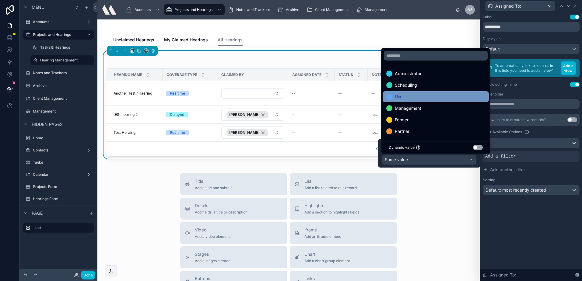
click at [412, 100] on div "User" at bounding box center [435, 96] width 99 height 7
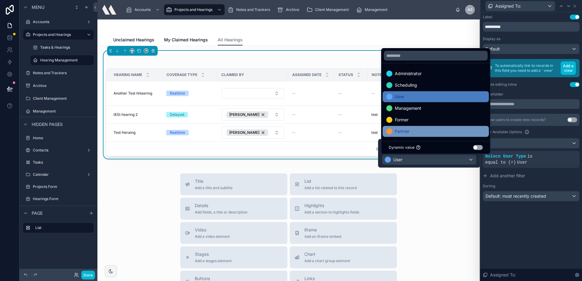
click at [410, 131] on div "Partner" at bounding box center [435, 131] width 99 height 7
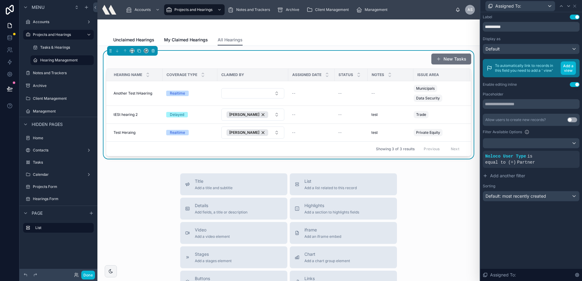
click at [527, 231] on div "**********" at bounding box center [531, 146] width 102 height 269
click at [529, 157] on span "is equal to (=)" at bounding box center [508, 159] width 47 height 11
click at [562, 150] on icon at bounding box center [564, 152] width 4 height 4
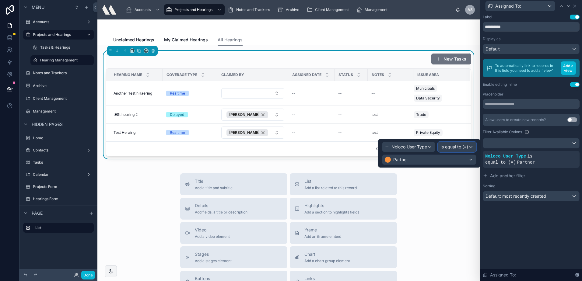
click at [445, 142] on div "Is equal to (=)" at bounding box center [457, 147] width 38 height 10
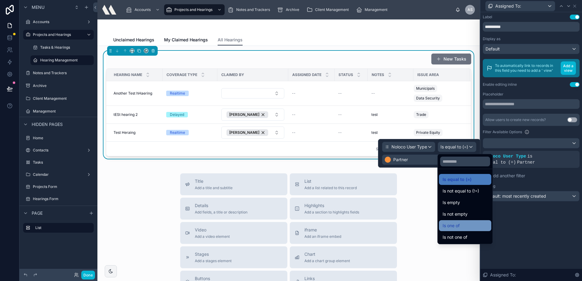
click at [453, 223] on span "Is one of" at bounding box center [450, 225] width 17 height 7
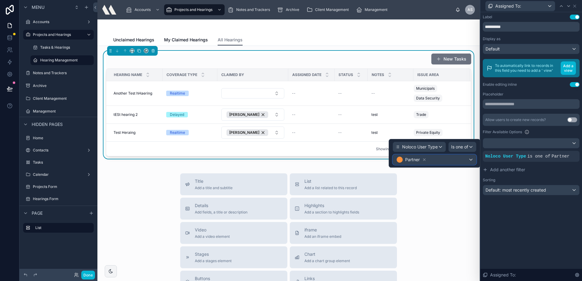
click at [430, 155] on div "Partner" at bounding box center [434, 160] width 83 height 10
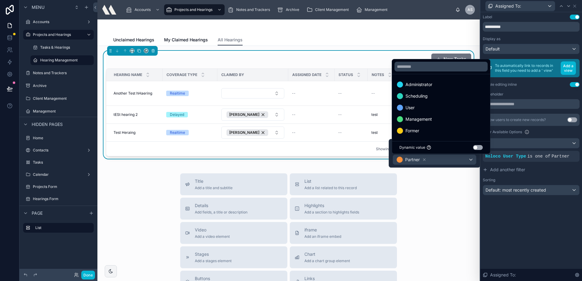
click at [411, 102] on ul "Administrator Scheduling User Management Former" at bounding box center [441, 107] width 98 height 67
click at [411, 105] on span "User" at bounding box center [409, 107] width 9 height 7
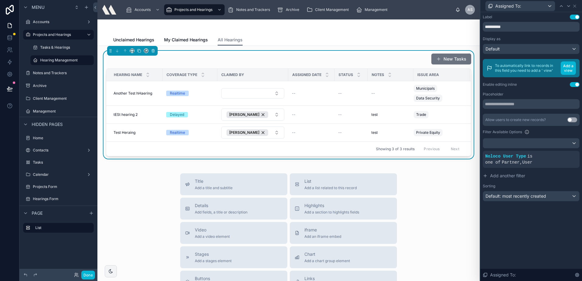
click at [565, 243] on div "**********" at bounding box center [531, 146] width 102 height 269
click at [574, 7] on icon at bounding box center [574, 6] width 5 height 5
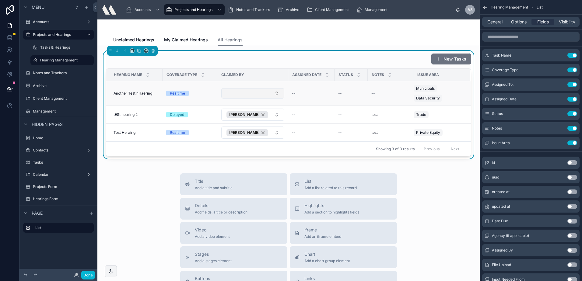
click at [251, 90] on button "Select Button" at bounding box center [252, 93] width 63 height 10
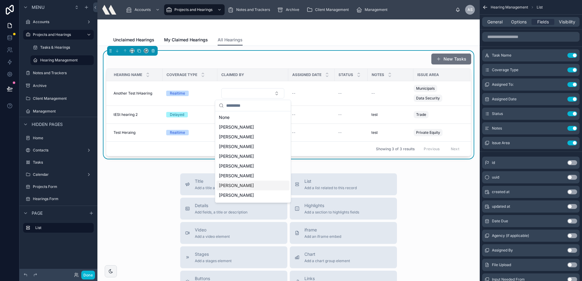
click at [289, 43] on div "Unclaimed Hearings My Claimed Hearings All Hearings" at bounding box center [288, 40] width 350 height 12
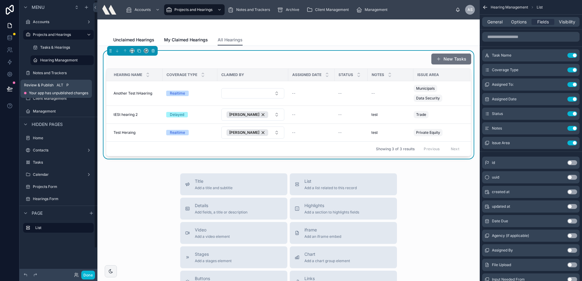
click at [14, 82] on div at bounding box center [14, 83] width 2 height 2
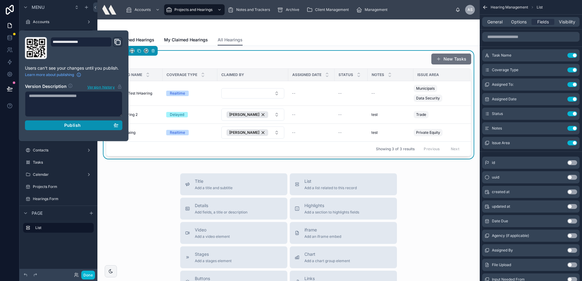
click at [49, 123] on div "Publish" at bounding box center [73, 125] width 89 height 5
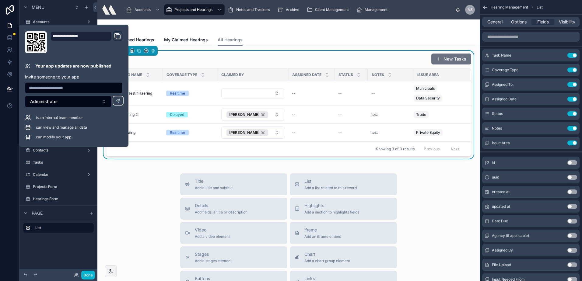
click at [269, 26] on div at bounding box center [288, 26] width 350 height 15
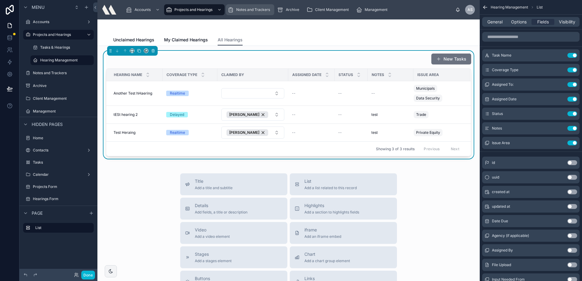
click at [254, 10] on span "Notes and Trackers" at bounding box center [253, 9] width 34 height 5
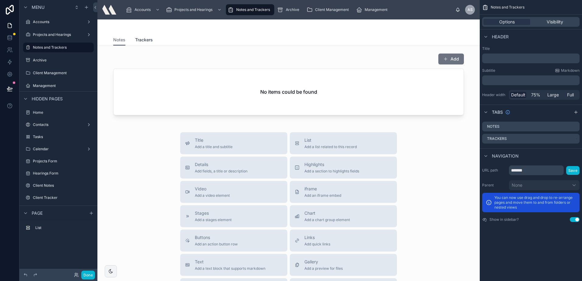
click at [142, 40] on span "Trackers" at bounding box center [144, 40] width 18 height 6
click at [113, 40] on span "Notes" at bounding box center [119, 40] width 12 height 6
click at [294, 7] on span "Archive" at bounding box center [292, 9] width 13 height 5
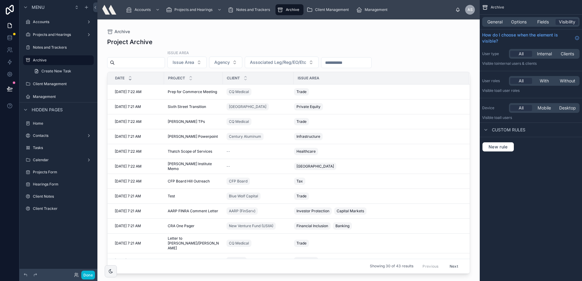
click at [345, 34] on div at bounding box center [288, 146] width 382 height 254
click at [324, 9] on span "Client Management" at bounding box center [332, 9] width 34 height 5
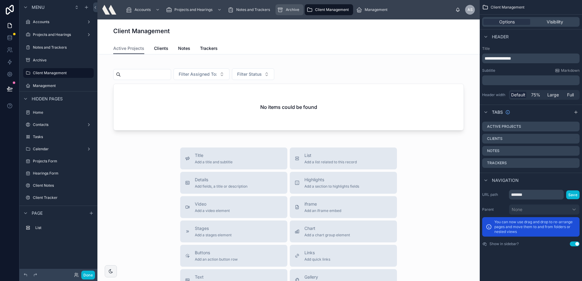
click at [295, 8] on span "Archive" at bounding box center [292, 9] width 13 height 5
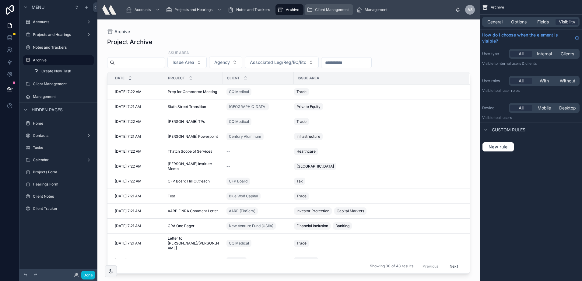
click at [321, 10] on span "Client Management" at bounding box center [332, 9] width 34 height 5
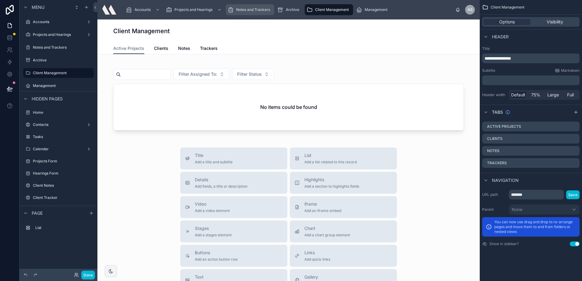
click at [262, 9] on span "Notes and Trackers" at bounding box center [253, 9] width 34 height 5
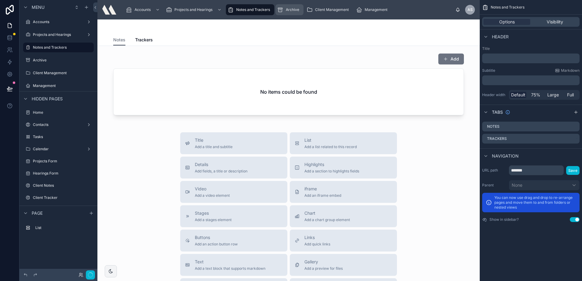
click at [284, 9] on div "Archive" at bounding box center [289, 10] width 24 height 10
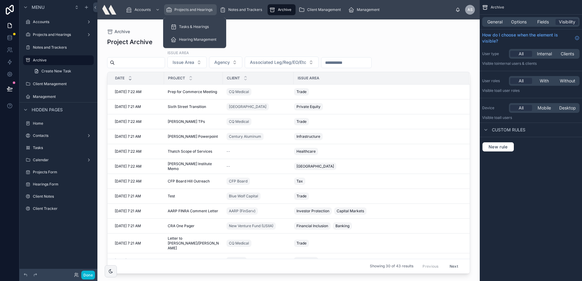
click at [206, 6] on div "Projects and Hearings" at bounding box center [190, 10] width 49 height 10
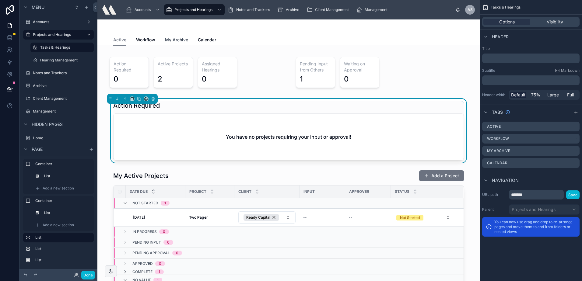
click at [180, 39] on span "My Archive" at bounding box center [176, 40] width 23 height 6
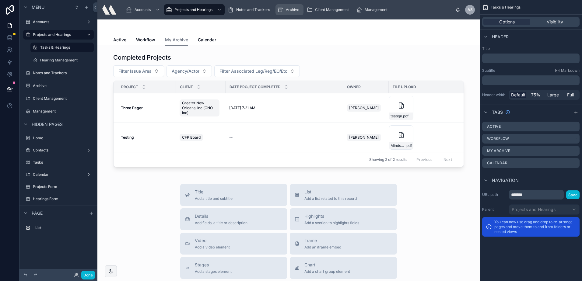
click at [284, 7] on div "Archive" at bounding box center [289, 10] width 24 height 10
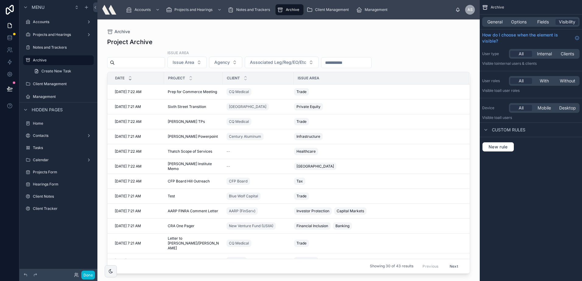
click at [320, 28] on div "Archive Project Archive Issue Area Issue Area Agency Associated Leg/Reg/EO/Etc …" at bounding box center [288, 146] width 382 height 254
click at [531, 23] on div "Fields" at bounding box center [542, 22] width 23 height 6
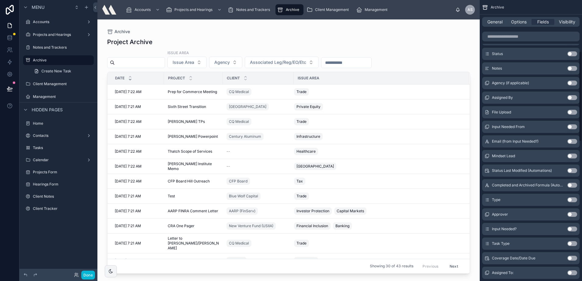
scroll to position [152, 0]
click at [573, 111] on button "Use setting" at bounding box center [572, 112] width 10 height 5
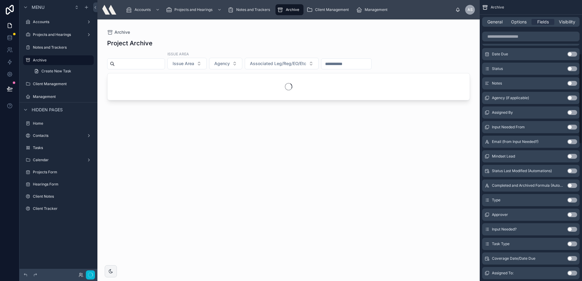
scroll to position [167, 0]
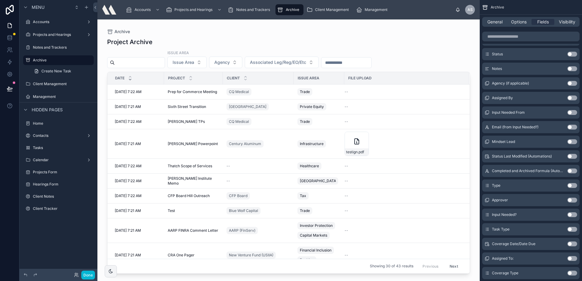
click at [385, 48] on div "Project Archive Issue Area Issue Area Agency Associated Leg/Reg/EO/Etc Date Pro…" at bounding box center [288, 154] width 363 height 240
click at [343, 78] on div at bounding box center [344, 78] width 2 height 12
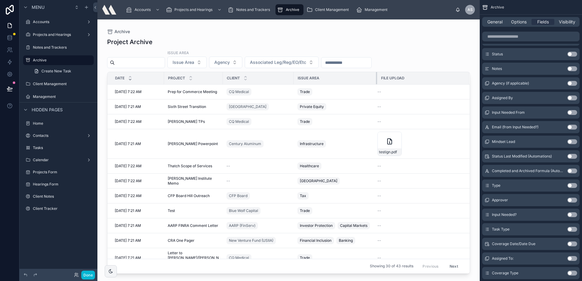
drag, startPoint x: 339, startPoint y: 78, endPoint x: 376, endPoint y: 81, distance: 37.9
click at [376, 81] on div at bounding box center [377, 78] width 2 height 12
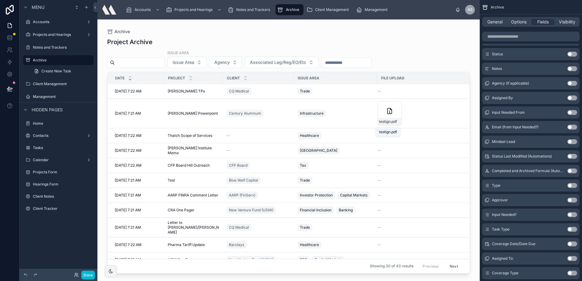
scroll to position [0, 0]
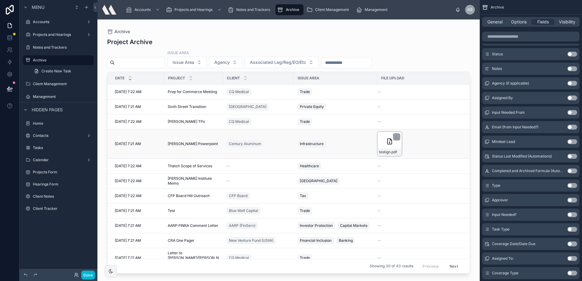
click at [389, 143] on icon at bounding box center [389, 141] width 7 height 7
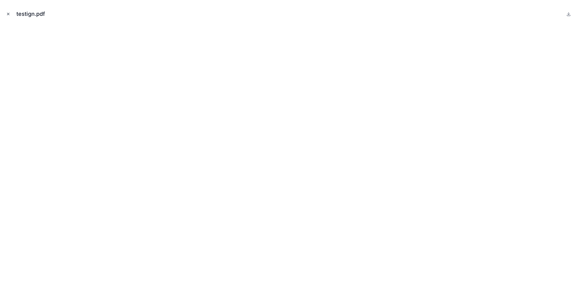
click at [8, 13] on icon "Close modal" at bounding box center [8, 14] width 4 height 4
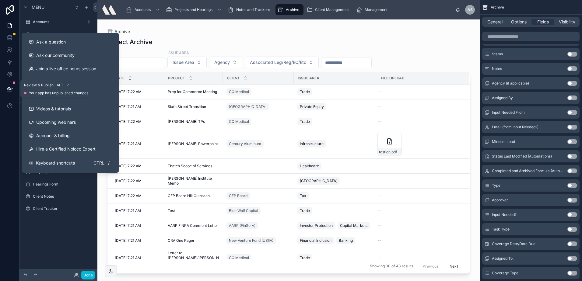
click at [12, 86] on icon at bounding box center [10, 89] width 6 height 6
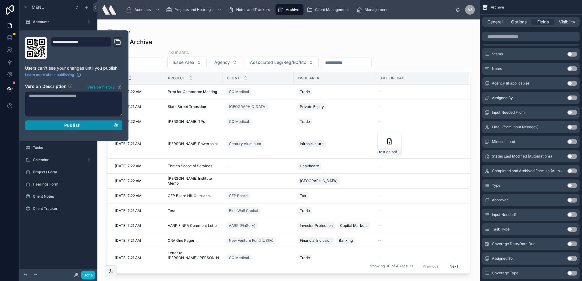
click at [44, 127] on div "Publish" at bounding box center [73, 125] width 89 height 5
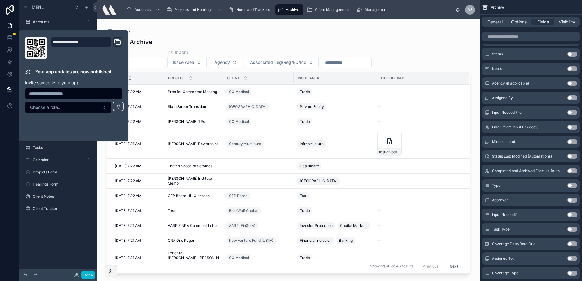
click at [377, 30] on div "Archive" at bounding box center [288, 31] width 363 height 5
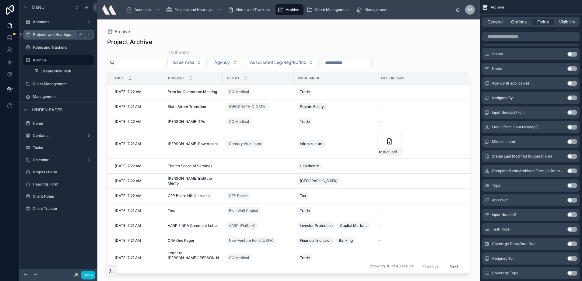
click at [62, 36] on label "Projects and Hearings" at bounding box center [57, 34] width 49 height 5
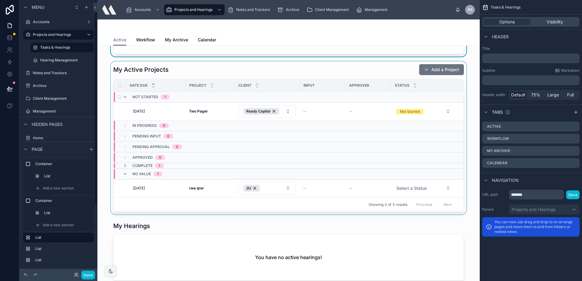
scroll to position [91, 0]
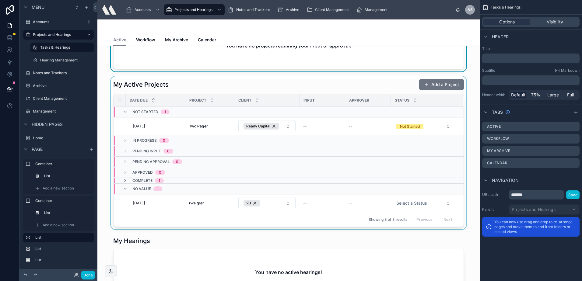
click at [234, 89] on div at bounding box center [288, 152] width 372 height 153
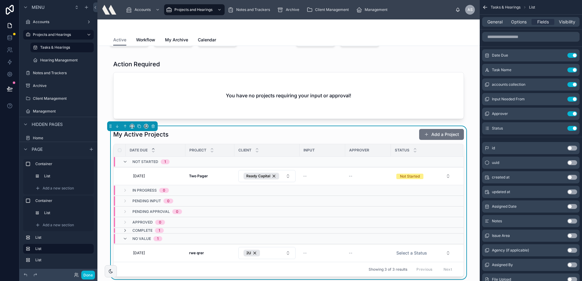
scroll to position [30, 0]
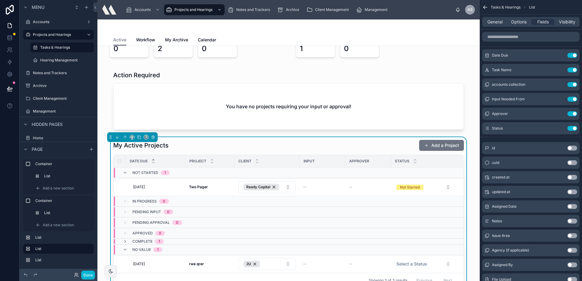
click at [241, 149] on div "My Active Projects Add a Project" at bounding box center [288, 146] width 350 height 12
click at [133, 187] on span "[DATE]" at bounding box center [139, 187] width 12 height 5
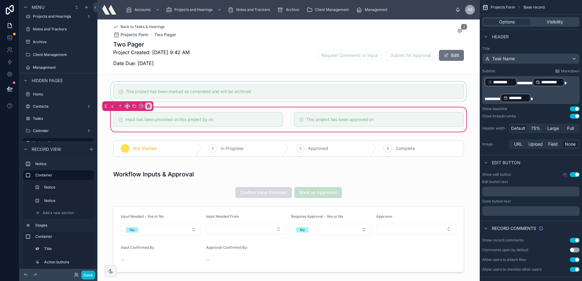
click at [165, 89] on div at bounding box center [288, 91] width 382 height 19
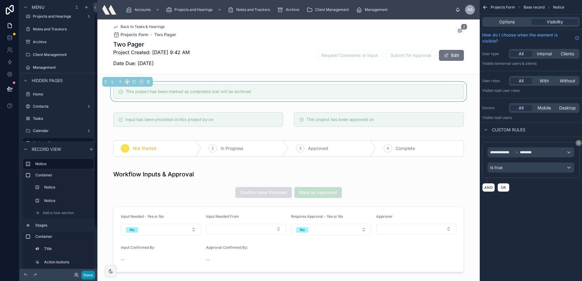
click at [88, 276] on button "Done" at bounding box center [88, 275] width 14 height 9
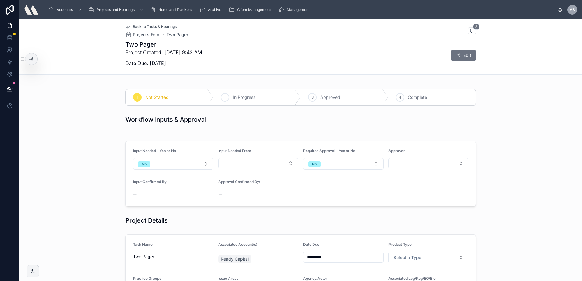
click at [228, 100] on div "2 In Progress" at bounding box center [257, 97] width 88 height 16
click at [323, 98] on span "Approved" at bounding box center [330, 97] width 20 height 6
click at [262, 102] on div "In Progress" at bounding box center [257, 97] width 88 height 16
click at [163, 99] on span "Not Started" at bounding box center [156, 97] width 23 height 6
click at [224, 95] on icon at bounding box center [224, 97] width 5 height 5
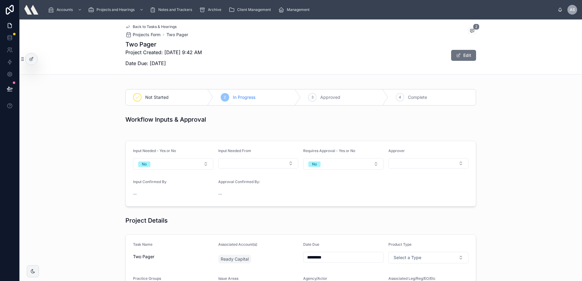
click at [356, 106] on div "Not Started 2 In Progress 3 Approved 4 Complete" at bounding box center [300, 97] width 562 height 21
click at [345, 95] on div "3 Approved" at bounding box center [344, 97] width 88 height 16
click at [273, 97] on div "In Progress" at bounding box center [257, 97] width 88 height 16
click at [308, 98] on div "3" at bounding box center [312, 97] width 9 height 9
click at [331, 161] on button "No" at bounding box center [343, 164] width 80 height 12
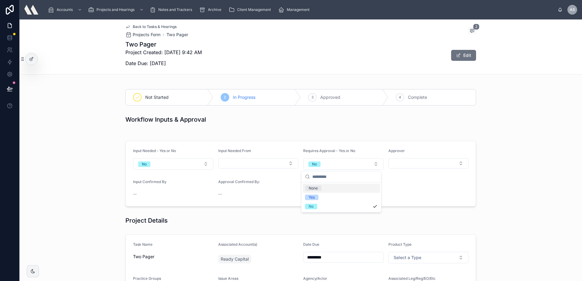
click at [317, 188] on div "None" at bounding box center [312, 188] width 9 height 5
click at [324, 165] on span "Select a Requires Approval?" at bounding box center [336, 164] width 57 height 6
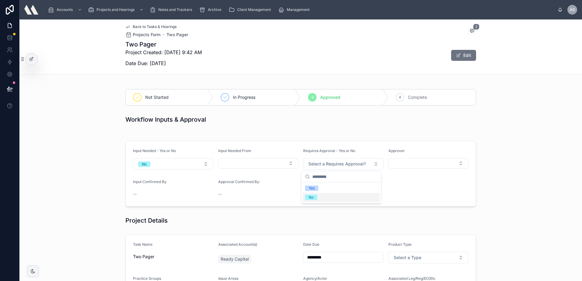
click at [321, 198] on div "No" at bounding box center [340, 197] width 77 height 9
click at [330, 163] on button "No" at bounding box center [343, 164] width 80 height 12
click at [322, 186] on div "None" at bounding box center [340, 188] width 77 height 9
click at [30, 59] on icon at bounding box center [31, 59] width 5 height 5
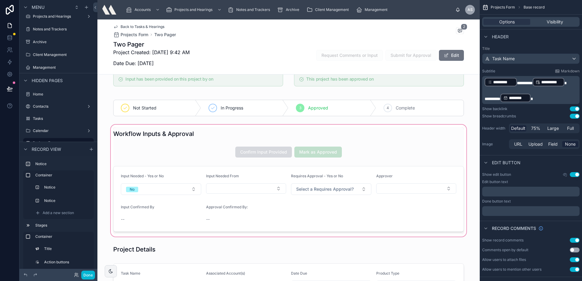
scroll to position [91, 0]
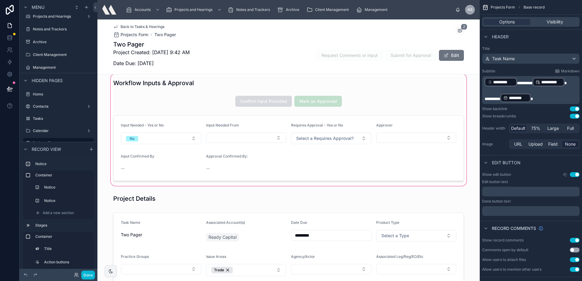
click at [312, 132] on div at bounding box center [288, 130] width 382 height 114
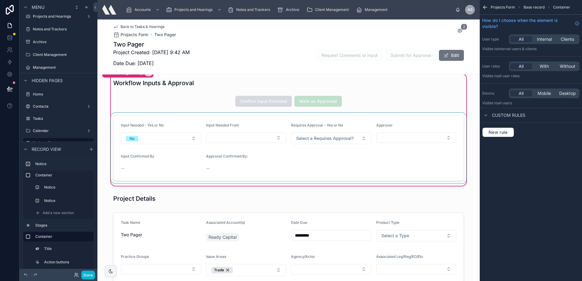
click at [312, 132] on div at bounding box center [288, 148] width 358 height 71
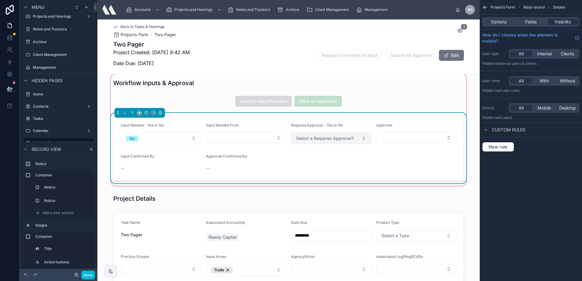
click at [311, 138] on span "Select a Requires Approval?" at bounding box center [324, 138] width 57 height 6
click at [294, 131] on div "Requires Approval - Yes or No Select a Requires Approval?" at bounding box center [331, 133] width 80 height 21
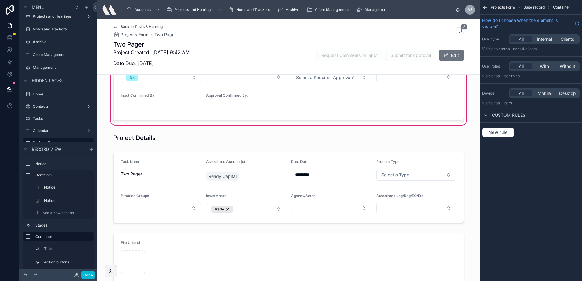
scroll to position [0, 0]
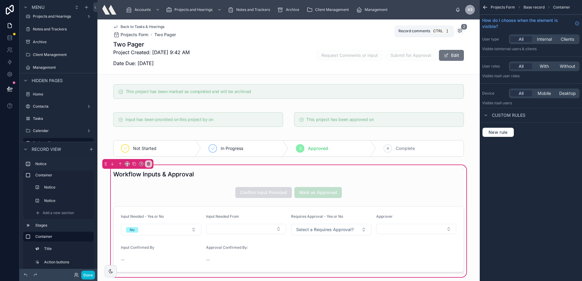
click at [458, 33] on span at bounding box center [460, 30] width 8 height 7
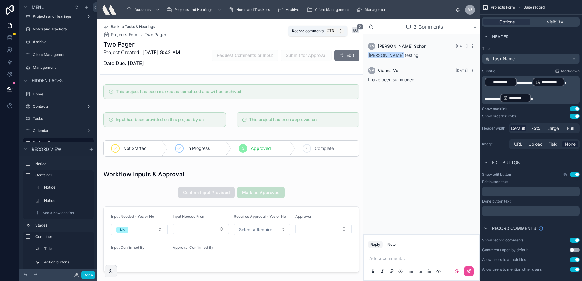
click at [356, 28] on span "2" at bounding box center [359, 27] width 6 height 6
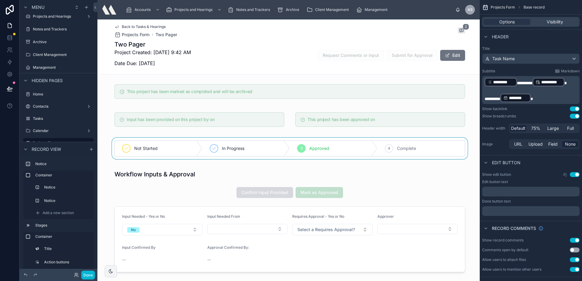
click at [134, 144] on div at bounding box center [290, 148] width 380 height 21
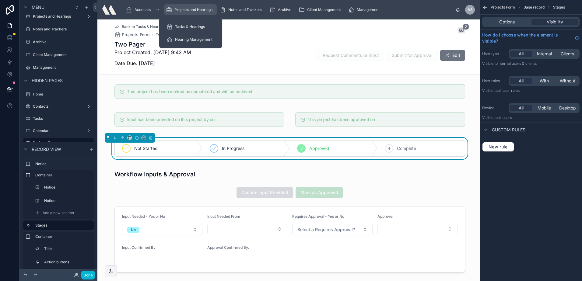
click at [189, 10] on span "Projects and Hearings" at bounding box center [193, 9] width 38 height 5
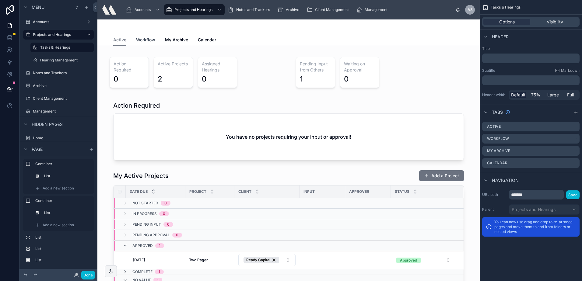
click at [148, 40] on span "Workflow" at bounding box center [145, 40] width 19 height 6
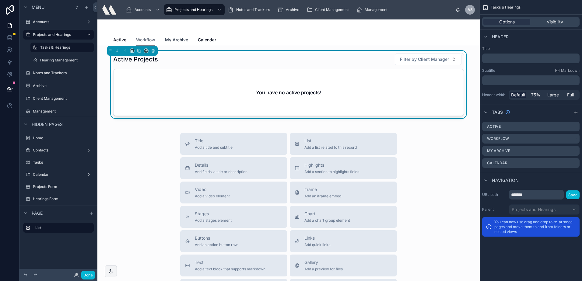
click at [173, 36] on link "My Archive" at bounding box center [176, 40] width 23 height 12
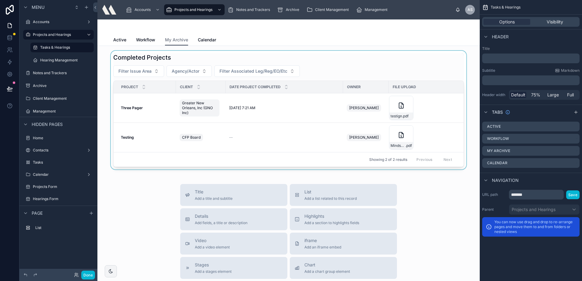
click at [143, 108] on div at bounding box center [288, 110] width 372 height 119
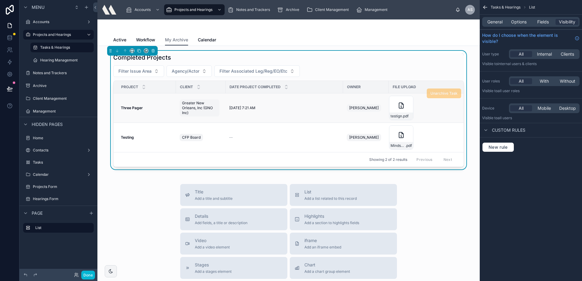
click at [135, 106] on strong "Three Pager" at bounding box center [132, 108] width 22 height 5
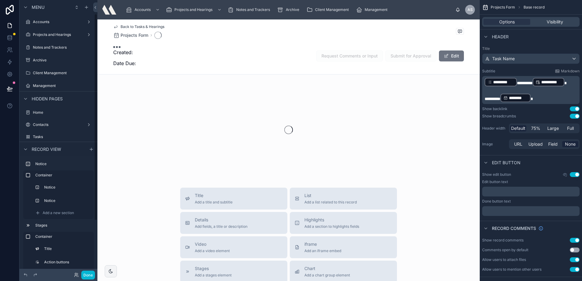
scroll to position [18, 0]
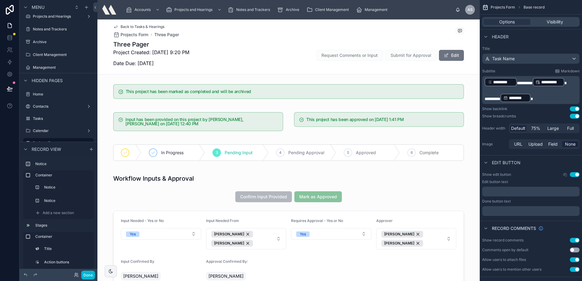
click at [134, 24] on span "Back to Tasks & Hearings" at bounding box center [142, 26] width 44 height 5
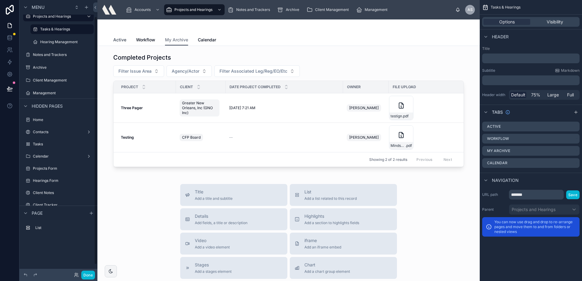
click at [113, 39] on span "Active" at bounding box center [119, 40] width 13 height 6
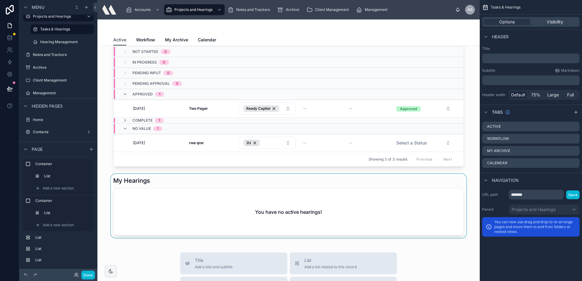
scroll to position [152, 0]
click at [209, 190] on div at bounding box center [288, 205] width 372 height 64
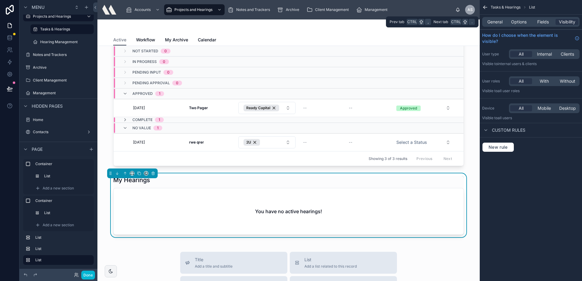
click at [522, 17] on div "General Options Fields Visibility" at bounding box center [530, 22] width 97 height 10
click at [520, 19] on span "Options" at bounding box center [519, 22] width 16 height 6
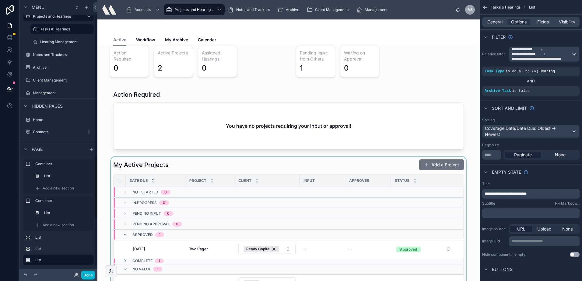
scroll to position [0, 0]
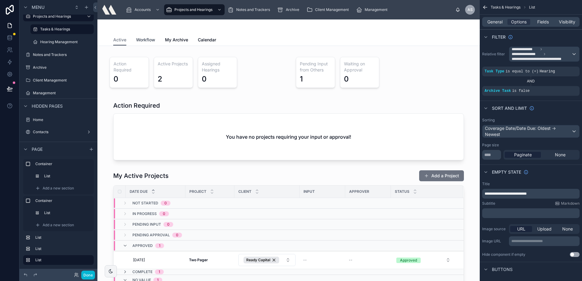
click at [144, 37] on span "Workflow" at bounding box center [145, 40] width 19 height 6
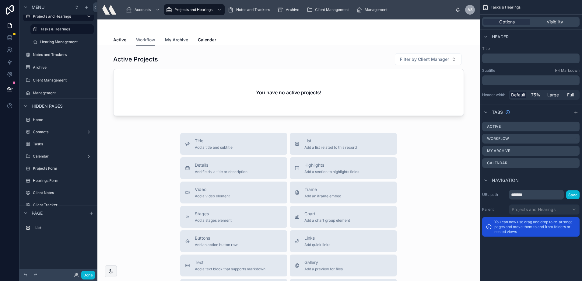
click at [179, 37] on span "My Archive" at bounding box center [176, 40] width 23 height 6
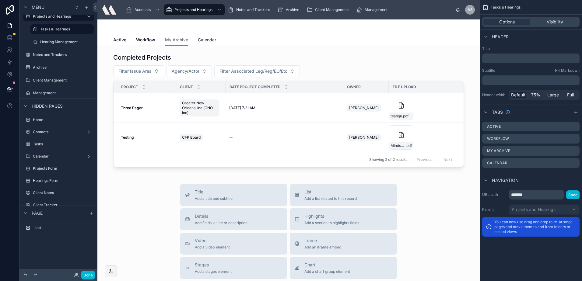
click at [200, 40] on span "Calendar" at bounding box center [207, 40] width 18 height 6
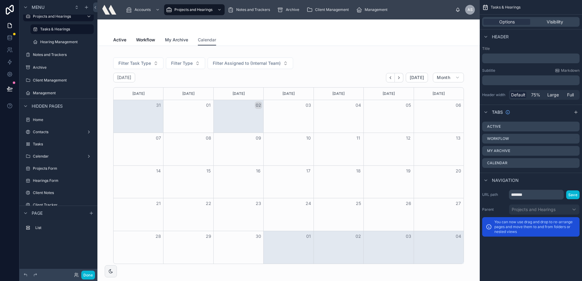
click at [172, 40] on span "My Archive" at bounding box center [176, 40] width 23 height 6
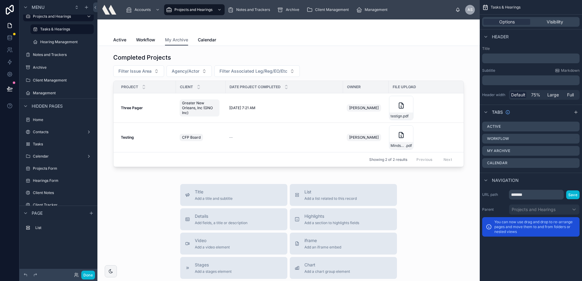
click at [148, 46] on div "My Archive Active Workflow My Archive Calendar" at bounding box center [288, 32] width 382 height 26
click at [132, 40] on div "Active Workflow My Archive Calendar" at bounding box center [288, 40] width 350 height 12
click at [122, 39] on span "Active" at bounding box center [119, 40] width 13 height 6
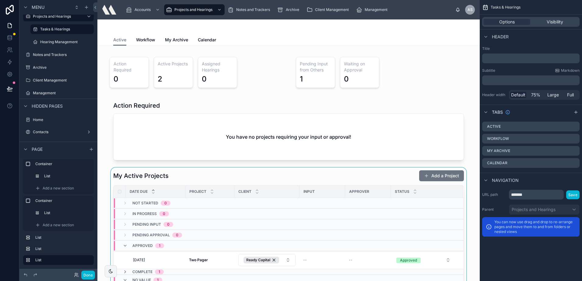
click at [227, 177] on div at bounding box center [288, 244] width 372 height 153
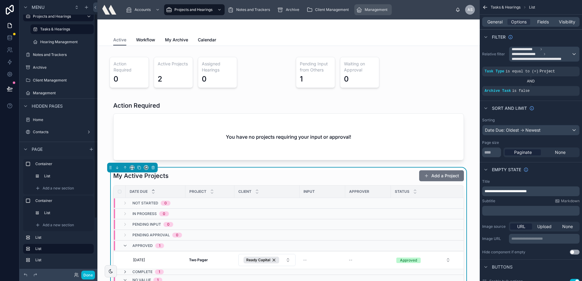
click at [377, 12] on div "Management" at bounding box center [373, 10] width 34 height 10
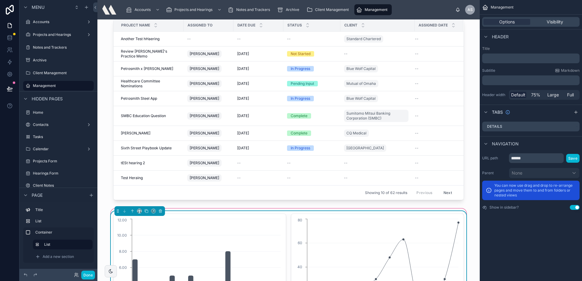
scroll to position [152, 0]
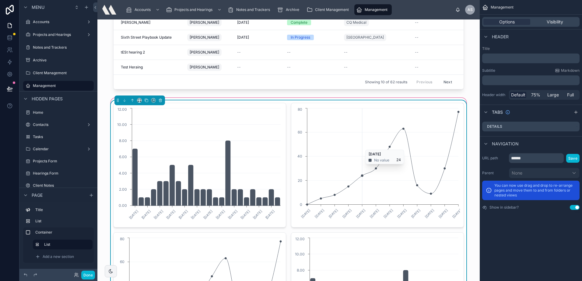
click at [358, 147] on icon "[DATE] [DATE] [DATE] [DATE] [DATE] [DATE] [DATE] [DATE] [DATE] [DATE] [DATE] [D…" at bounding box center [377, 165] width 165 height 117
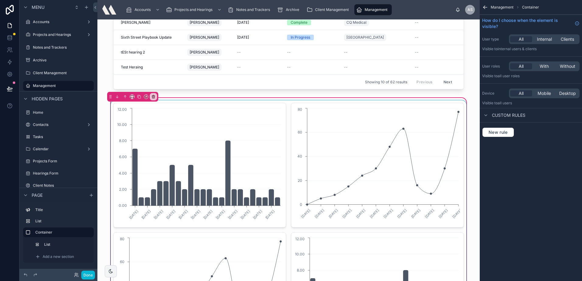
click at [227, 173] on div at bounding box center [288, 229] width 358 height 259
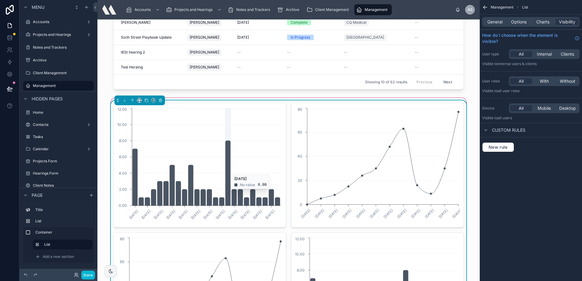
click at [225, 171] on icon "chart" at bounding box center [227, 173] width 5 height 65
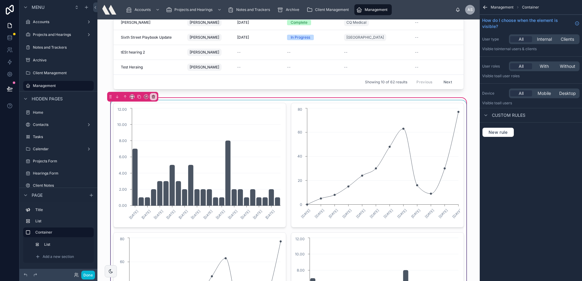
click at [185, 183] on div at bounding box center [288, 229] width 358 height 259
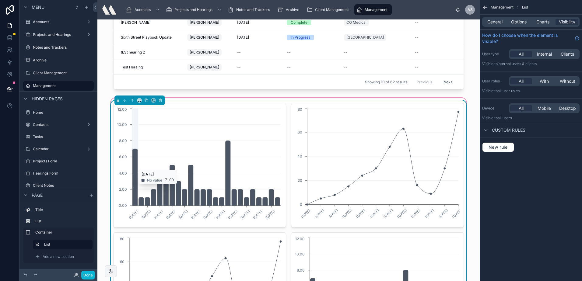
click at [225, 167] on icon "chart" at bounding box center [227, 173] width 5 height 65
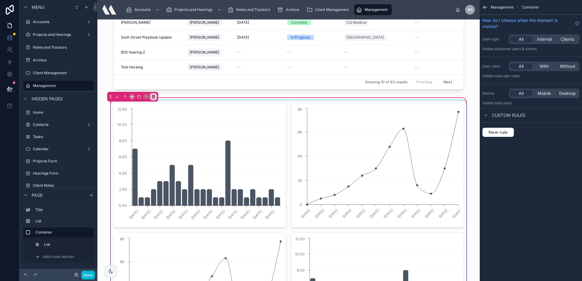
click at [224, 167] on div at bounding box center [288, 229] width 358 height 259
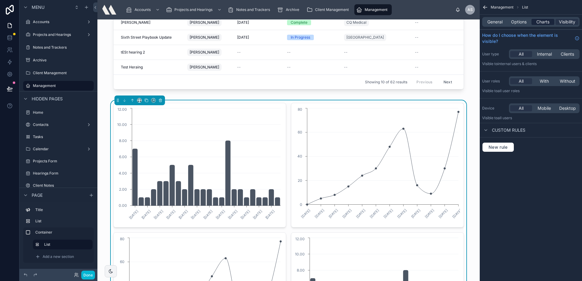
click at [545, 20] on span "Charts" at bounding box center [542, 22] width 13 height 6
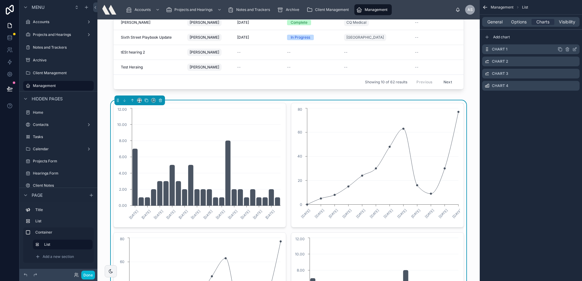
click at [573, 48] on icon "scrollable content" at bounding box center [574, 49] width 3 height 3
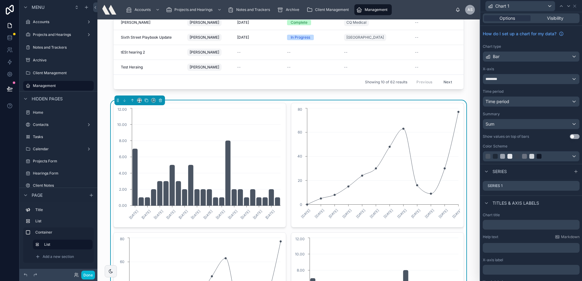
scroll to position [0, 0]
click at [547, 16] on span "Visibility" at bounding box center [555, 19] width 16 height 6
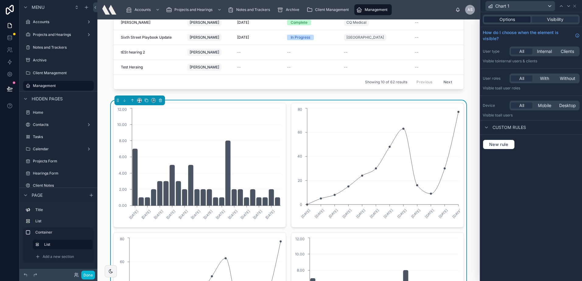
click at [520, 18] on div "Options" at bounding box center [507, 19] width 47 height 6
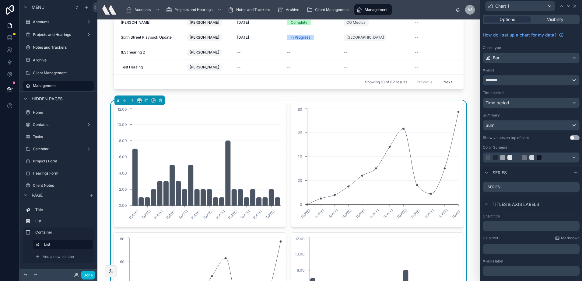
click at [573, 6] on icon at bounding box center [574, 6] width 5 height 5
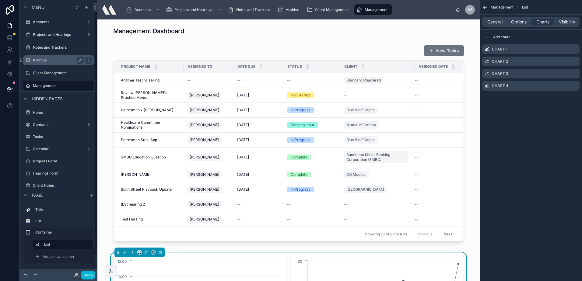
click at [58, 62] on label "Archive" at bounding box center [57, 60] width 49 height 5
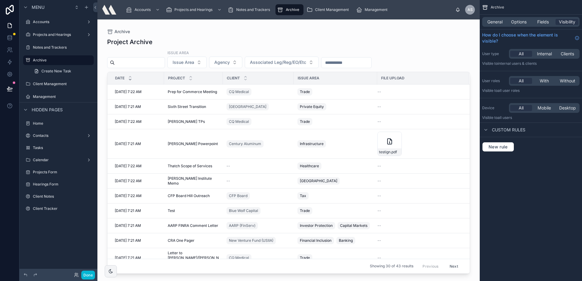
click at [137, 92] on div at bounding box center [288, 146] width 382 height 254
click at [53, 48] on label "Notes and Trackers" at bounding box center [57, 47] width 49 height 5
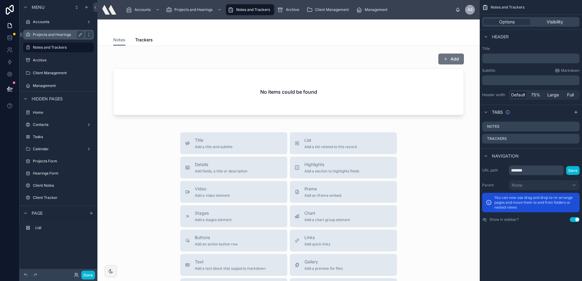
click at [57, 34] on label "Projects and Hearings" at bounding box center [57, 34] width 49 height 5
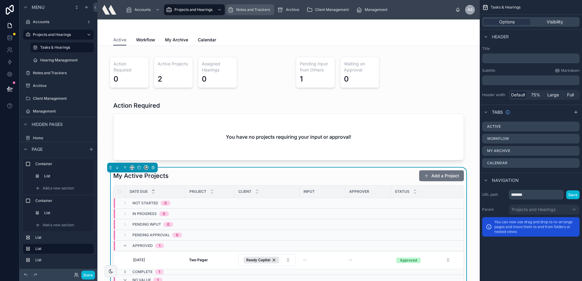
click at [255, 12] on span "Notes and Trackers" at bounding box center [253, 9] width 34 height 5
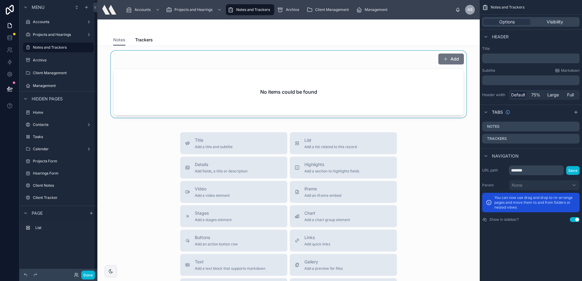
click at [183, 61] on div at bounding box center [288, 84] width 372 height 67
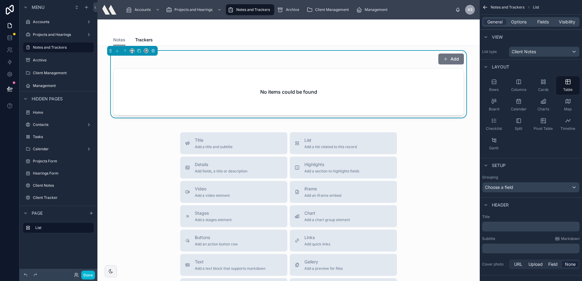
click at [342, 61] on div "Add" at bounding box center [288, 59] width 350 height 12
click at [148, 38] on span "Trackers" at bounding box center [144, 40] width 18 height 6
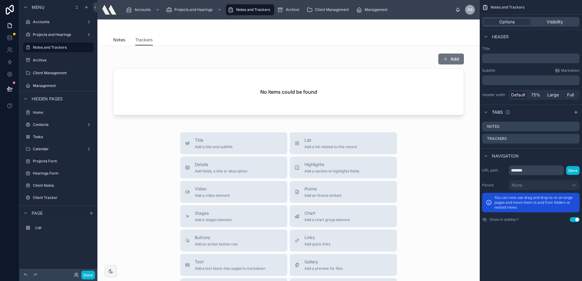
click at [116, 41] on span "Notes" at bounding box center [119, 40] width 12 height 6
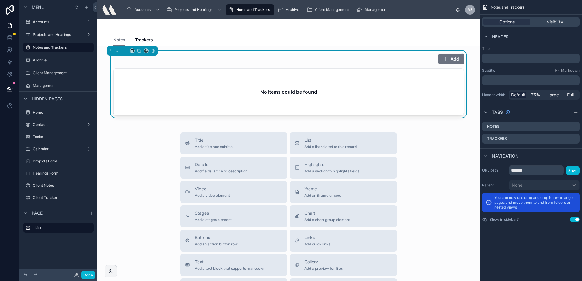
click at [249, 62] on div "Add" at bounding box center [288, 59] width 350 height 12
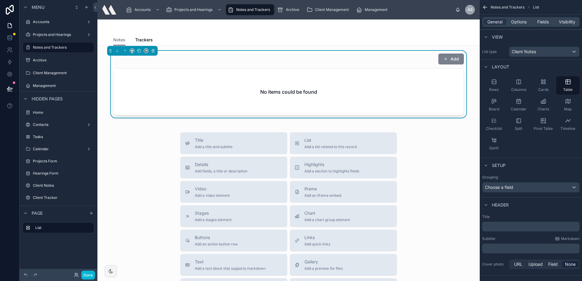
click at [451, 59] on button "Add" at bounding box center [451, 59] width 26 height 11
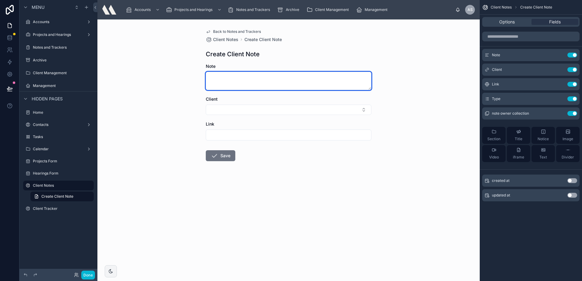
click at [241, 83] on textarea at bounding box center [288, 81] width 165 height 18
click at [228, 80] on textarea at bounding box center [288, 81] width 165 height 18
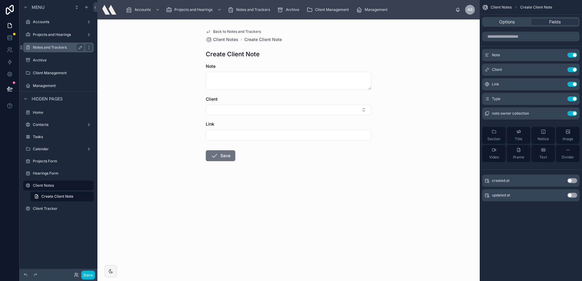
click at [55, 44] on div "Notes and Trackers" at bounding box center [58, 47] width 51 height 7
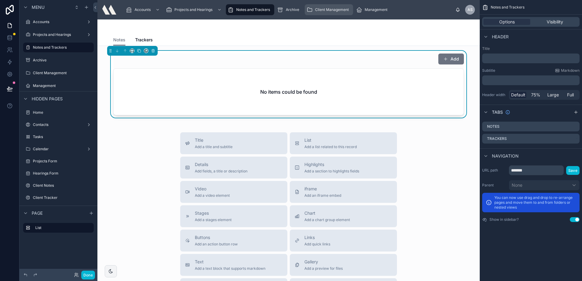
click at [315, 9] on span "Client Management" at bounding box center [332, 9] width 34 height 5
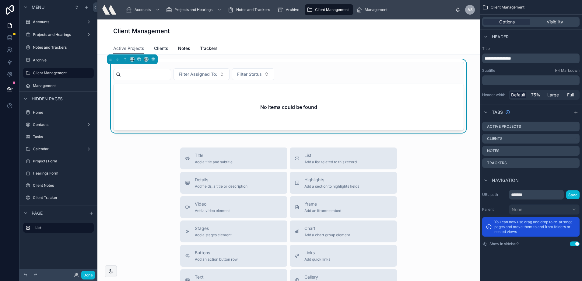
click at [156, 47] on span "Clients" at bounding box center [161, 48] width 14 height 6
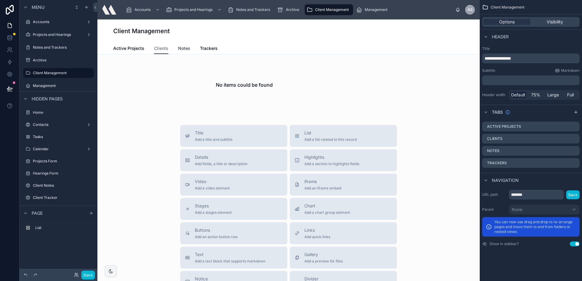
click at [186, 47] on span "Notes" at bounding box center [184, 48] width 12 height 6
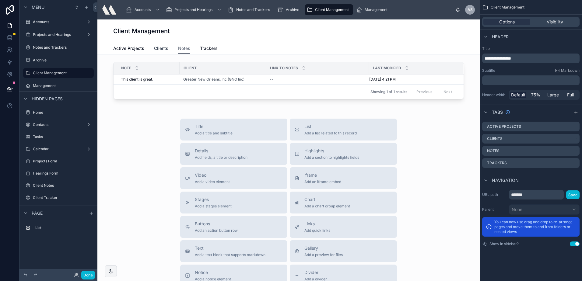
click at [154, 50] on span "Clients" at bounding box center [161, 48] width 14 height 6
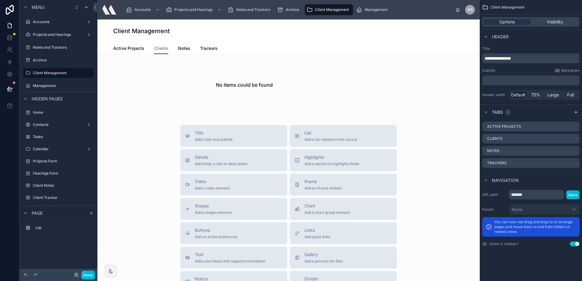
click at [175, 49] on div "Active Projects Clients Notes Trackers" at bounding box center [288, 49] width 350 height 12
click at [181, 49] on span "Notes" at bounding box center [184, 48] width 12 height 6
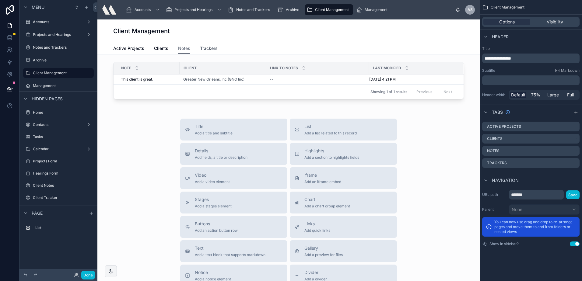
click at [206, 43] on link "Trackers" at bounding box center [209, 49] width 18 height 12
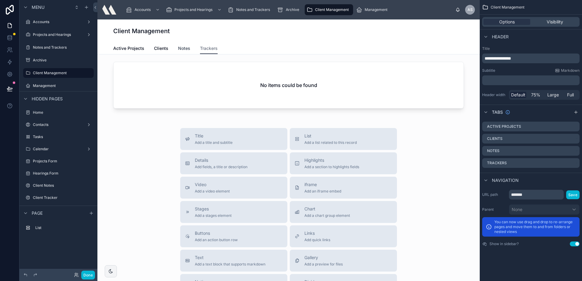
click at [181, 51] on span "Notes" at bounding box center [184, 48] width 12 height 6
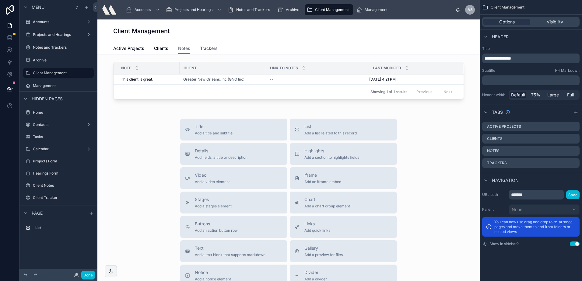
click at [200, 45] on link "Trackers" at bounding box center [209, 49] width 18 height 12
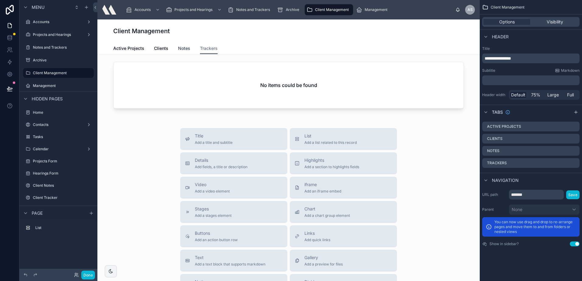
click at [180, 49] on span "Notes" at bounding box center [184, 48] width 12 height 6
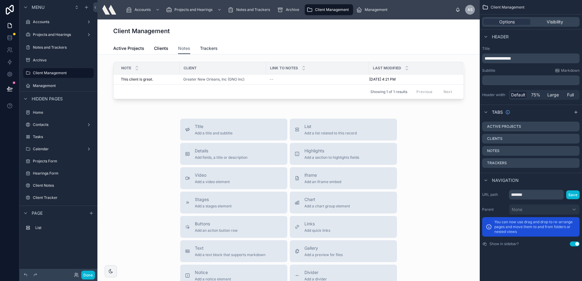
click at [202, 48] on span "Trackers" at bounding box center [209, 48] width 18 height 6
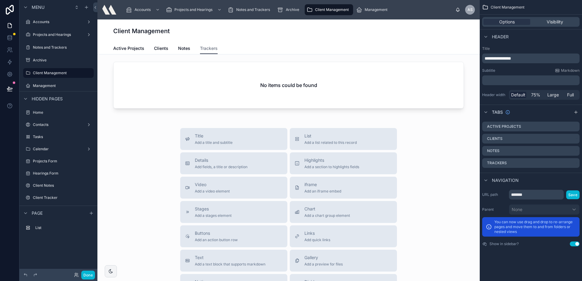
click at [148, 48] on div "Active Projects Clients Notes Trackers" at bounding box center [288, 49] width 350 height 12
click at [134, 45] on span "Active Projects" at bounding box center [128, 48] width 31 height 6
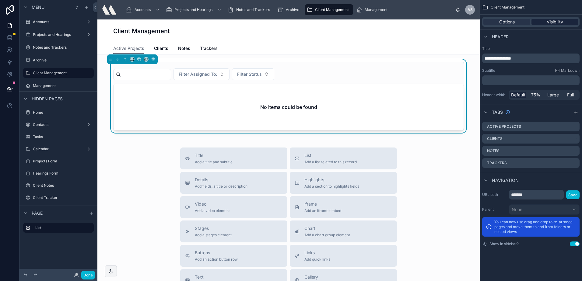
drag, startPoint x: 541, startPoint y: 25, endPoint x: 543, endPoint y: 21, distance: 4.8
click at [542, 23] on div "Options Visibility" at bounding box center [530, 22] width 97 height 10
click at [543, 21] on div "Visibility" at bounding box center [554, 22] width 47 height 6
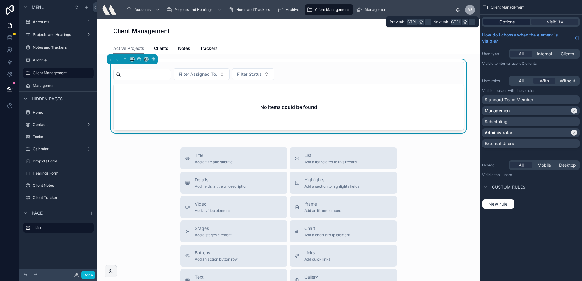
click at [517, 20] on div "Options" at bounding box center [506, 22] width 47 height 6
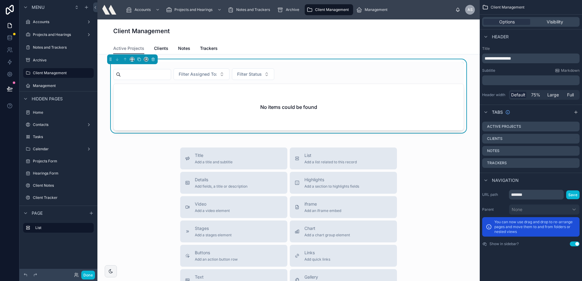
click at [205, 68] on div "Filter Assigned To: Filter Status No items could be found" at bounding box center [288, 96] width 350 height 69
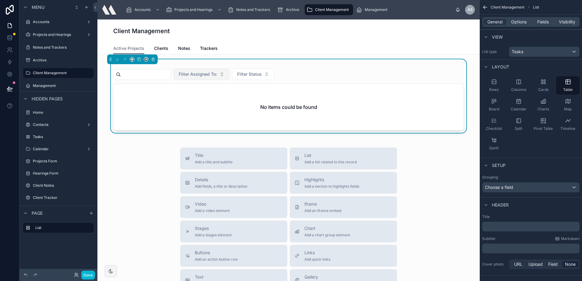
click at [210, 77] on span "Filter Assigned To:" at bounding box center [198, 74] width 38 height 6
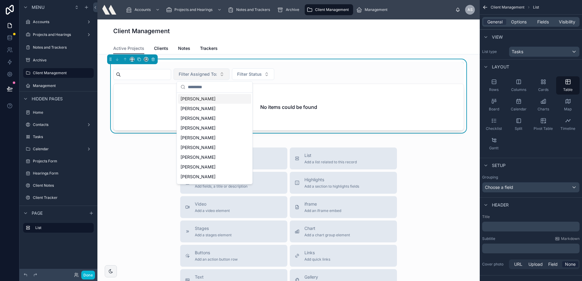
click at [210, 78] on button "Filter Assigned To:" at bounding box center [201, 74] width 56 height 12
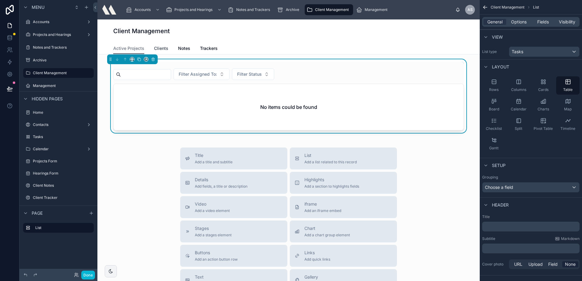
click at [160, 46] on span "Clients" at bounding box center [161, 48] width 14 height 6
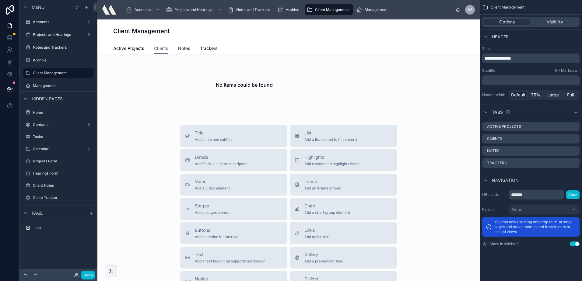
click at [186, 50] on span "Notes" at bounding box center [184, 48] width 12 height 6
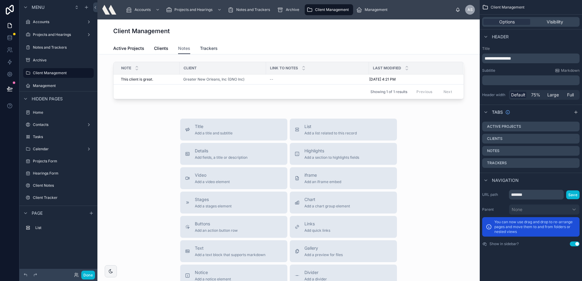
click at [200, 50] on span "Trackers" at bounding box center [209, 48] width 18 height 6
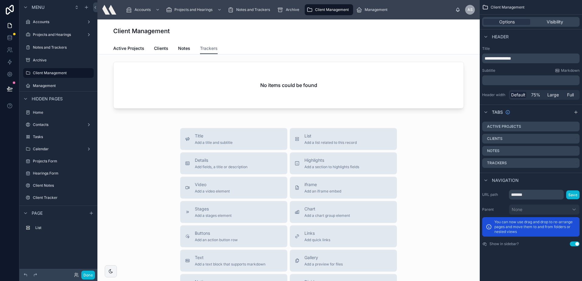
click at [175, 47] on div "Active Projects Clients Notes Trackers" at bounding box center [288, 49] width 350 height 12
click at [141, 49] on span "Active Projects" at bounding box center [128, 48] width 31 height 6
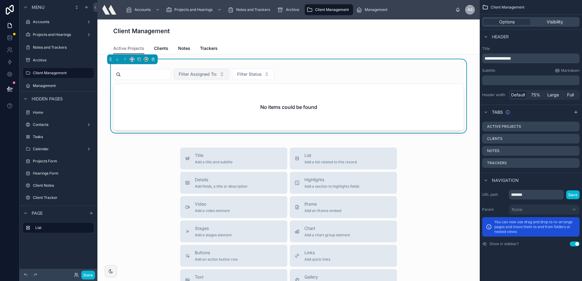
click at [190, 72] on button "Filter Assigned To:" at bounding box center [201, 74] width 56 height 12
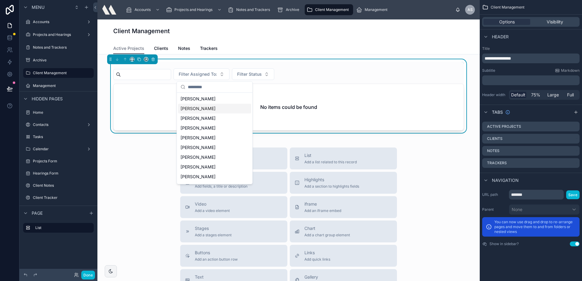
click at [313, 41] on div "Client Management" at bounding box center [288, 30] width 350 height 23
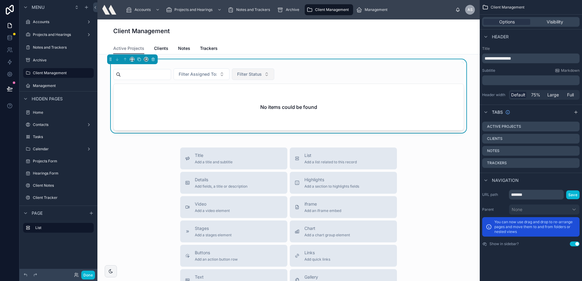
click at [274, 74] on button "Filter Status" at bounding box center [253, 74] width 42 height 12
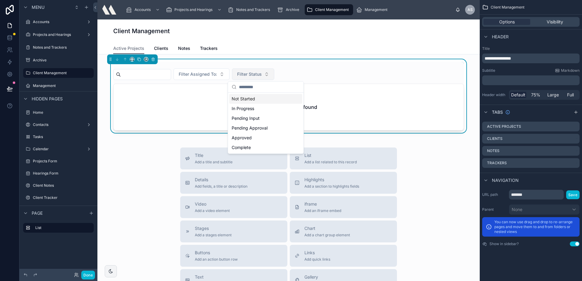
click at [274, 74] on button "Filter Status" at bounding box center [253, 74] width 42 height 12
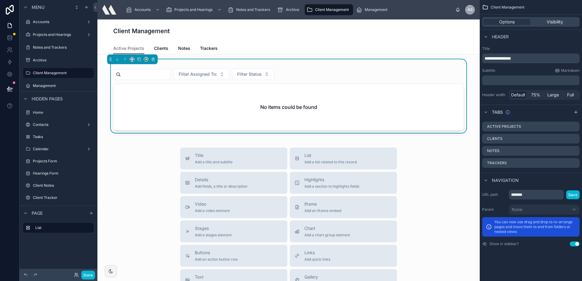
click at [272, 32] on div "Client Management" at bounding box center [288, 31] width 350 height 9
click at [13, 84] on div at bounding box center [14, 83] width 2 height 2
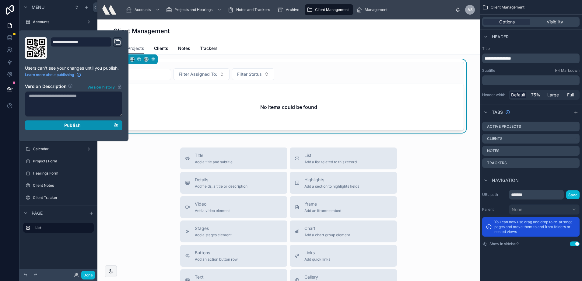
click at [54, 124] on div "Publish" at bounding box center [73, 125] width 89 height 5
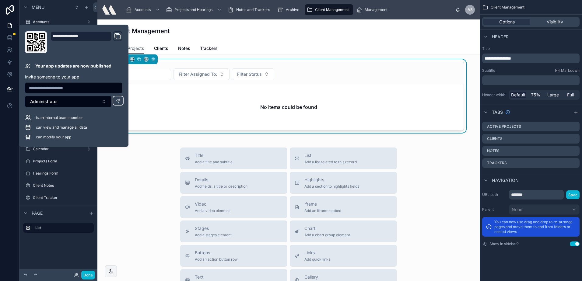
click at [391, 35] on div "Client Management" at bounding box center [288, 30] width 350 height 23
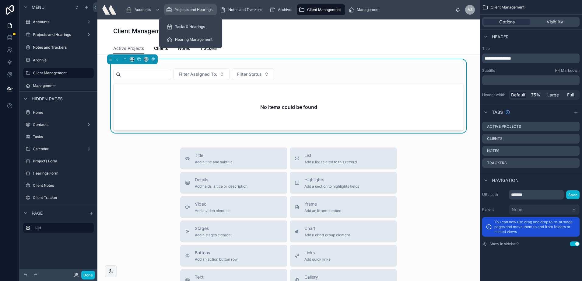
click at [203, 9] on span "Projects and Hearings" at bounding box center [193, 9] width 38 height 5
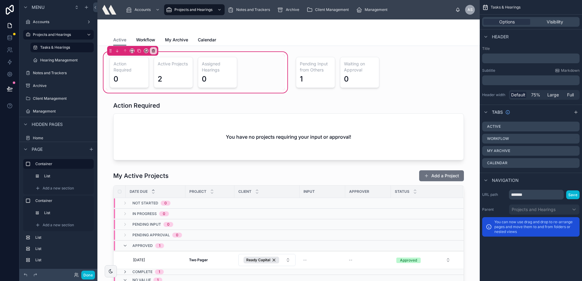
click at [312, 178] on div at bounding box center [288, 244] width 372 height 153
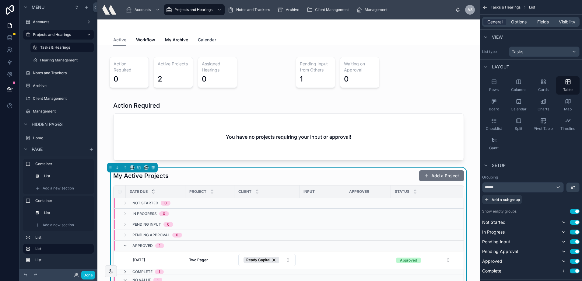
click at [210, 36] on link "Calendar" at bounding box center [207, 40] width 18 height 12
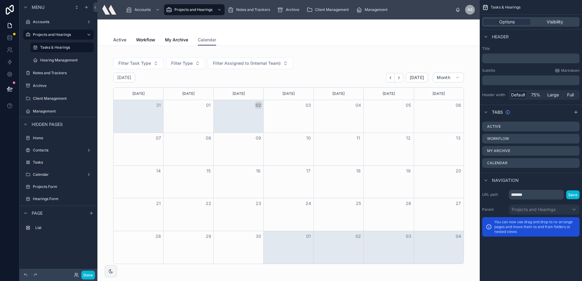
click at [119, 40] on span "Active" at bounding box center [119, 40] width 13 height 6
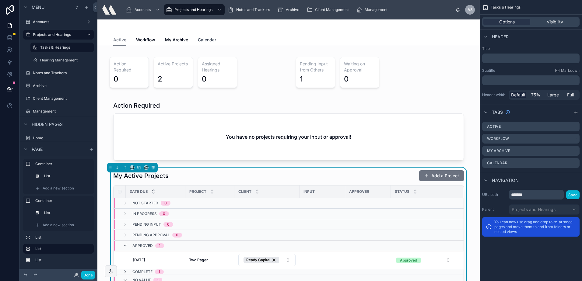
click at [198, 40] on span "Calendar" at bounding box center [207, 40] width 18 height 6
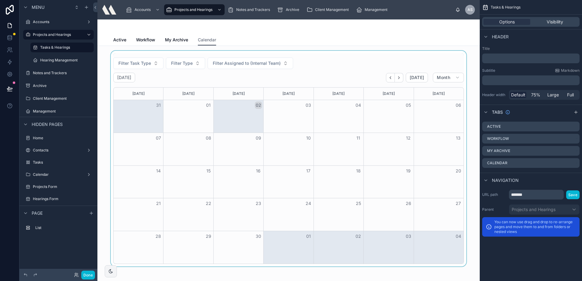
click at [194, 65] on div at bounding box center [288, 159] width 372 height 216
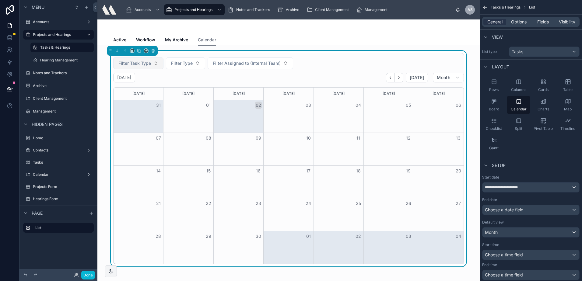
click at [135, 66] on span "Filter Task Type" at bounding box center [134, 63] width 33 height 6
click at [172, 63] on span "Filter Type" at bounding box center [182, 63] width 22 height 6
click at [237, 63] on span "Filter Assigned to (Internal Team)" at bounding box center [247, 63] width 68 height 6
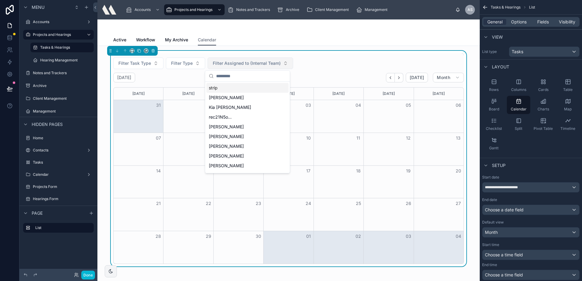
click at [237, 63] on span "Filter Assigned to (Internal Team)" at bounding box center [247, 63] width 68 height 6
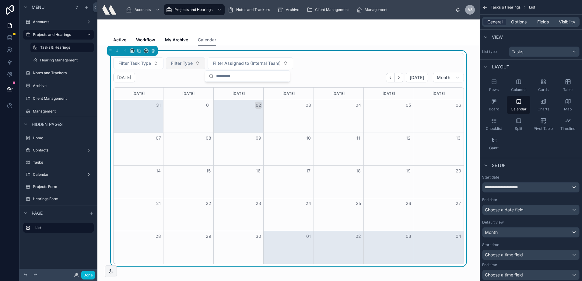
click at [189, 63] on span "Filter Type" at bounding box center [182, 63] width 22 height 6
click at [182, 38] on span "My Archive" at bounding box center [176, 40] width 23 height 6
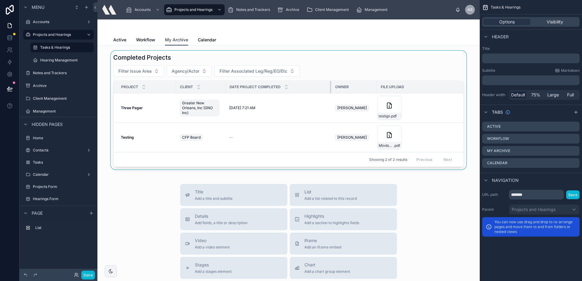
drag, startPoint x: 340, startPoint y: 88, endPoint x: 328, endPoint y: 90, distance: 12.0
click at [330, 90] on div at bounding box center [331, 87] width 2 height 12
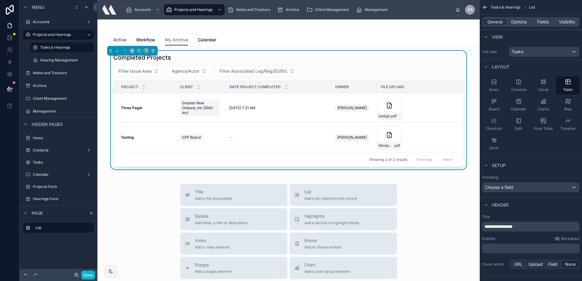
click at [122, 40] on span "Active" at bounding box center [119, 40] width 13 height 6
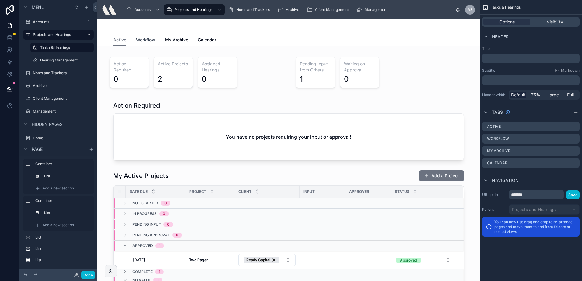
click at [136, 36] on link "Workflow" at bounding box center [145, 40] width 19 height 12
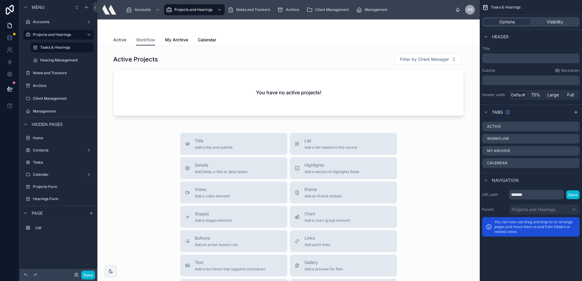
click at [116, 41] on span "Active" at bounding box center [119, 40] width 13 height 6
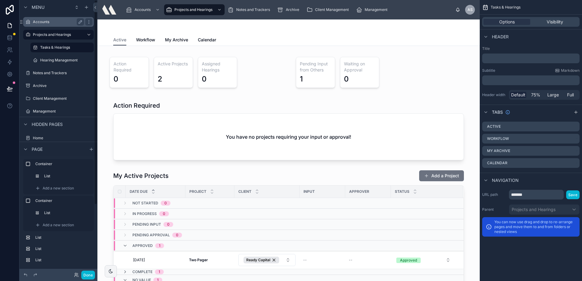
click at [59, 20] on label "Accounts" at bounding box center [57, 21] width 49 height 5
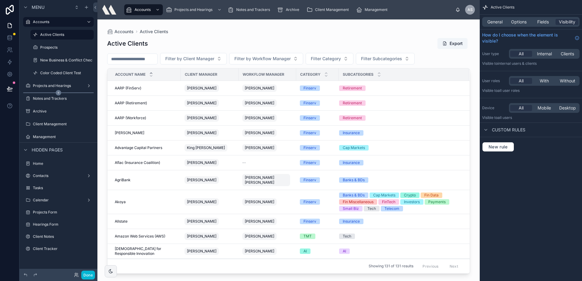
click at [59, 92] on icon "scrollable content" at bounding box center [58, 92] width 5 height 5
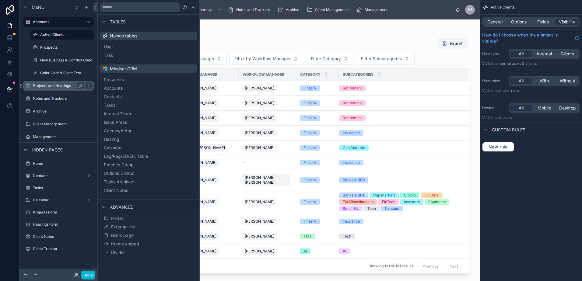
click at [39, 82] on div "Projects and Hearings" at bounding box center [58, 85] width 51 height 7
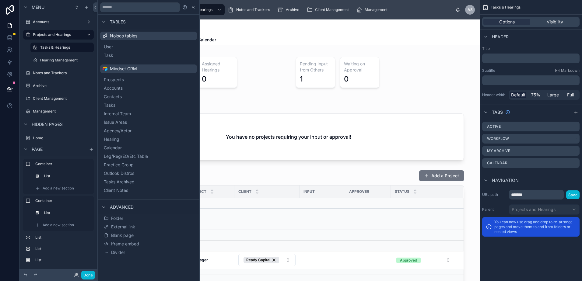
click at [342, 34] on div "Active Workflow My Archive Calendar" at bounding box center [288, 40] width 350 height 12
click at [91, 273] on button "Done" at bounding box center [88, 275] width 14 height 9
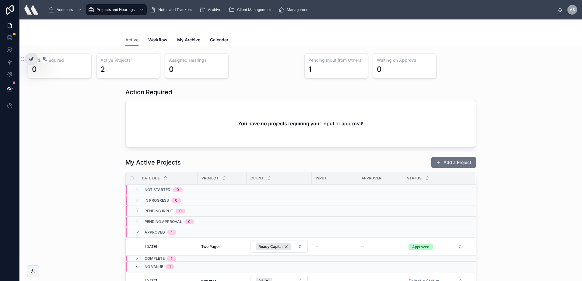
click at [33, 61] on icon at bounding box center [31, 59] width 5 height 5
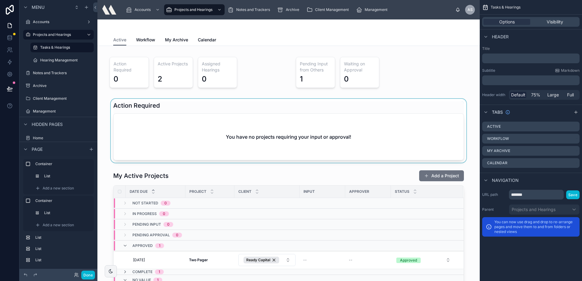
scroll to position [61, 0]
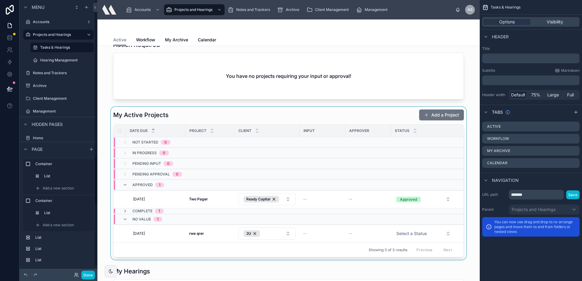
click at [182, 111] on div at bounding box center [288, 183] width 372 height 153
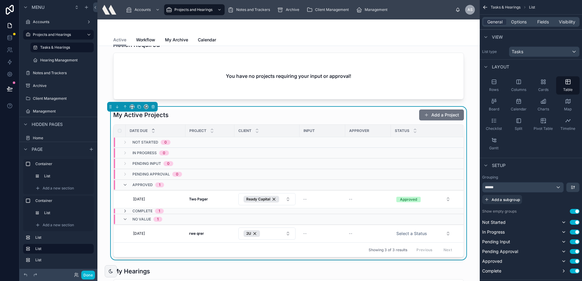
click at [197, 110] on div "My Active Projects Add a Project" at bounding box center [288, 115] width 350 height 12
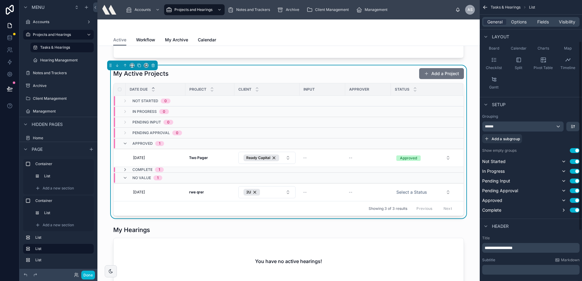
scroll to position [91, 0]
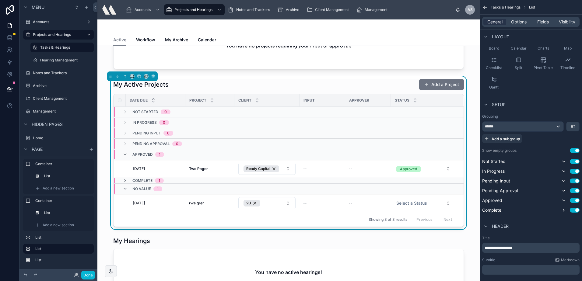
click at [574, 149] on button "Use setting" at bounding box center [574, 150] width 10 height 5
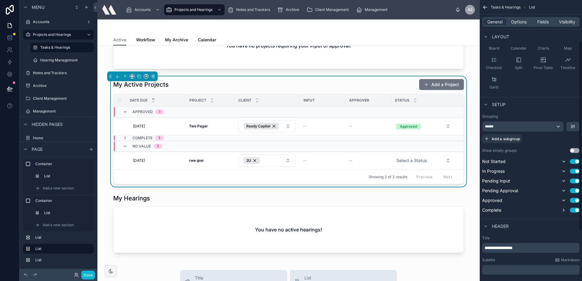
click at [571, 149] on button "Use setting" at bounding box center [574, 150] width 10 height 5
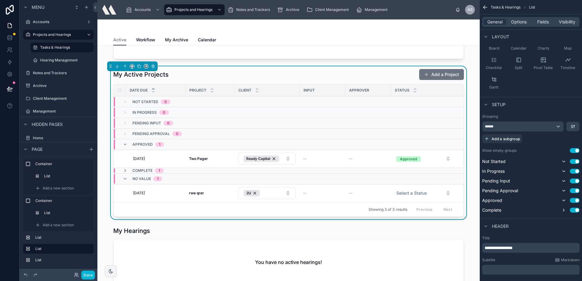
scroll to position [95, 0]
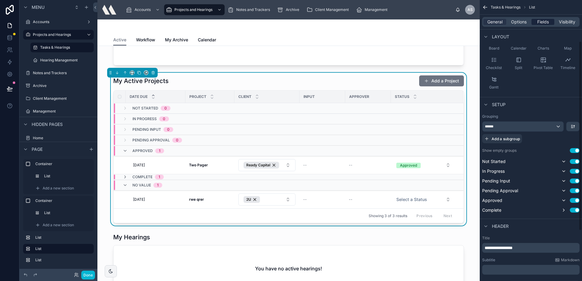
click at [541, 22] on span "Fields" at bounding box center [543, 22] width 12 height 6
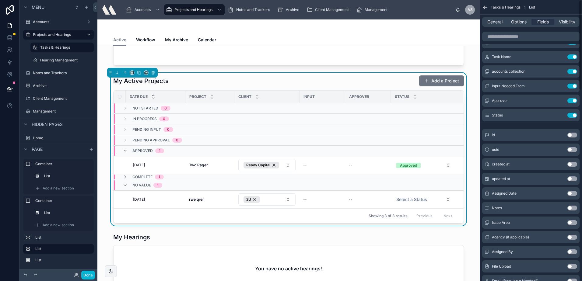
scroll to position [0, 0]
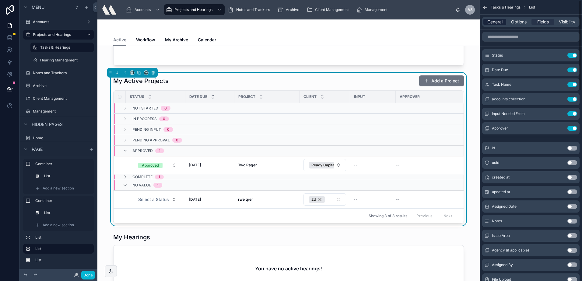
click at [498, 21] on span "General" at bounding box center [494, 22] width 15 height 6
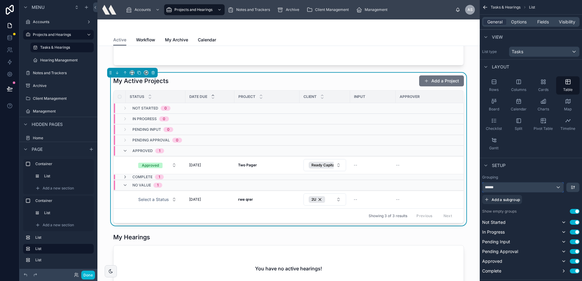
click at [540, 186] on div "******" at bounding box center [522, 187] width 81 height 10
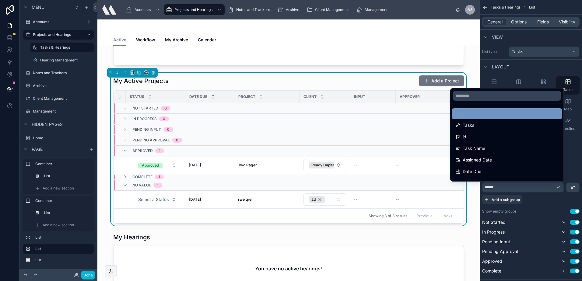
click at [470, 113] on div "----" at bounding box center [506, 113] width 103 height 7
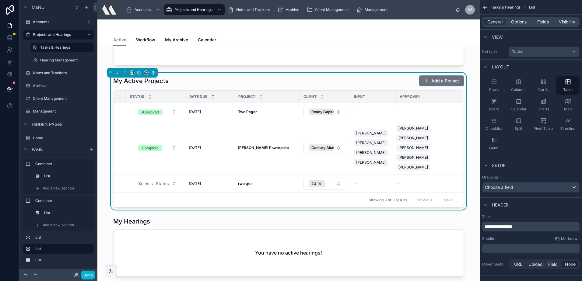
click at [148, 99] on icon at bounding box center [150, 98] width 4 height 4
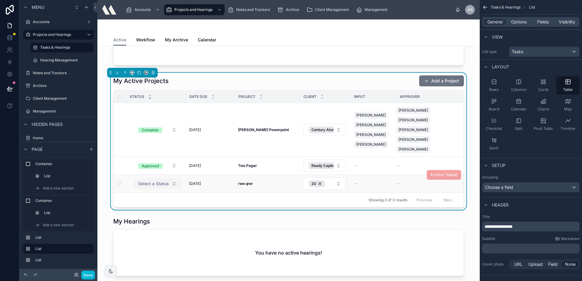
click at [158, 181] on span "Select a Status" at bounding box center [153, 184] width 31 height 6
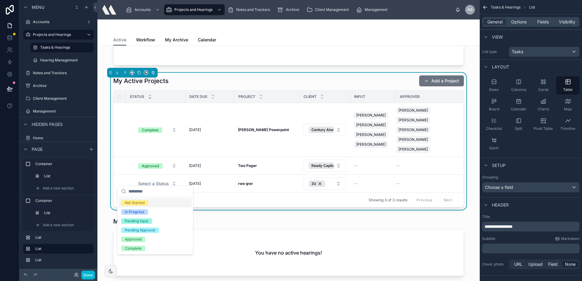
click at [142, 203] on div "Not Started" at bounding box center [135, 202] width 20 height 5
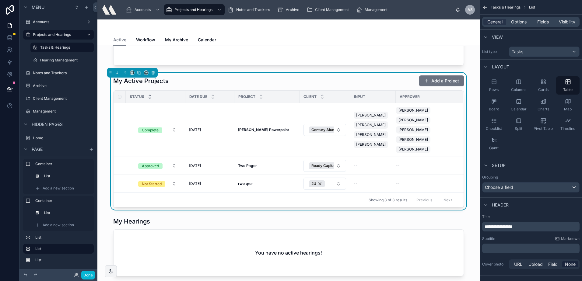
click at [149, 95] on icon at bounding box center [150, 95] width 2 height 1
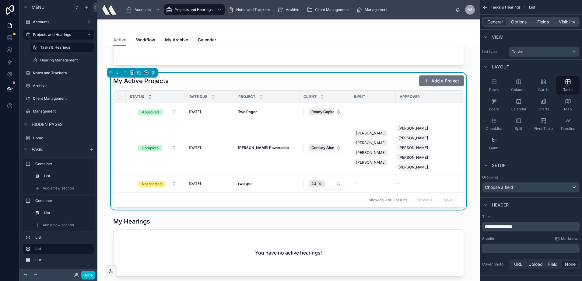
click at [149, 98] on icon at bounding box center [150, 98] width 2 height 1
click at [158, 181] on span "Approved" at bounding box center [150, 183] width 24 height 5
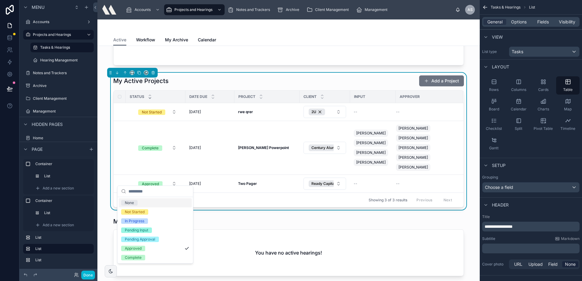
click at [221, 71] on div "Action Required 0 Active Projects 2 Assigned Hearings 0 Pending Input from Othe…" at bounding box center [288, 254] width 382 height 607
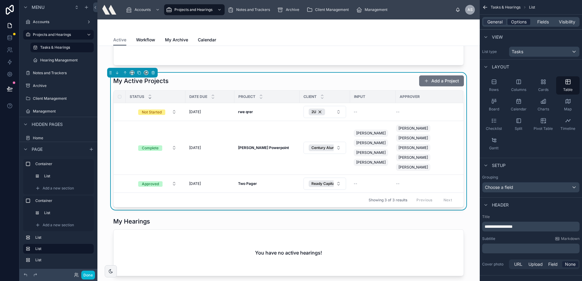
click at [513, 24] on span "Options" at bounding box center [519, 22] width 16 height 6
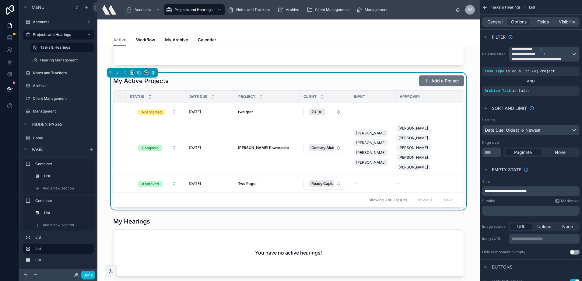
click at [148, 94] on icon at bounding box center [150, 95] width 4 height 4
click at [148, 100] on icon at bounding box center [150, 98] width 4 height 4
click at [149, 95] on icon at bounding box center [150, 95] width 2 height 1
click at [149, 98] on icon at bounding box center [150, 98] width 2 height 1
click at [149, 95] on icon at bounding box center [150, 95] width 2 height 1
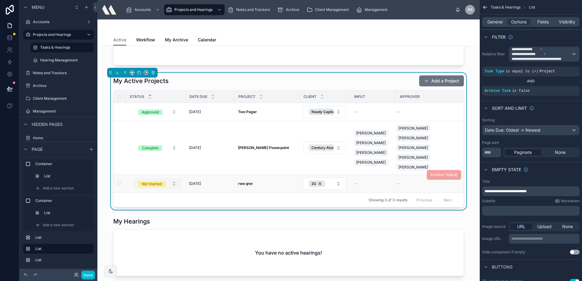
click at [159, 181] on div "Not Started" at bounding box center [152, 183] width 20 height 5
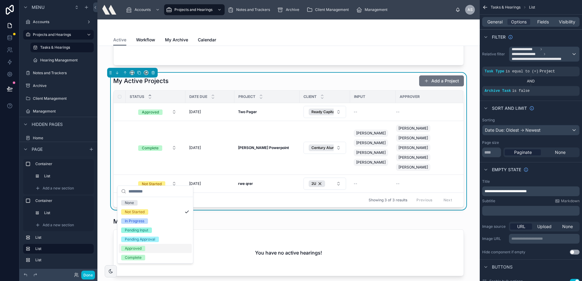
click at [147, 248] on div "Approved" at bounding box center [155, 248] width 73 height 9
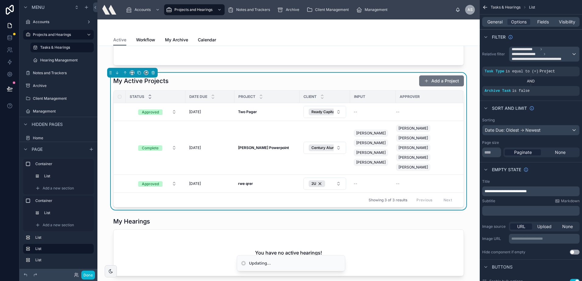
click at [149, 98] on icon at bounding box center [150, 98] width 2 height 1
click at [148, 94] on icon at bounding box center [150, 95] width 4 height 4
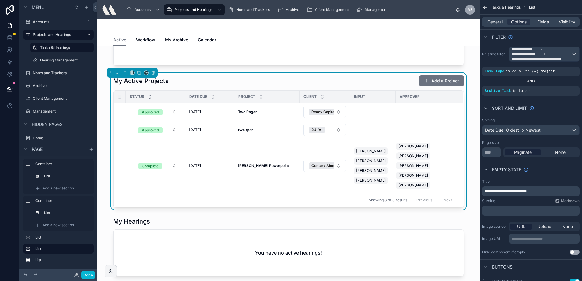
click at [149, 98] on icon at bounding box center [150, 98] width 2 height 1
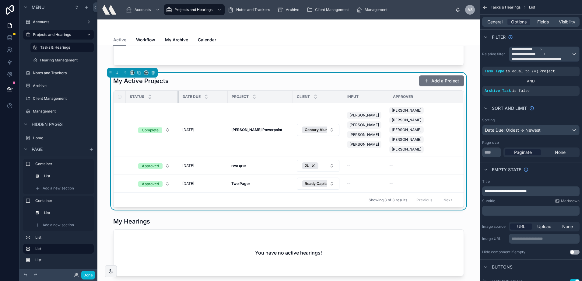
drag, startPoint x: 182, startPoint y: 98, endPoint x: 173, endPoint y: 97, distance: 9.2
click at [173, 97] on th "Status" at bounding box center [152, 97] width 53 height 12
drag, startPoint x: 175, startPoint y: 96, endPoint x: 180, endPoint y: 97, distance: 4.9
click at [180, 97] on tr "Status Date Due Project Client Input Approver" at bounding box center [288, 97] width 350 height 12
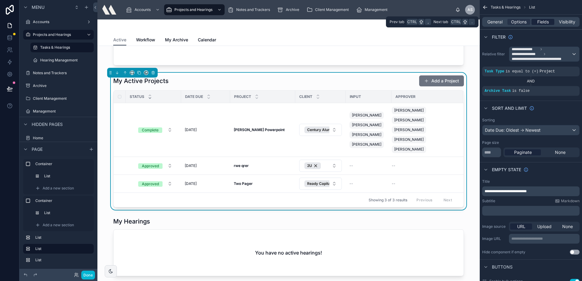
drag, startPoint x: 536, startPoint y: 20, endPoint x: 532, endPoint y: 23, distance: 5.9
click at [537, 20] on span "Fields" at bounding box center [543, 22] width 12 height 6
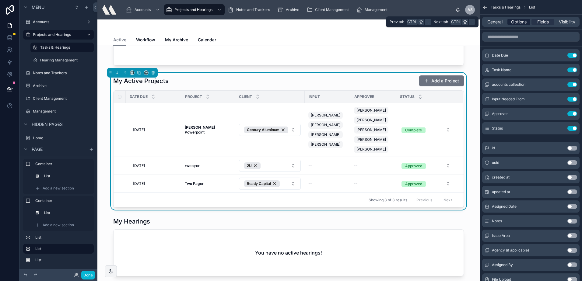
click at [520, 24] on span "Options" at bounding box center [519, 22] width 16 height 6
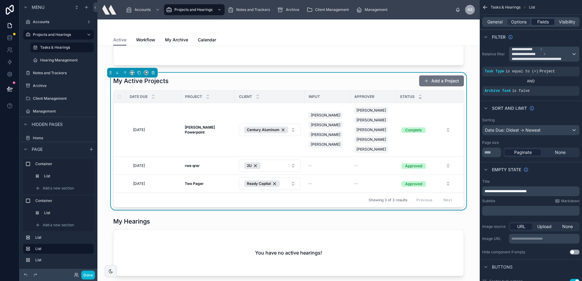
click at [541, 22] on span "Fields" at bounding box center [543, 22] width 12 height 6
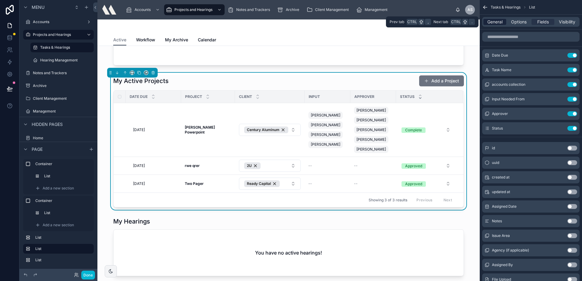
click at [493, 21] on span "General" at bounding box center [494, 22] width 15 height 6
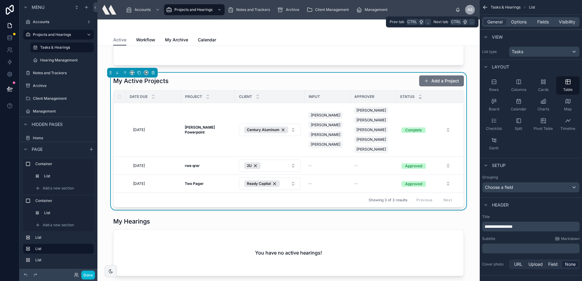
click at [517, 19] on div "General Options Fields Visibility" at bounding box center [530, 22] width 97 height 10
click at [505, 187] on div "Choose a field" at bounding box center [530, 187] width 97 height 10
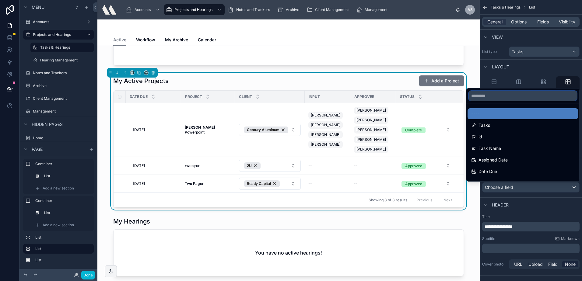
click at [491, 97] on input "text" at bounding box center [522, 96] width 108 height 10
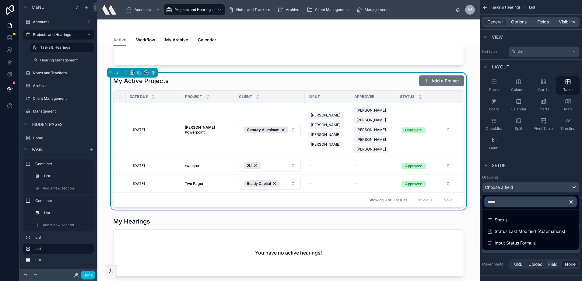
type input "******"
click at [516, 221] on div "Status" at bounding box center [530, 219] width 86 height 7
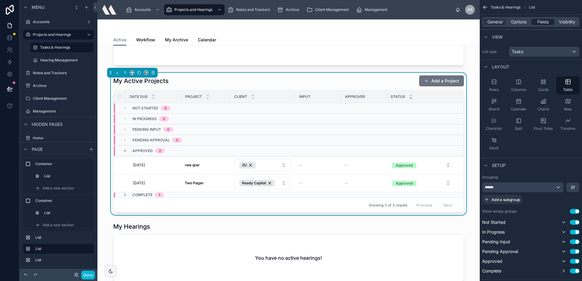
click at [537, 22] on span "Fields" at bounding box center [543, 22] width 12 height 6
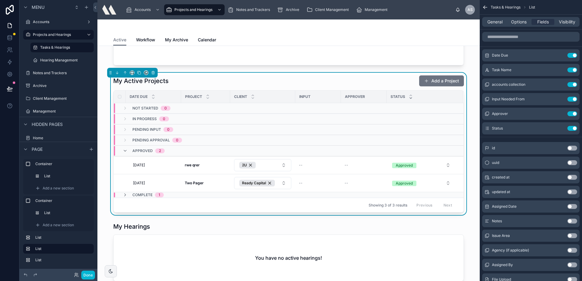
click at [383, 80] on div "My Active Projects Add a Project" at bounding box center [288, 81] width 350 height 12
click at [422, 164] on button "Approved" at bounding box center [421, 165] width 68 height 11
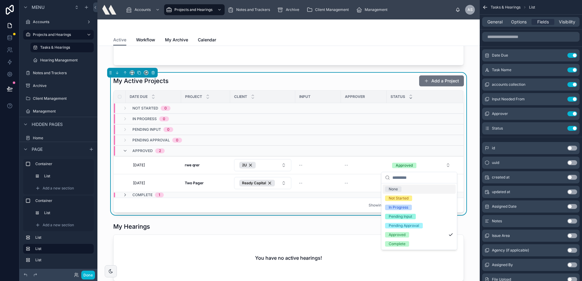
click at [465, 70] on div "Action Required 0 Active Projects 2 Assigned Hearings 0 Pending Input from Othe…" at bounding box center [288, 257] width 382 height 613
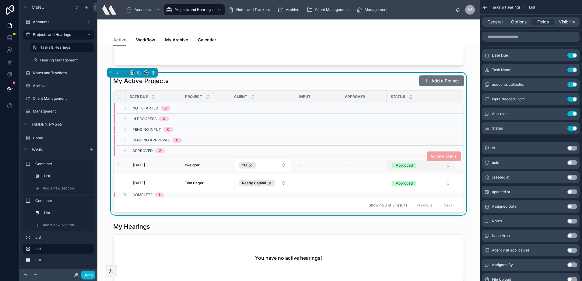
click at [420, 167] on button "Approved" at bounding box center [421, 165] width 68 height 11
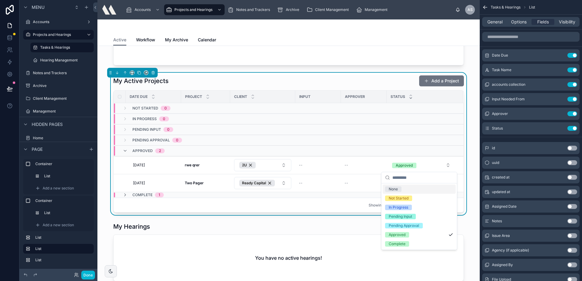
click at [468, 68] on div "Action Required 0 Active Projects 2 Assigned Hearings 0 Pending Input from Othe…" at bounding box center [288, 257] width 382 height 613
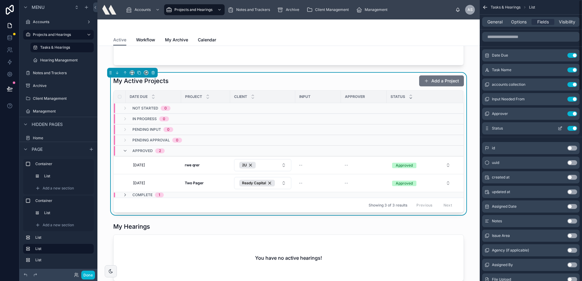
click at [561, 126] on icon "scrollable content" at bounding box center [559, 128] width 5 height 5
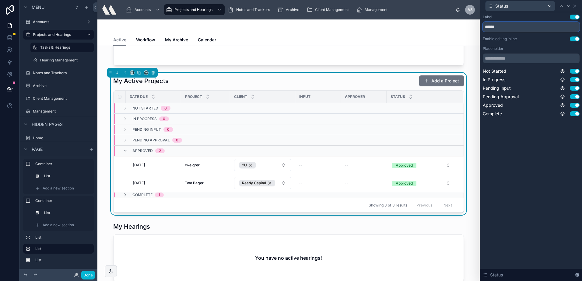
click at [508, 28] on input "******" at bounding box center [530, 27] width 97 height 10
type input "**********"
drag, startPoint x: 533, startPoint y: 185, endPoint x: 518, endPoint y: 57, distance: 128.6
click at [533, 185] on div "**********" at bounding box center [531, 146] width 102 height 269
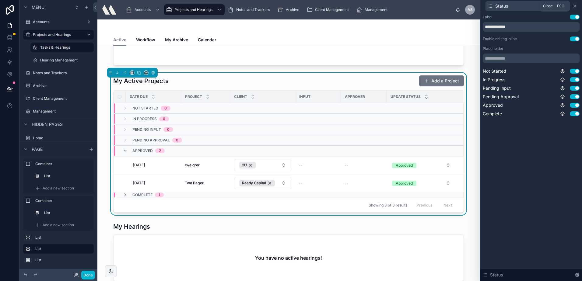
click at [574, 7] on icon at bounding box center [574, 6] width 5 height 5
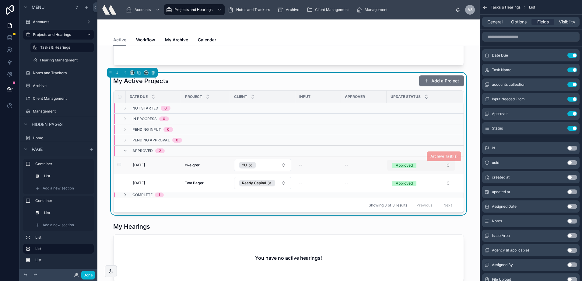
click at [418, 166] on button "Approved" at bounding box center [421, 165] width 68 height 11
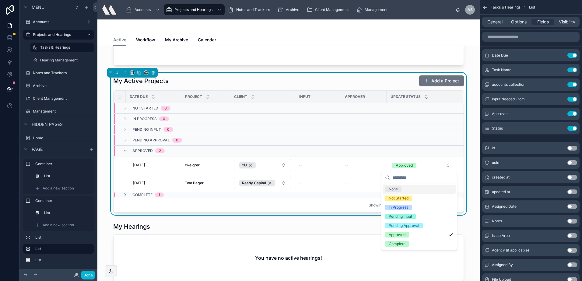
click at [470, 69] on div "Action Required 0 Active Projects 2 Assigned Hearings 0 Pending Input from Othe…" at bounding box center [288, 257] width 382 height 613
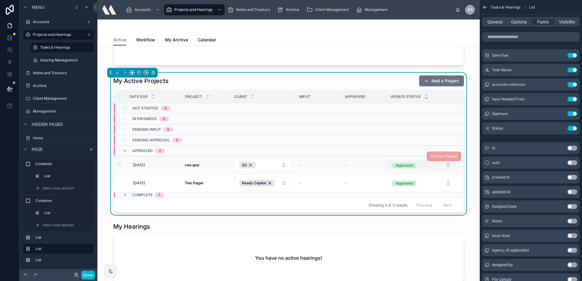
click at [412, 166] on span "Approved" at bounding box center [404, 165] width 24 height 5
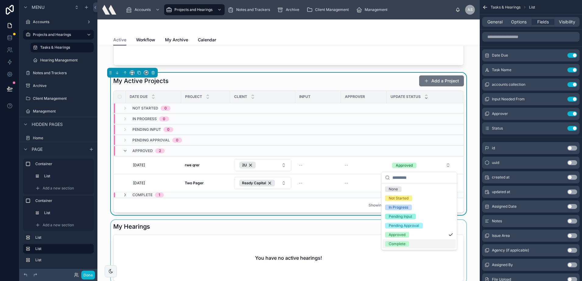
click at [356, 223] on div at bounding box center [288, 252] width 372 height 64
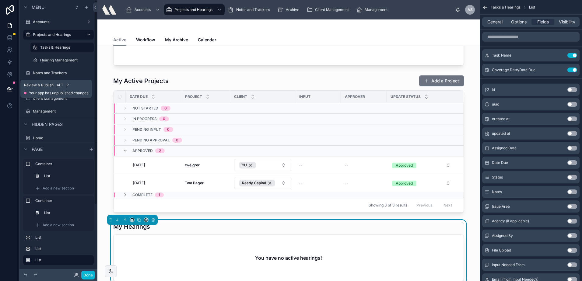
click at [8, 89] on icon at bounding box center [9, 88] width 5 height 3
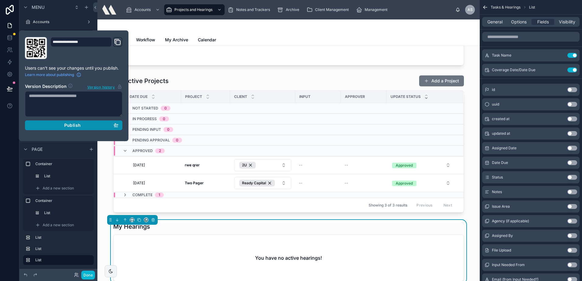
click at [44, 122] on button "Publish" at bounding box center [73, 125] width 97 height 10
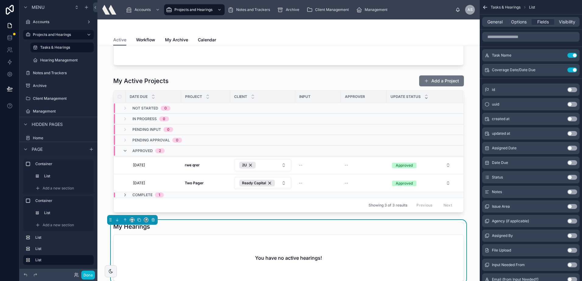
click at [472, 64] on div "Action Required 0 Active Projects 2 Assigned Hearings 0 Pending Input from Othe…" at bounding box center [288, 257] width 382 height 613
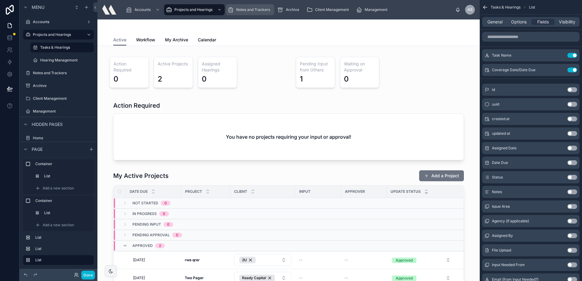
click at [243, 12] on div "Notes and Trackers" at bounding box center [249, 10] width 45 height 10
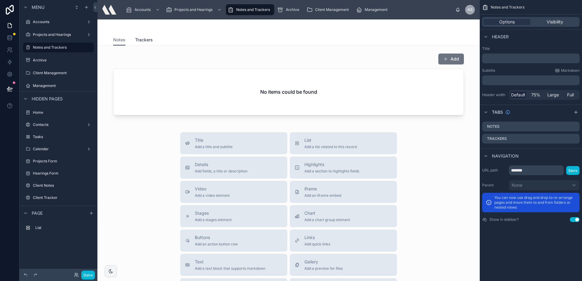
click at [138, 38] on span "Trackers" at bounding box center [144, 40] width 18 height 6
click at [109, 39] on div "Notes Trackers" at bounding box center [288, 40] width 375 height 12
click at [119, 41] on span "Notes" at bounding box center [119, 40] width 12 height 6
click at [135, 42] on span "Trackers" at bounding box center [144, 40] width 18 height 6
click at [119, 41] on span "Notes" at bounding box center [119, 40] width 12 height 6
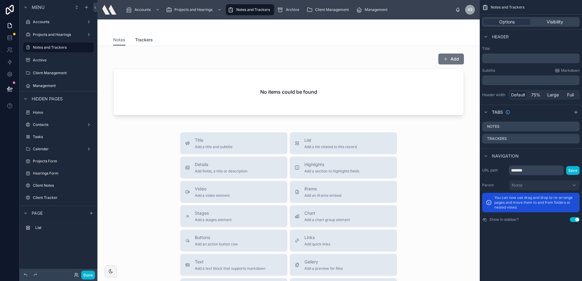
click at [141, 38] on span "Trackers" at bounding box center [144, 40] width 18 height 6
click at [124, 42] on div "Notes Trackers" at bounding box center [288, 40] width 350 height 12
click at [315, 8] on span "Client Management" at bounding box center [332, 9] width 34 height 5
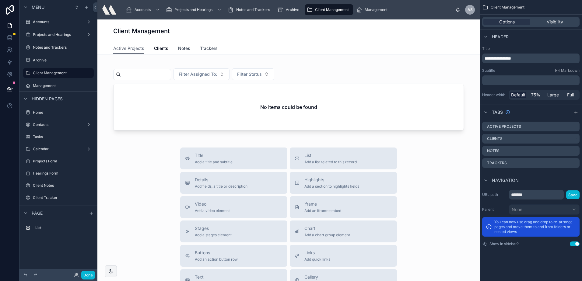
drag, startPoint x: 182, startPoint y: 49, endPoint x: 203, endPoint y: 50, distance: 21.0
click at [182, 49] on span "Notes" at bounding box center [184, 48] width 12 height 6
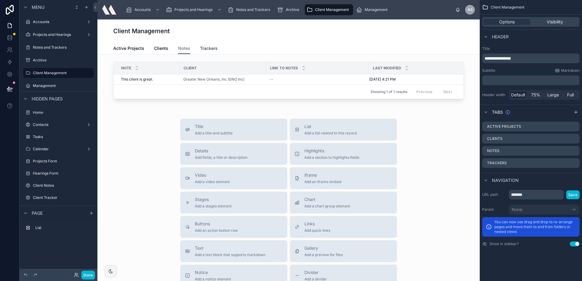
click at [213, 50] on span "Trackers" at bounding box center [209, 48] width 18 height 6
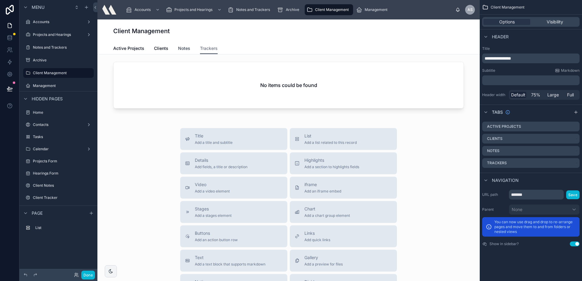
click at [181, 48] on span "Notes" at bounding box center [184, 48] width 12 height 6
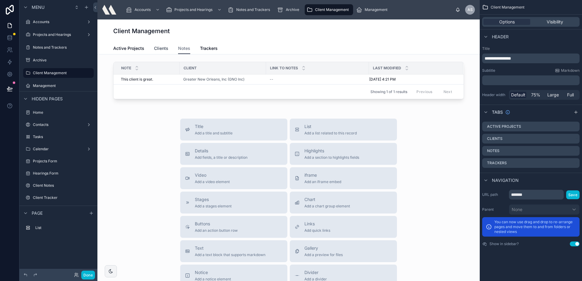
click at [159, 52] on link "Clients" at bounding box center [161, 49] width 14 height 12
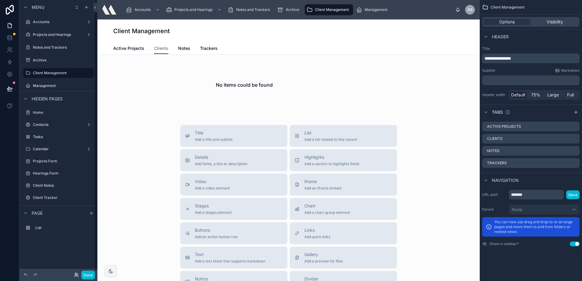
click at [75, 274] on icon at bounding box center [76, 275] width 5 height 5
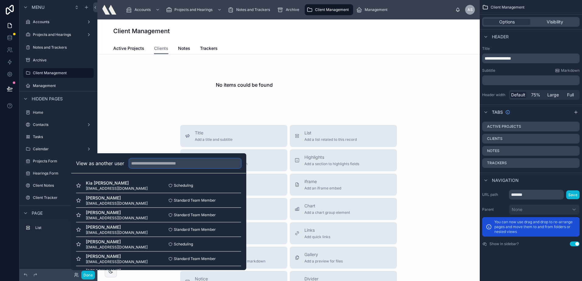
click at [147, 165] on input "text" at bounding box center [185, 163] width 112 height 10
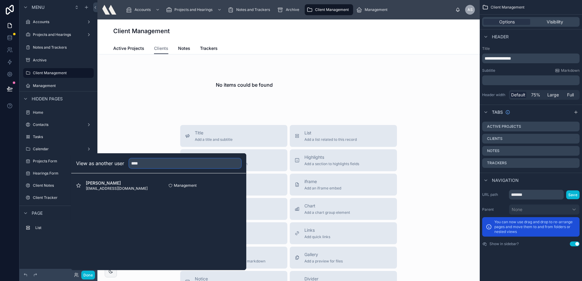
type input "****"
click at [241, 183] on div "[PERSON_NAME] [EMAIL_ADDRESS][DOMAIN_NAME] Management Select" at bounding box center [158, 185] width 175 height 24
click at [235, 184] on button "Select" at bounding box center [233, 185] width 16 height 9
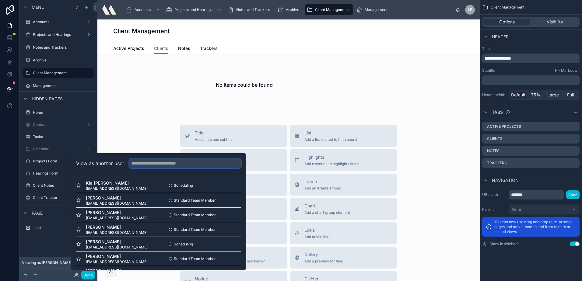
click at [183, 160] on input "text" at bounding box center [185, 163] width 112 height 10
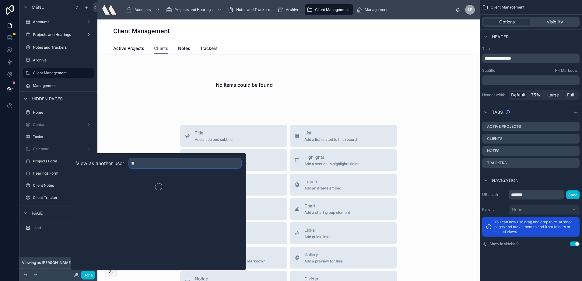
type input "*"
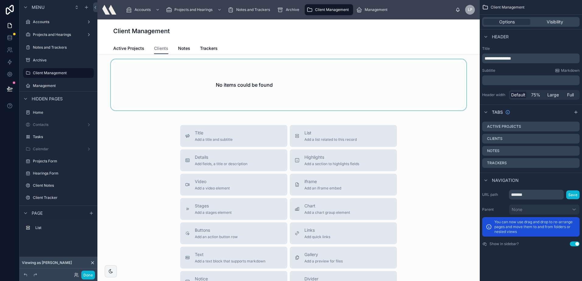
click at [118, 109] on div at bounding box center [288, 84] width 372 height 51
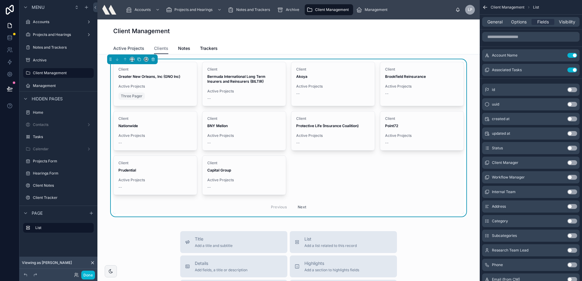
click at [123, 47] on span "Active Projects" at bounding box center [128, 48] width 31 height 6
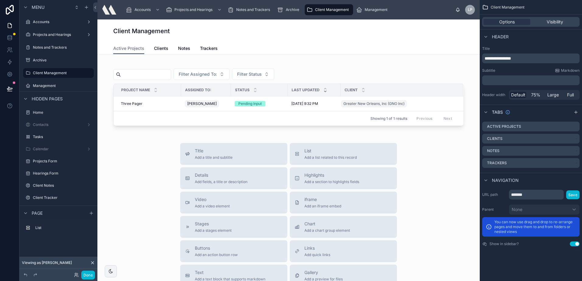
click at [325, 40] on div "Client Management" at bounding box center [288, 30] width 350 height 23
click at [292, 10] on span "Archive" at bounding box center [292, 9] width 13 height 5
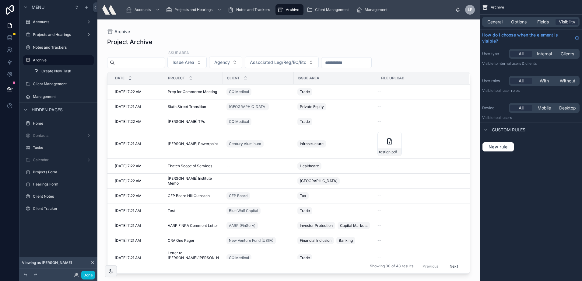
click at [227, 36] on div at bounding box center [288, 146] width 382 height 254
click at [54, 36] on label "Projects and Hearings" at bounding box center [57, 34] width 49 height 5
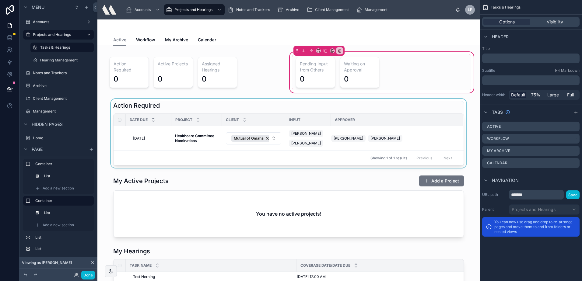
click at [258, 105] on div at bounding box center [288, 133] width 372 height 69
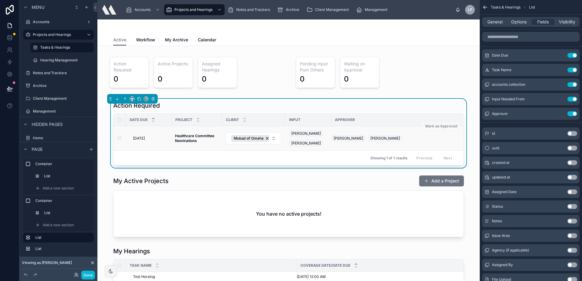
click at [190, 138] on strong "Healthcare Committee Nominations" at bounding box center [195, 138] width 40 height 9
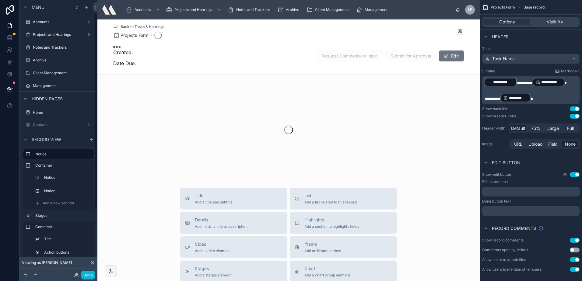
scroll to position [18, 0]
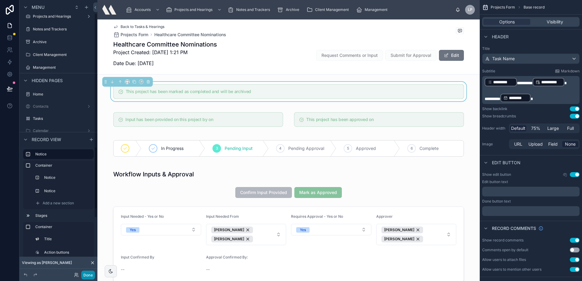
click at [93, 273] on button "Done" at bounding box center [88, 275] width 14 height 9
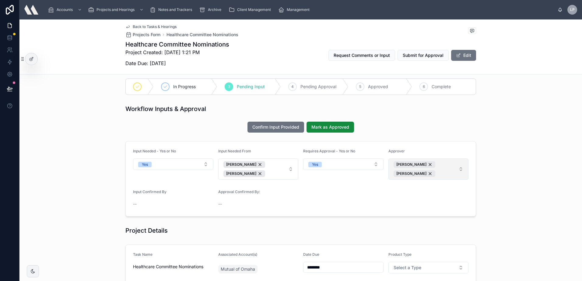
scroll to position [0, 0]
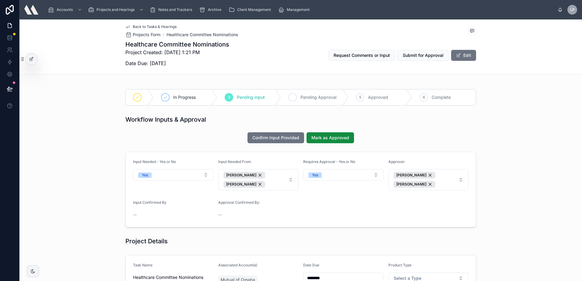
click at [311, 98] on span "Pending Approval" at bounding box center [318, 97] width 36 height 6
click at [214, 95] on span "Pending Input" at bounding box center [215, 97] width 28 height 6
click at [413, 185] on div "[PERSON_NAME]" at bounding box center [414, 184] width 42 height 7
click at [446, 175] on button "[PERSON_NAME]" at bounding box center [428, 175] width 80 height 12
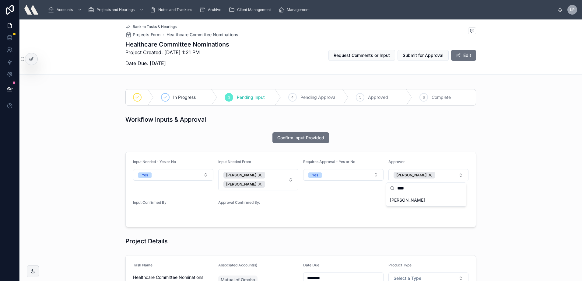
type input "****"
click at [413, 199] on div "[PERSON_NAME]" at bounding box center [425, 200] width 77 height 10
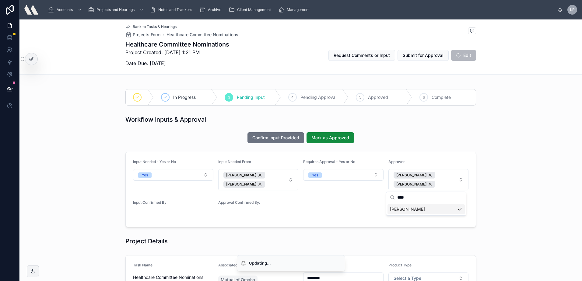
click at [504, 156] on div "Workflow Inputs & Approval Confirm Input Provided Mark as Approved Input Needed…" at bounding box center [300, 171] width 562 height 117
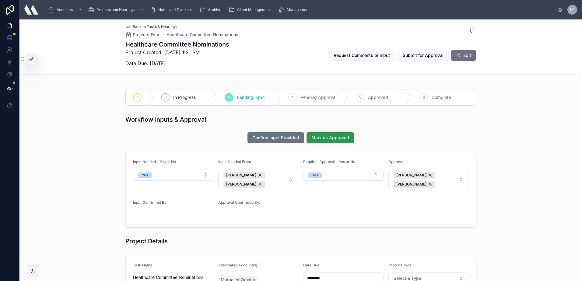
click at [334, 134] on button "Mark as Approved" at bounding box center [329, 137] width 47 height 11
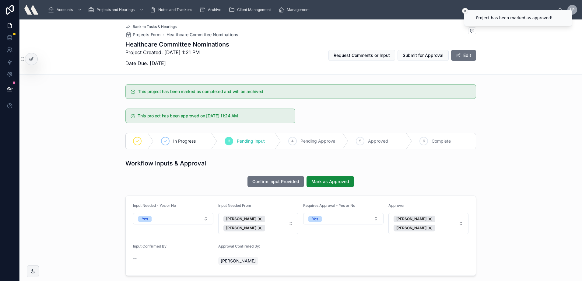
click at [464, 9] on icon "Close toast" at bounding box center [465, 11] width 4 height 4
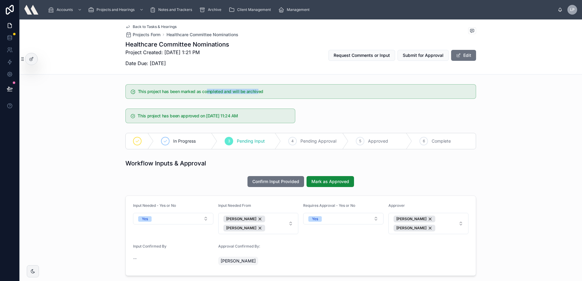
drag, startPoint x: 246, startPoint y: 91, endPoint x: 203, endPoint y: 82, distance: 44.1
click at [203, 82] on div "Back to Tasks & Hearings Projects Form Healthcare Committee Nominations Healthc…" at bounding box center [300, 266] width 562 height 494
drag, startPoint x: 203, startPoint y: 82, endPoint x: 206, endPoint y: 85, distance: 5.2
click at [206, 85] on div "This project has been marked as completed and will be archived" at bounding box center [300, 91] width 350 height 15
drag, startPoint x: 261, startPoint y: 92, endPoint x: 179, endPoint y: 89, distance: 81.3
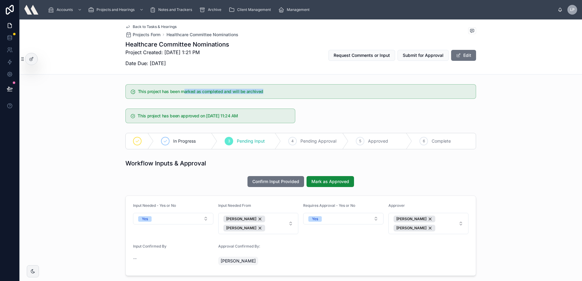
click at [179, 89] on div "This project has been marked as completed and will be archived" at bounding box center [304, 91] width 333 height 5
drag, startPoint x: 179, startPoint y: 89, endPoint x: 167, endPoint y: 90, distance: 12.8
click at [167, 90] on h5 "This project has been marked as completed and will be archived" at bounding box center [304, 91] width 333 height 4
click at [213, 94] on h5 "This project has been marked as completed and will be archived" at bounding box center [304, 91] width 333 height 4
drag, startPoint x: 141, startPoint y: 92, endPoint x: 222, endPoint y: 97, distance: 81.1
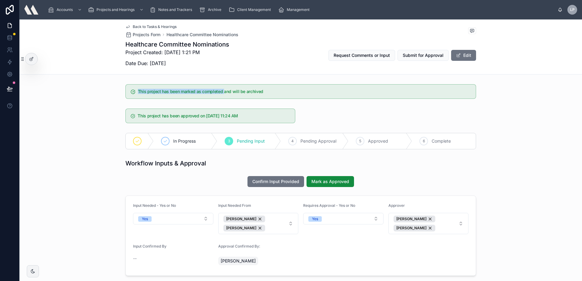
click at [222, 97] on div "This project has been marked as completed and will be archived" at bounding box center [300, 91] width 350 height 15
drag, startPoint x: 222, startPoint y: 97, endPoint x: 227, endPoint y: 98, distance: 5.8
click at [222, 97] on div "This project has been marked as completed and will be archived" at bounding box center [300, 91] width 350 height 15
click at [470, 30] on icon at bounding box center [472, 30] width 4 height 3
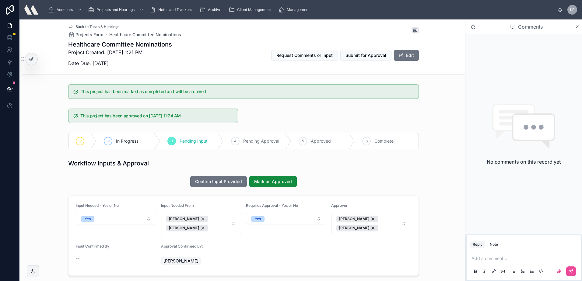
click at [501, 259] on p at bounding box center [524, 258] width 107 height 6
click at [571, 271] on icon at bounding box center [570, 271] width 5 height 5
click at [413, 30] on icon at bounding box center [414, 30] width 5 height 5
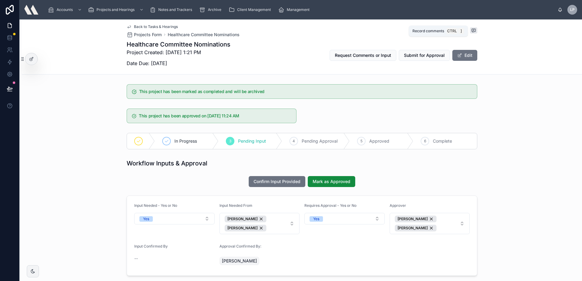
click at [472, 30] on icon at bounding box center [473, 30] width 2 height 0
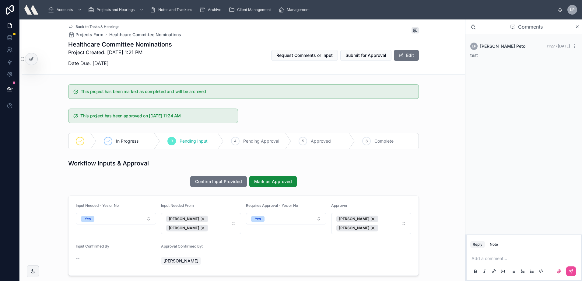
click at [500, 254] on div "Add a comment..." at bounding box center [523, 265] width 107 height 26
click at [501, 257] on p at bounding box center [524, 258] width 107 height 6
click at [528, 258] on p at bounding box center [524, 258] width 107 height 6
click at [509, 244] on span "[PERSON_NAME] Min" at bounding box center [518, 242] width 73 height 6
click at [577, 26] on icon at bounding box center [577, 26] width 5 height 5
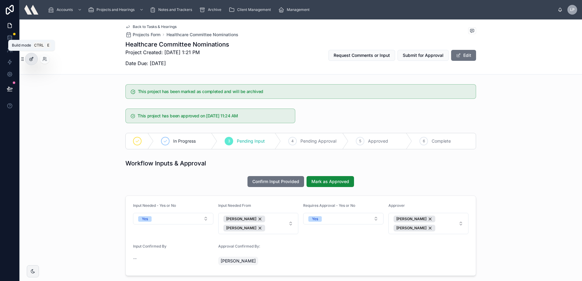
click at [29, 61] on icon at bounding box center [31, 59] width 5 height 5
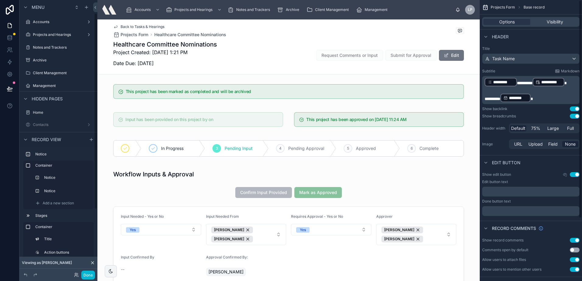
scroll to position [18, 0]
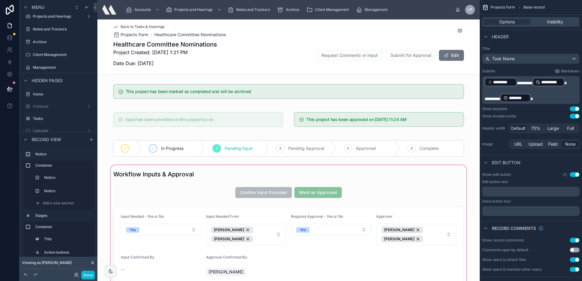
click at [220, 169] on div at bounding box center [288, 228] width 382 height 129
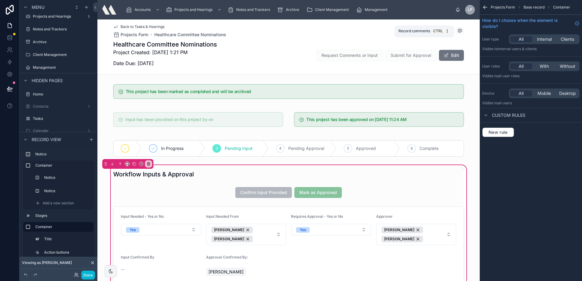
click at [459, 32] on icon at bounding box center [459, 30] width 5 height 5
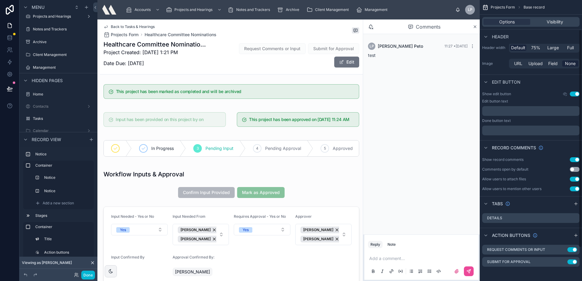
scroll to position [81, 0]
click at [571, 170] on button "Use setting" at bounding box center [574, 169] width 10 height 5
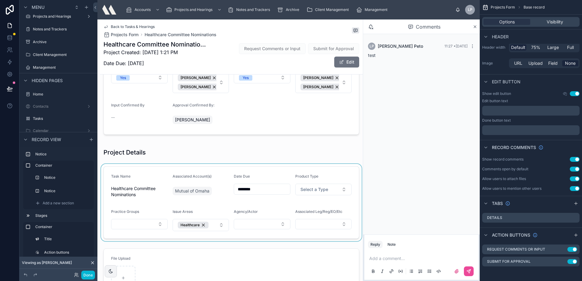
scroll to position [0, 0]
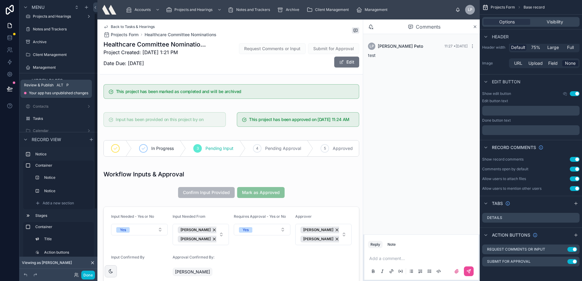
click at [14, 85] on button at bounding box center [9, 88] width 13 height 17
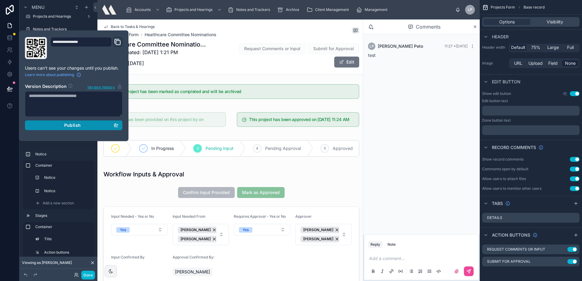
click at [58, 124] on div "Publish" at bounding box center [73, 125] width 89 height 5
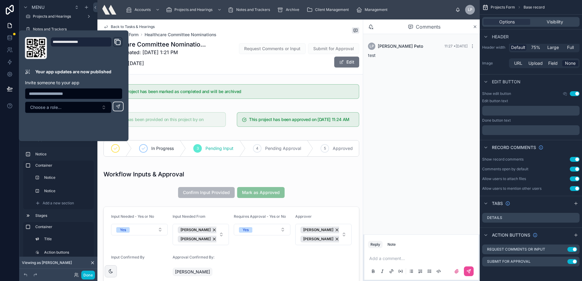
click at [423, 9] on div "Accounts Projects and Hearings Notes and Trackers Archive Client Management Man…" at bounding box center [288, 9] width 334 height 13
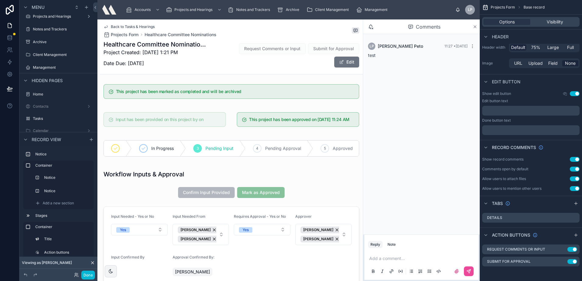
click at [474, 26] on icon at bounding box center [475, 27] width 2 height 2
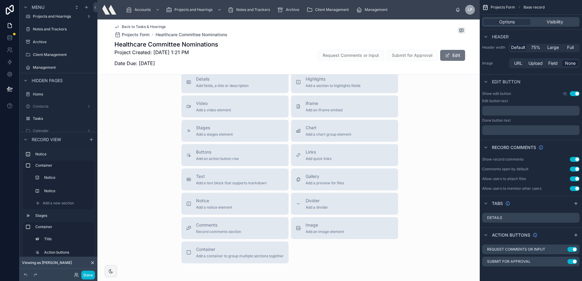
scroll to position [422, 0]
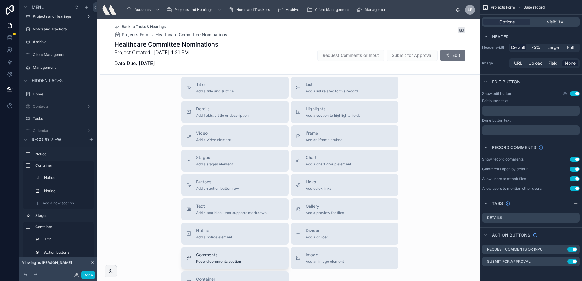
click at [211, 255] on span "Comments" at bounding box center [218, 255] width 45 height 6
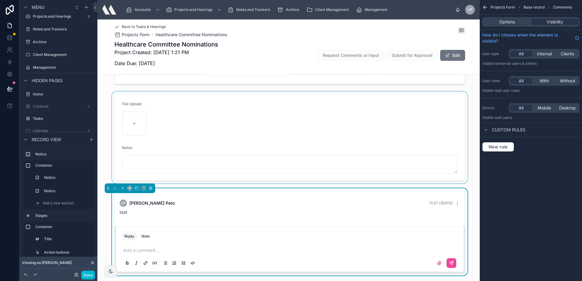
scroll to position [304, 0]
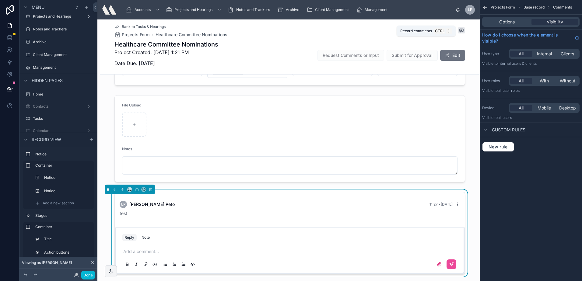
click at [459, 28] on span at bounding box center [460, 30] width 7 height 6
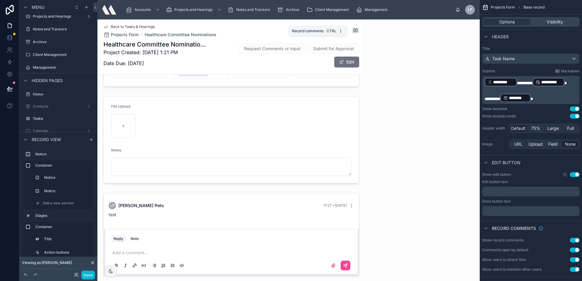
scroll to position [313, 0]
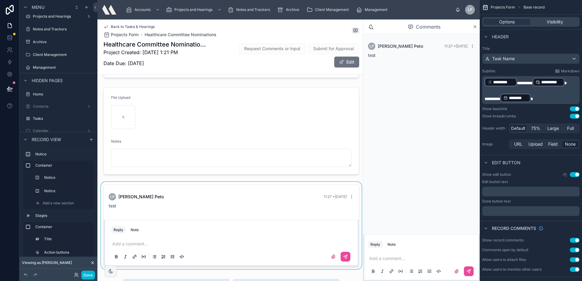
click at [296, 213] on div at bounding box center [231, 225] width 263 height 87
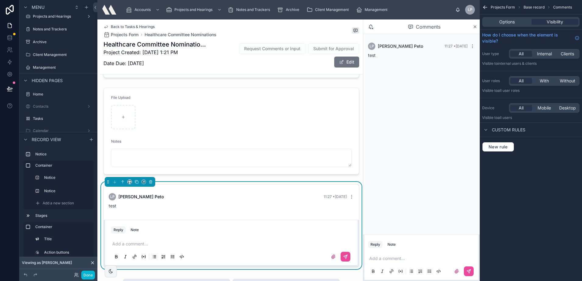
click at [379, 146] on div "LP Lisa Peto 11:27 • Today test" at bounding box center [421, 134] width 116 height 200
click at [253, 217] on div "LP Lisa Peto 11:27 • Today test" at bounding box center [231, 201] width 255 height 33
click at [515, 19] on div "Options" at bounding box center [506, 22] width 47 height 6
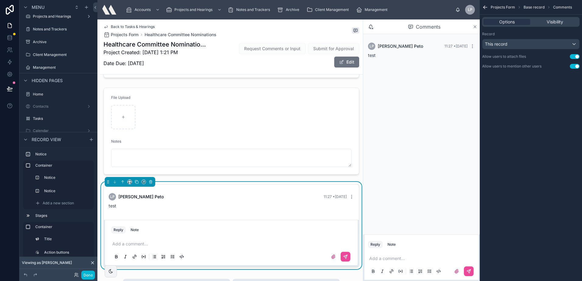
click at [474, 26] on icon at bounding box center [475, 27] width 2 height 2
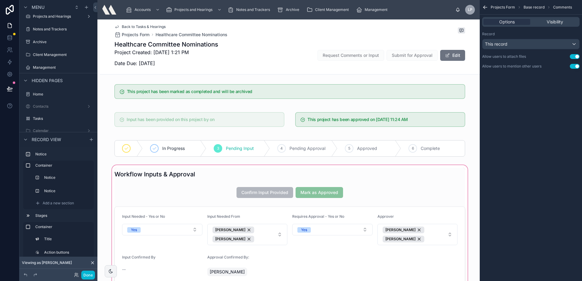
click at [289, 181] on div at bounding box center [290, 228] width 380 height 129
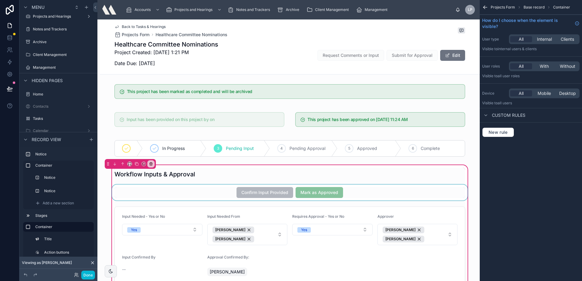
click at [156, 190] on div at bounding box center [290, 193] width 358 height 16
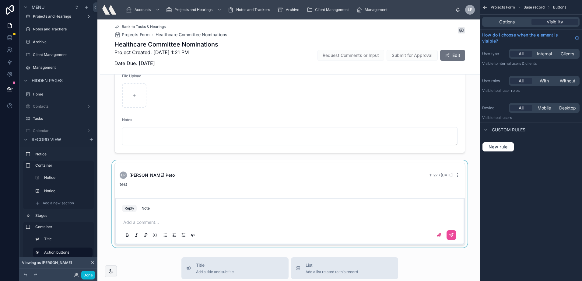
scroll to position [335, 0]
click at [252, 178] on div at bounding box center [290, 202] width 380 height 87
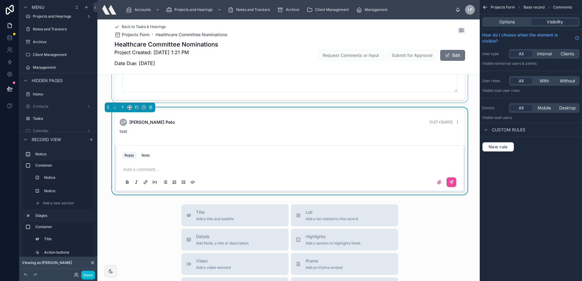
scroll to position [395, 0]
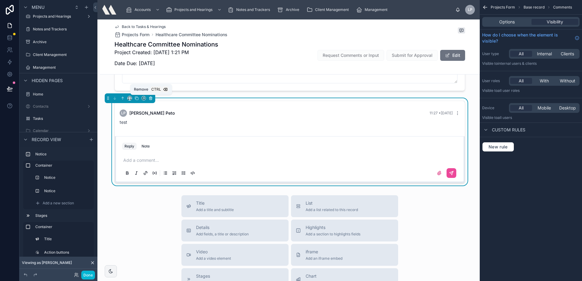
click at [151, 100] on icon at bounding box center [150, 98] width 2 height 2
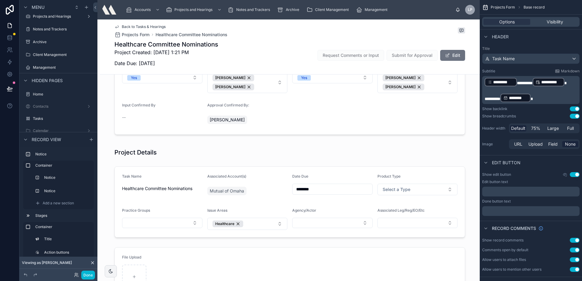
scroll to position [0, 0]
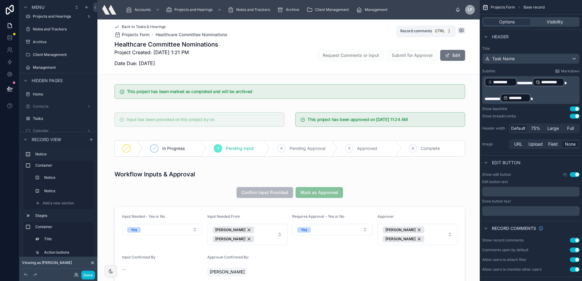
drag, startPoint x: 456, startPoint y: 31, endPoint x: 450, endPoint y: 42, distance: 12.5
click at [457, 30] on span at bounding box center [460, 30] width 7 height 6
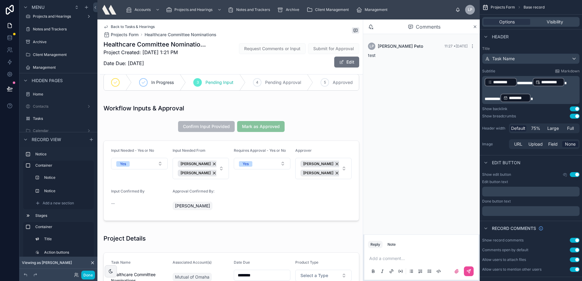
scroll to position [91, 0]
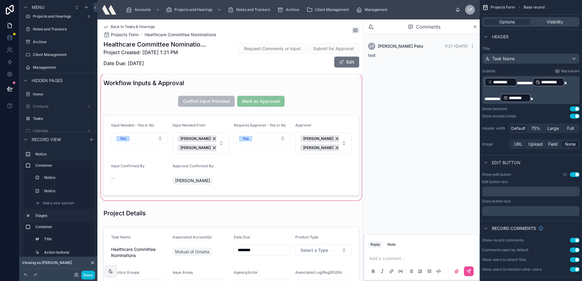
click at [148, 126] on div at bounding box center [231, 137] width 263 height 129
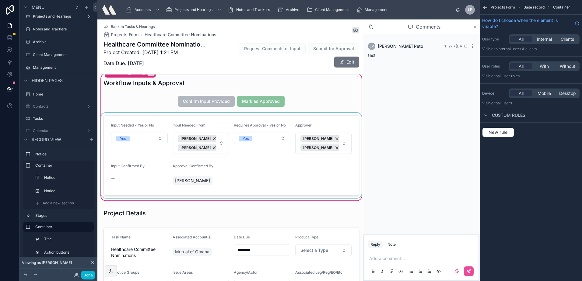
click at [142, 146] on div at bounding box center [231, 155] width 263 height 85
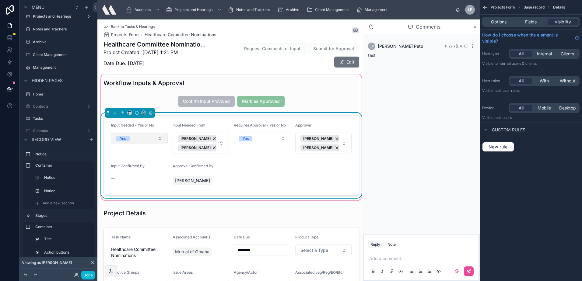
click at [147, 144] on button "Yes" at bounding box center [139, 139] width 57 height 12
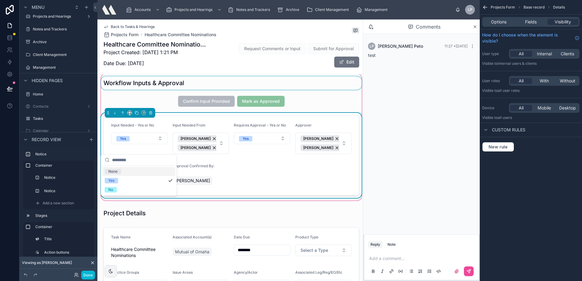
click at [160, 90] on div at bounding box center [231, 82] width 263 height 13
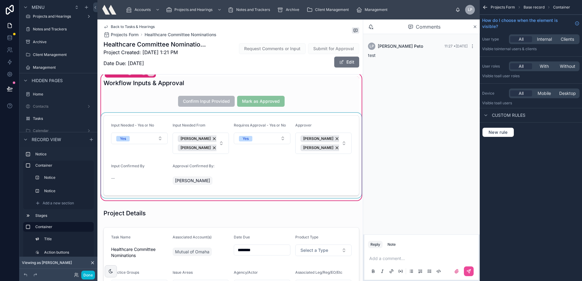
click at [152, 145] on div at bounding box center [231, 155] width 263 height 85
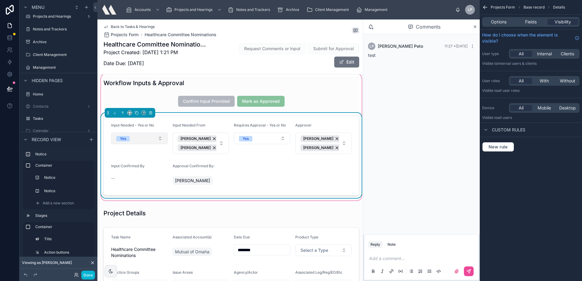
click at [151, 144] on button "Yes" at bounding box center [139, 139] width 57 height 12
click at [145, 188] on div "No" at bounding box center [138, 189] width 73 height 9
click at [152, 144] on button "No" at bounding box center [139, 139] width 57 height 12
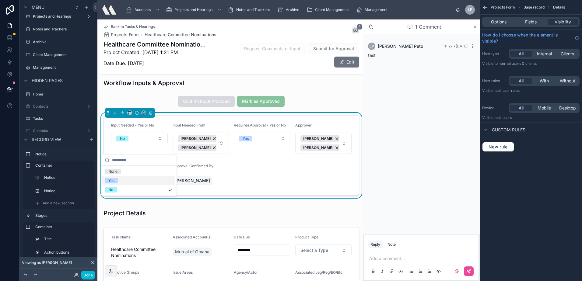
click at [131, 180] on div "Yes" at bounding box center [138, 180] width 73 height 9
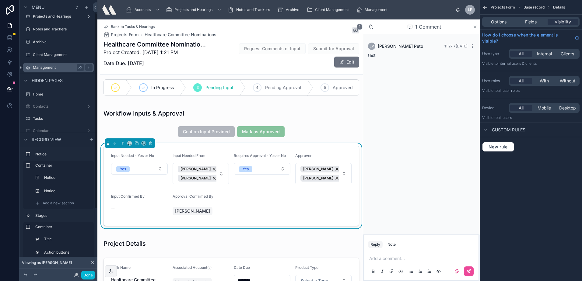
scroll to position [0, 0]
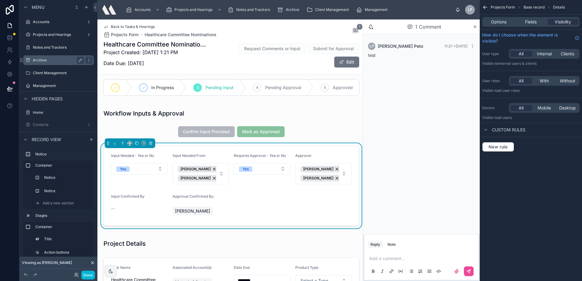
click at [60, 63] on div "Archive" at bounding box center [58, 60] width 51 height 7
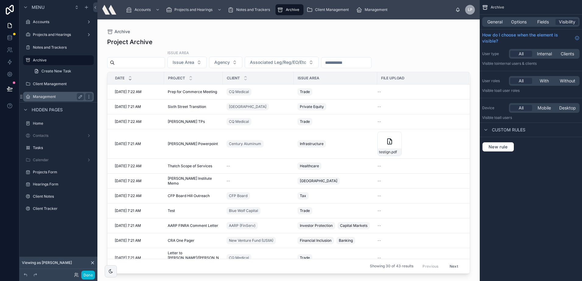
click at [42, 95] on label "Management" at bounding box center [57, 96] width 49 height 5
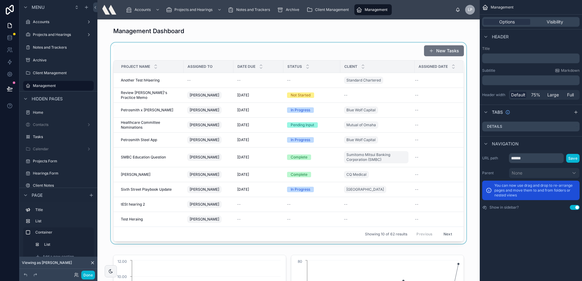
click at [180, 44] on div at bounding box center [288, 143] width 372 height 201
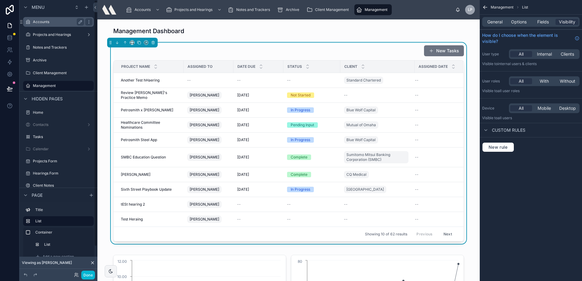
click at [44, 22] on label "Accounts" at bounding box center [57, 21] width 49 height 5
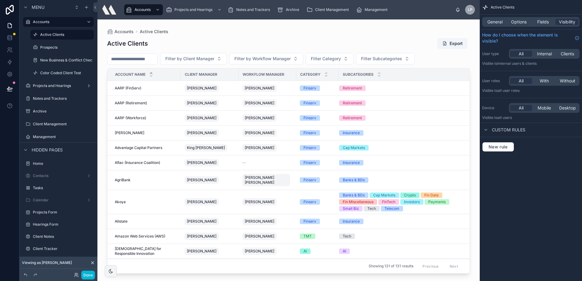
click at [339, 42] on div at bounding box center [288, 146] width 382 height 254
click at [541, 20] on span "Fields" at bounding box center [543, 22] width 12 height 6
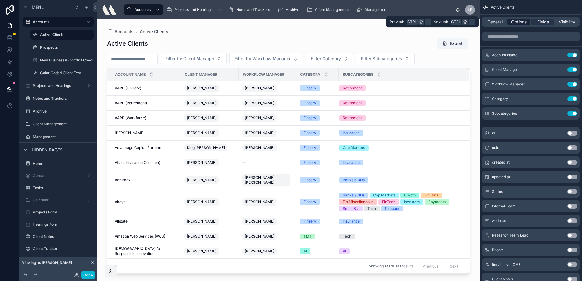
click at [512, 22] on span "Options" at bounding box center [519, 22] width 16 height 6
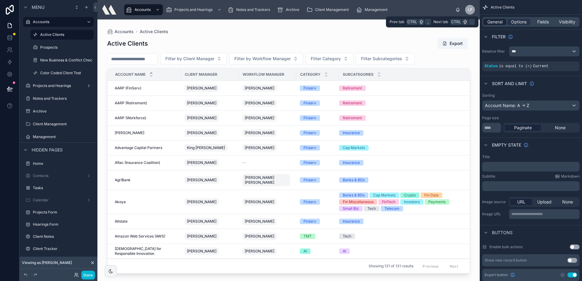
click at [497, 21] on span "General" at bounding box center [494, 22] width 15 height 6
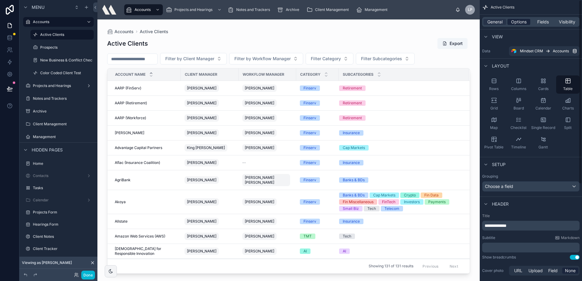
click at [520, 22] on span "Options" at bounding box center [519, 22] width 16 height 6
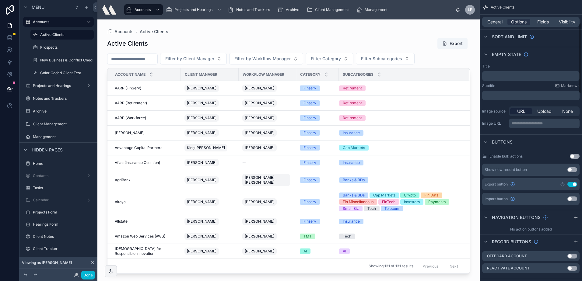
scroll to position [91, 0]
click at [563, 184] on icon "scrollable content" at bounding box center [561, 183] width 1 height 1
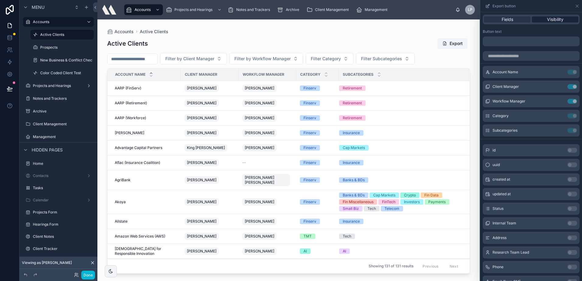
click at [547, 18] on span "Visibility" at bounding box center [555, 19] width 16 height 6
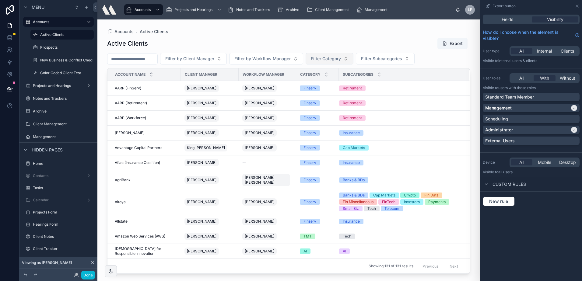
click at [341, 56] on span "Filter Category" at bounding box center [326, 59] width 30 height 6
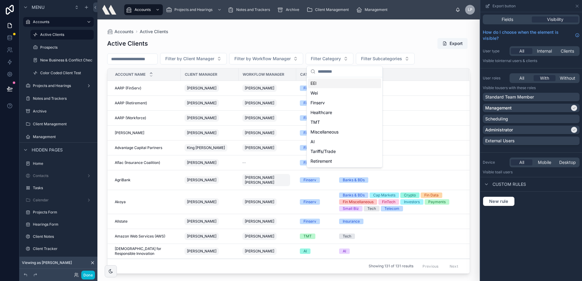
click at [346, 45] on div "Active Clients Export" at bounding box center [288, 44] width 363 height 12
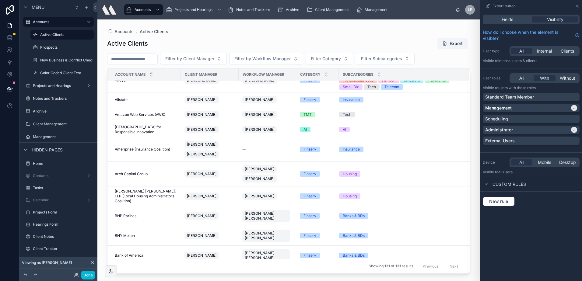
scroll to position [0, 0]
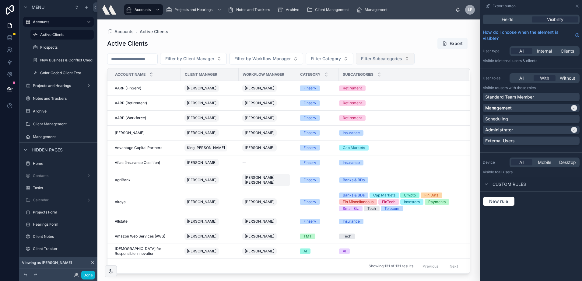
click at [396, 59] on span "Filter Subcategories" at bounding box center [381, 59] width 41 height 6
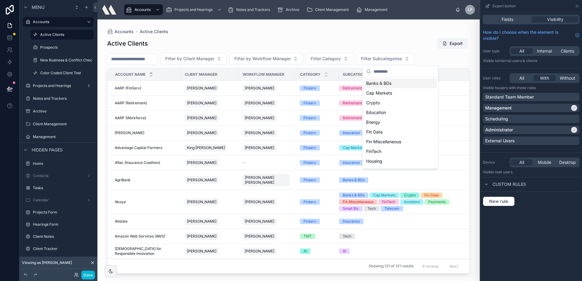
click at [384, 40] on div "Active Clients Export" at bounding box center [288, 44] width 363 height 12
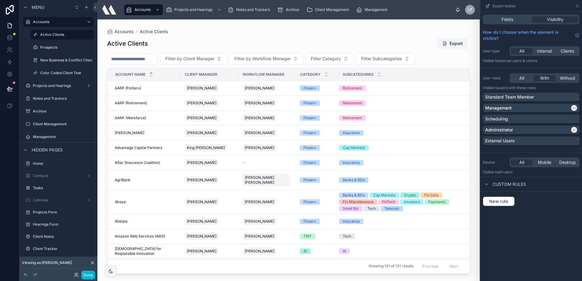
click at [410, 34] on div "Accounts Active Clients" at bounding box center [288, 31] width 363 height 5
click at [380, 57] on span "Filter Subcategories" at bounding box center [381, 59] width 41 height 6
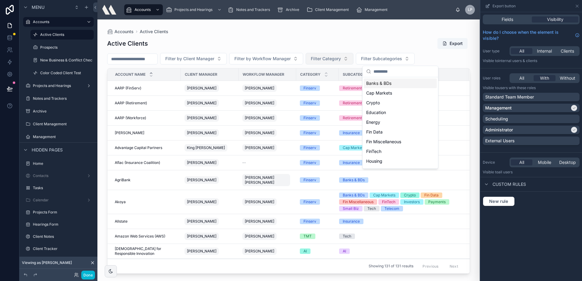
click at [353, 54] on button "Filter Category" at bounding box center [329, 59] width 48 height 12
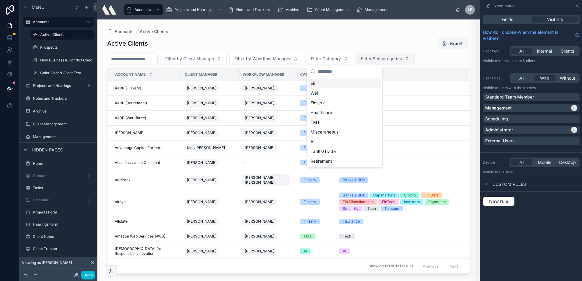
click at [382, 54] on button "Filter Subcategories" at bounding box center [385, 59] width 59 height 12
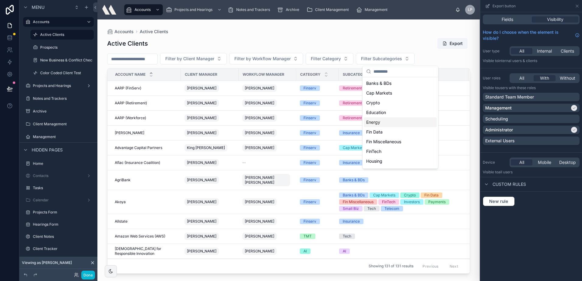
click at [382, 124] on div "Energy" at bounding box center [399, 122] width 73 height 10
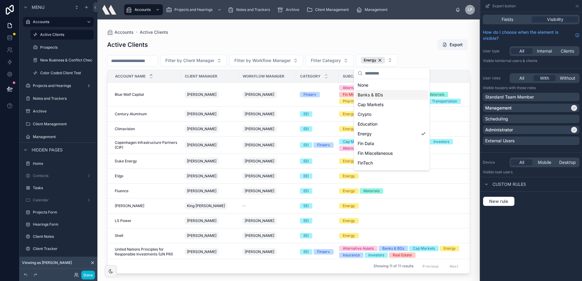
click at [349, 45] on div "Active Clients Export" at bounding box center [288, 45] width 363 height 12
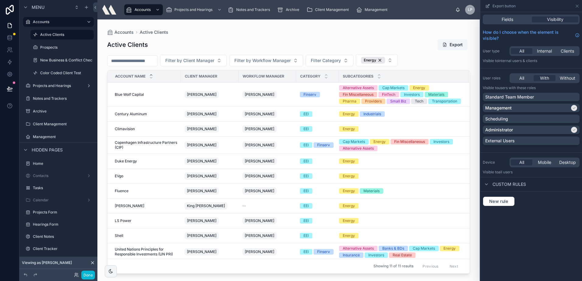
click at [399, 40] on div "Active Clients Export" at bounding box center [288, 45] width 363 height 12
click at [447, 44] on button "Export" at bounding box center [452, 44] width 30 height 11
click at [40, 162] on label "Home" at bounding box center [57, 163] width 49 height 5
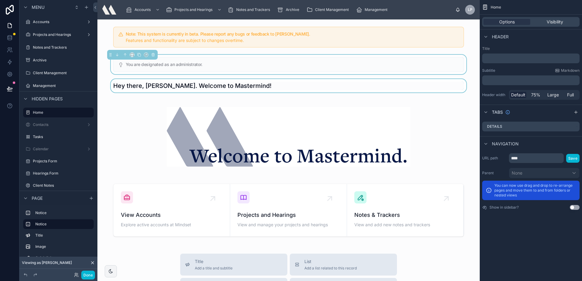
click at [242, 86] on div at bounding box center [288, 85] width 372 height 13
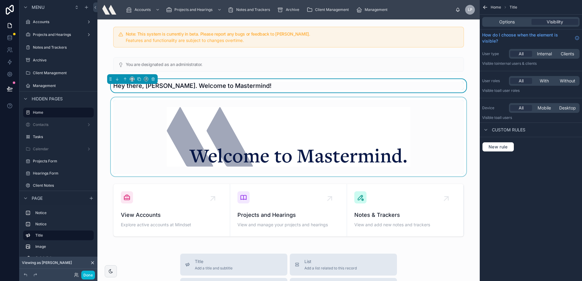
click at [156, 134] on div at bounding box center [288, 136] width 372 height 79
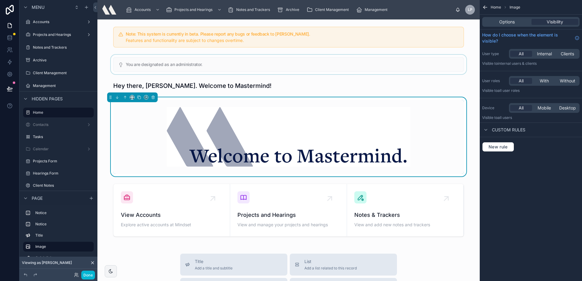
click at [280, 64] on div at bounding box center [288, 64] width 372 height 19
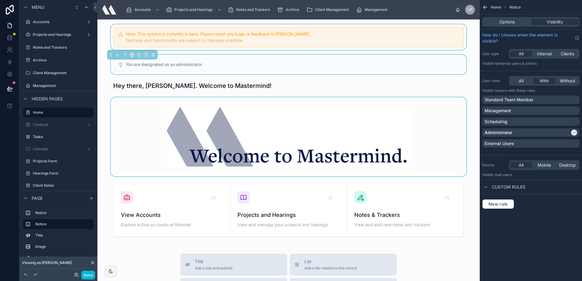
click at [289, 44] on div at bounding box center [288, 37] width 372 height 26
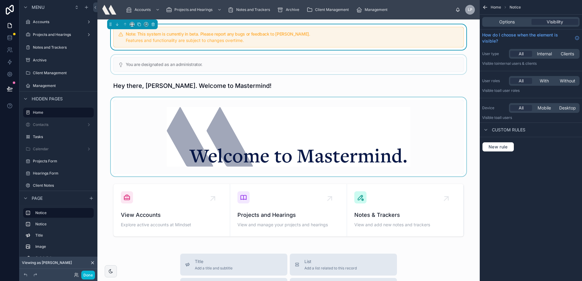
click at [249, 63] on div at bounding box center [288, 64] width 372 height 19
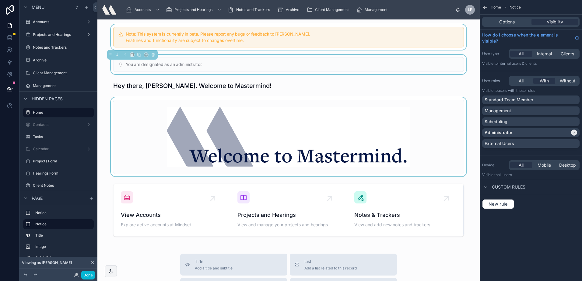
click at [145, 124] on div at bounding box center [288, 136] width 372 height 79
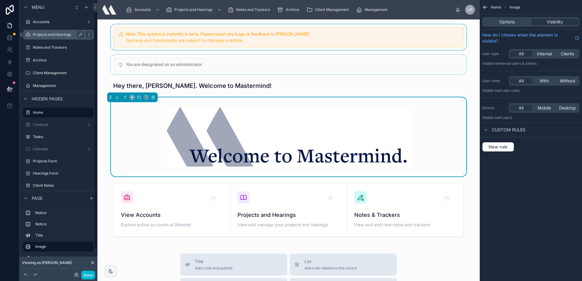
click at [62, 38] on div "Projects and Hearings" at bounding box center [58, 34] width 51 height 7
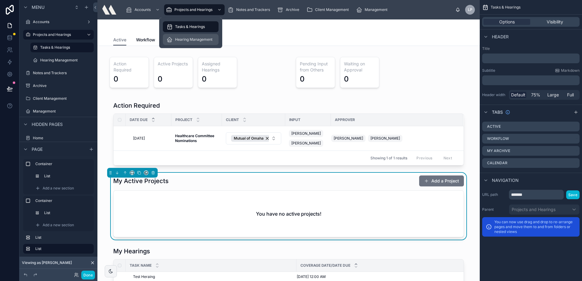
click at [194, 40] on span "Hearing Management" at bounding box center [193, 39] width 37 height 5
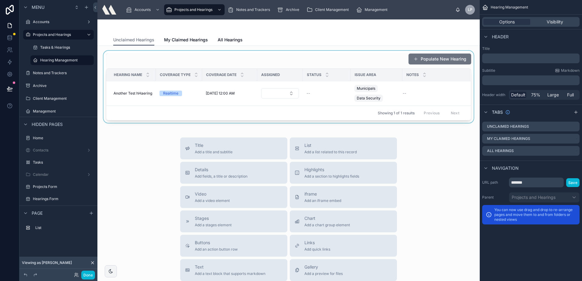
click at [213, 57] on div at bounding box center [288, 87] width 372 height 72
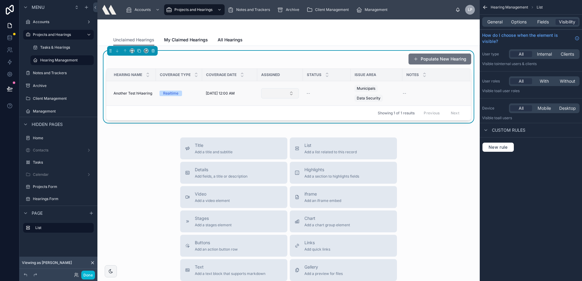
click at [283, 96] on button "Select Button" at bounding box center [280, 93] width 38 height 10
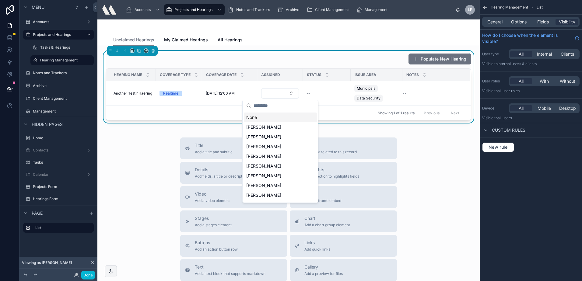
click at [174, 54] on div "Populate New Hearing" at bounding box center [288, 59] width 365 height 12
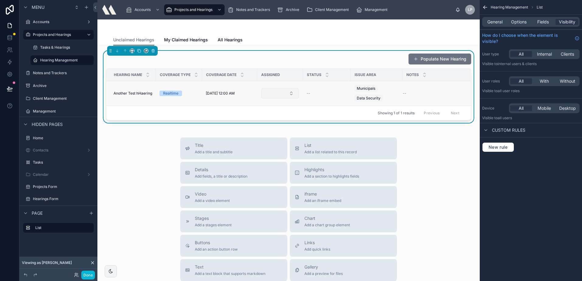
click at [276, 94] on button "Select Button" at bounding box center [280, 93] width 38 height 10
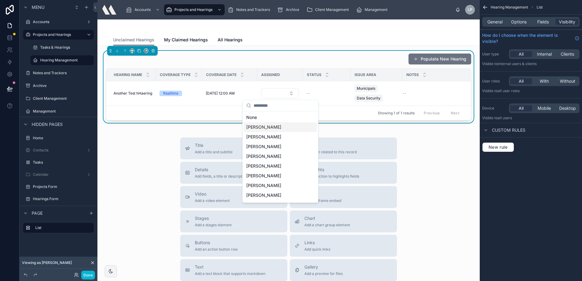
click at [257, 55] on div "Populate New Hearing" at bounding box center [288, 59] width 365 height 12
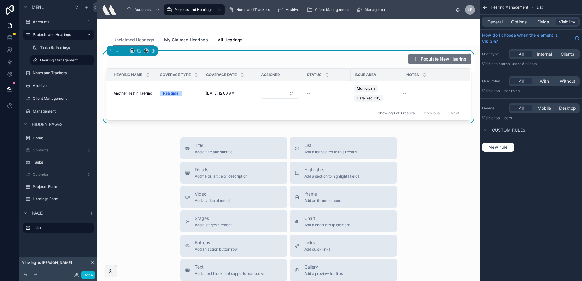
click at [171, 40] on span "My Claimed Hearings" at bounding box center [186, 40] width 44 height 6
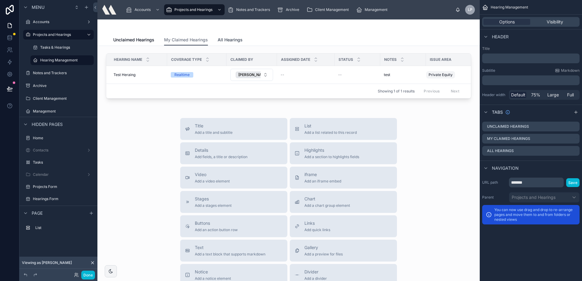
click at [223, 38] on span "All Hearings" at bounding box center [229, 40] width 25 height 6
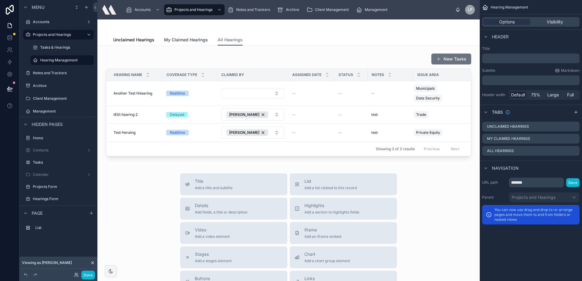
click at [181, 38] on span "My Claimed Hearings" at bounding box center [186, 40] width 44 height 6
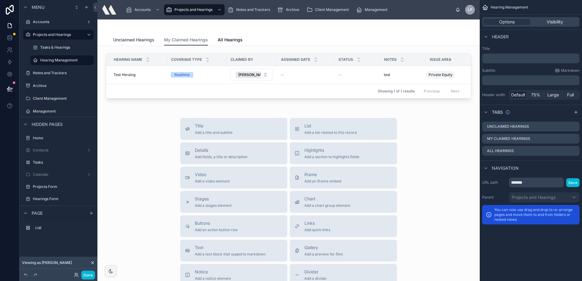
click at [137, 37] on span "Unclaimed Hearings" at bounding box center [133, 40] width 41 height 6
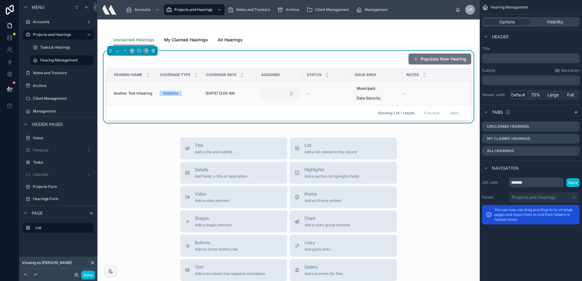
click at [278, 98] on button "Select Button" at bounding box center [280, 93] width 38 height 10
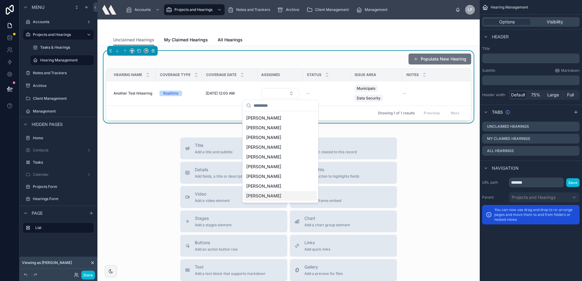
scroll to position [203, 0]
click at [289, 63] on div "Populate New Hearing" at bounding box center [288, 59] width 365 height 12
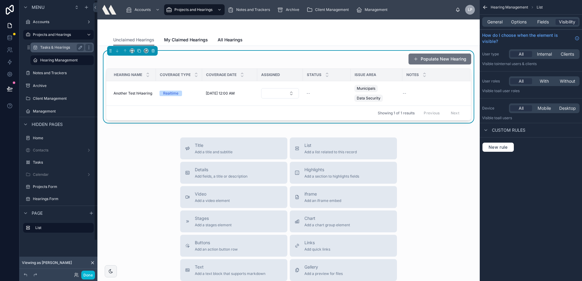
click at [54, 46] on label "Tasks & Hearings" at bounding box center [60, 47] width 41 height 5
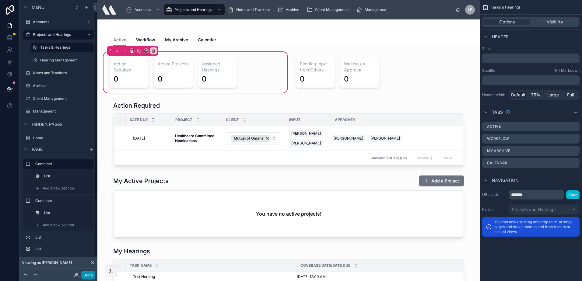
click at [85, 276] on button "Done" at bounding box center [88, 275] width 14 height 9
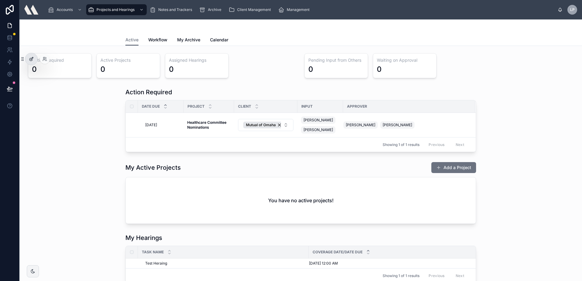
click at [34, 59] on div at bounding box center [31, 59] width 12 height 12
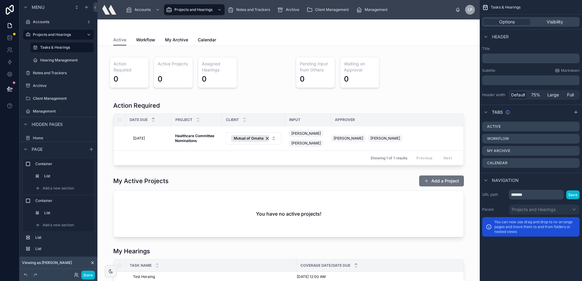
click at [94, 262] on icon at bounding box center [92, 262] width 5 height 5
